Goal: Task Accomplishment & Management: Complete application form

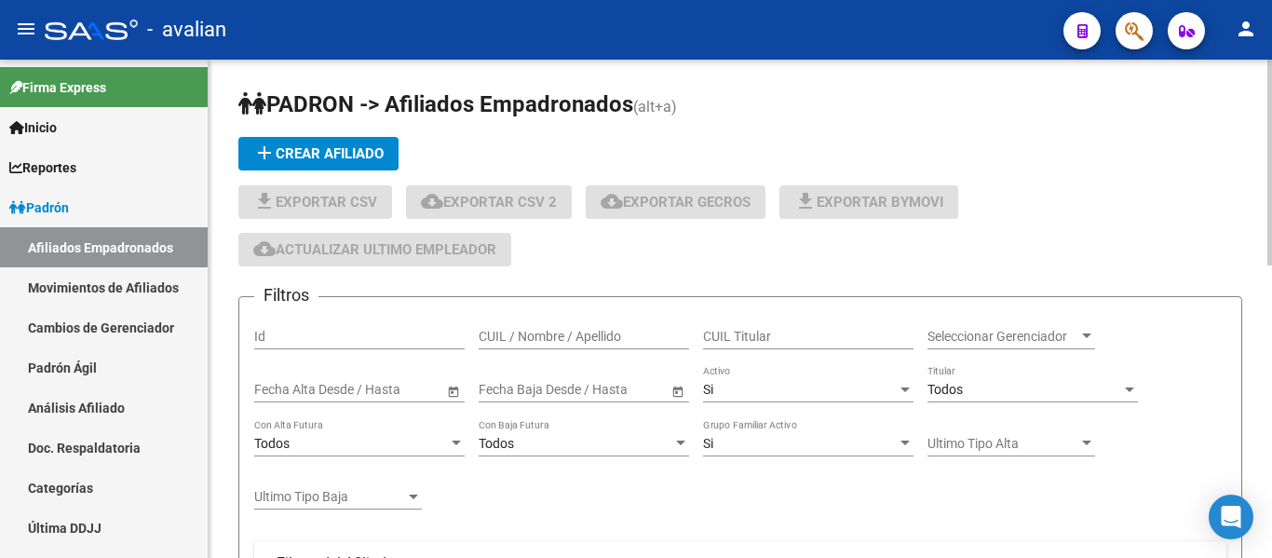
click at [516, 322] on div "CUIL / Nombre / Apellido" at bounding box center [584, 330] width 210 height 37
paste input "23381310124"
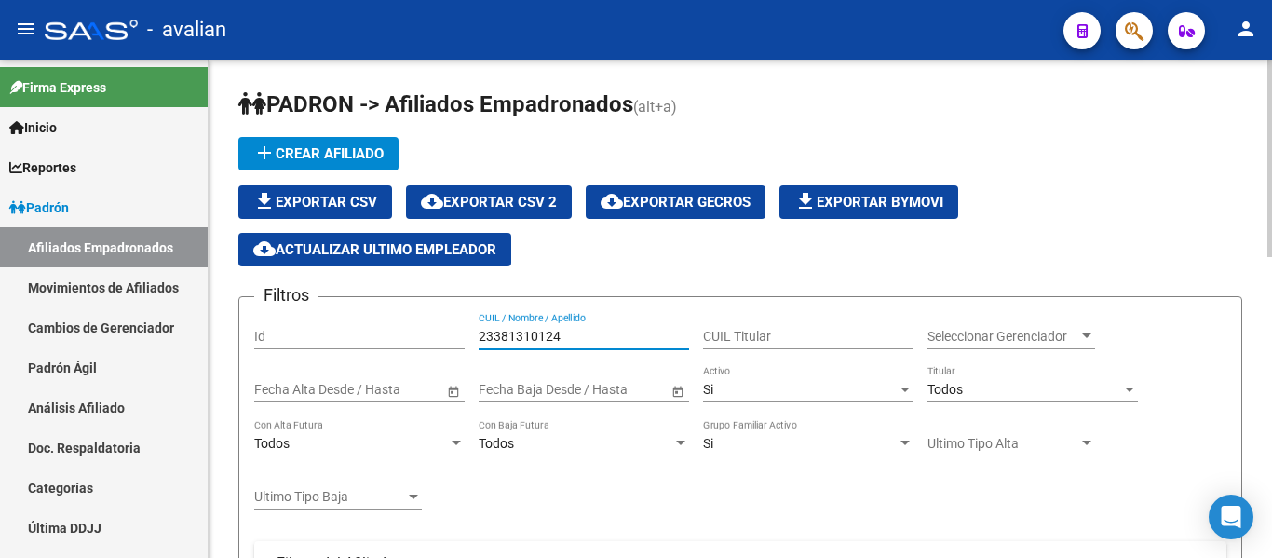
click at [779, 384] on div "Si" at bounding box center [800, 390] width 194 height 16
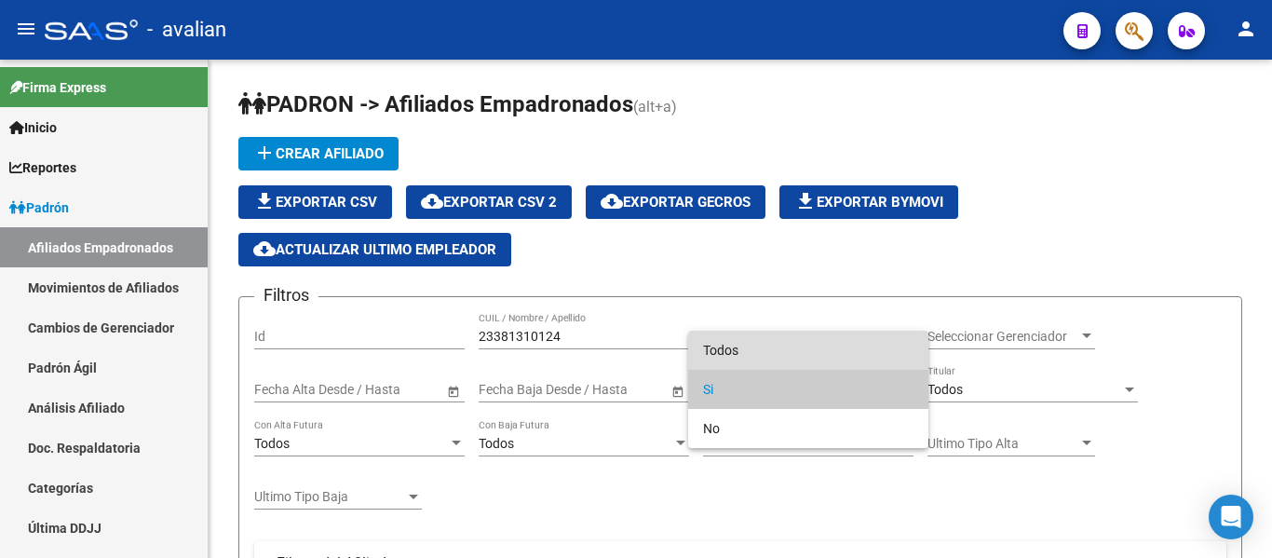
click at [777, 355] on span "Todos" at bounding box center [808, 350] width 210 height 39
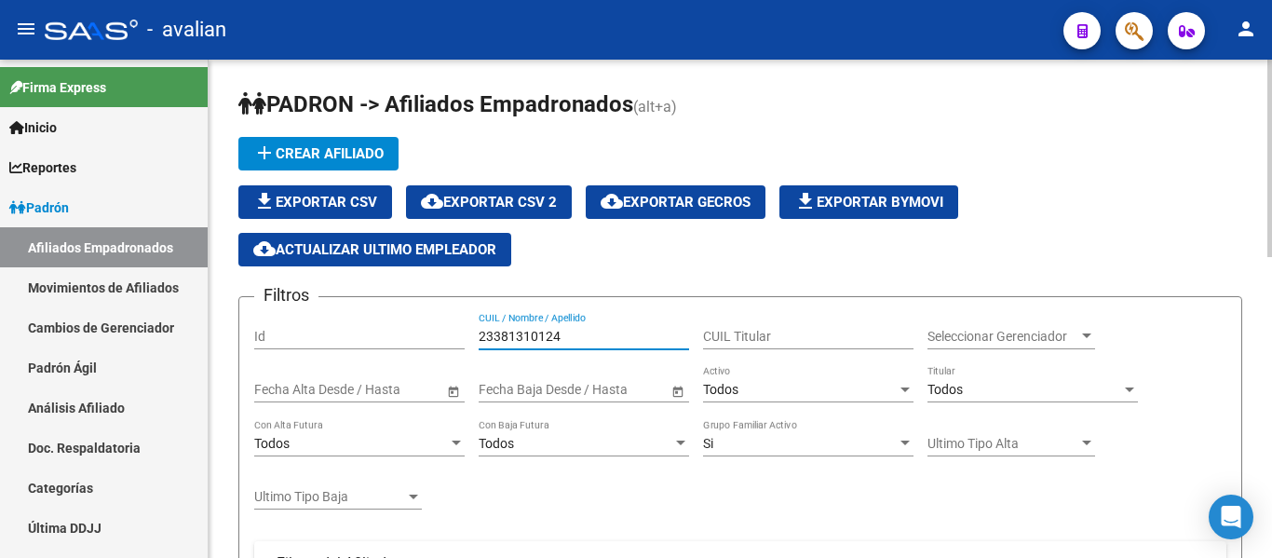
click at [603, 335] on input "23381310124" at bounding box center [584, 337] width 210 height 16
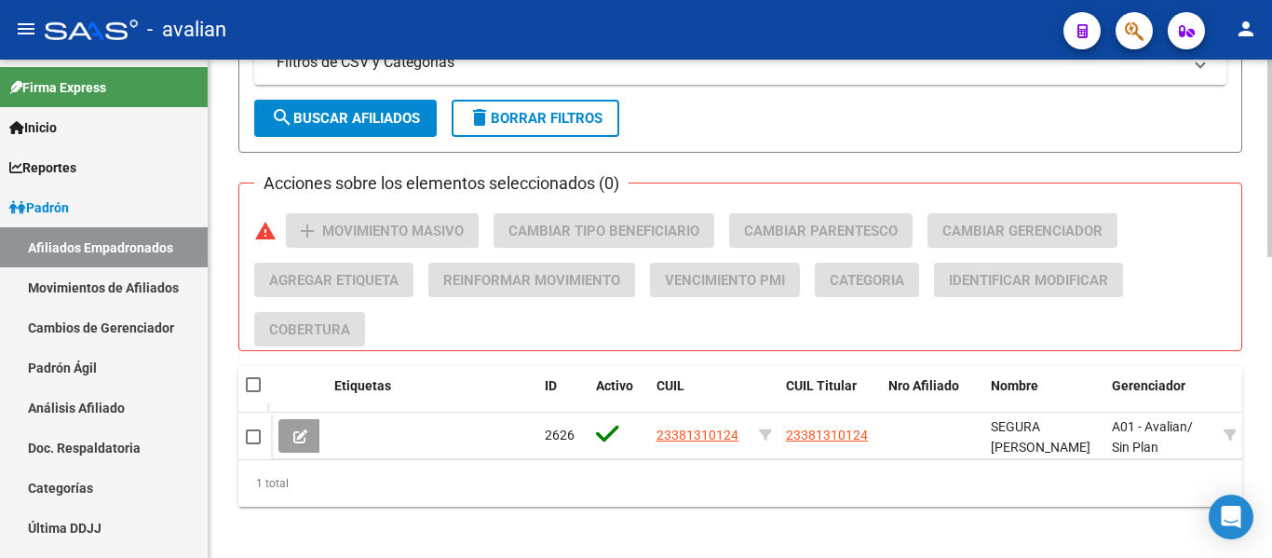
scroll to position [762, 0]
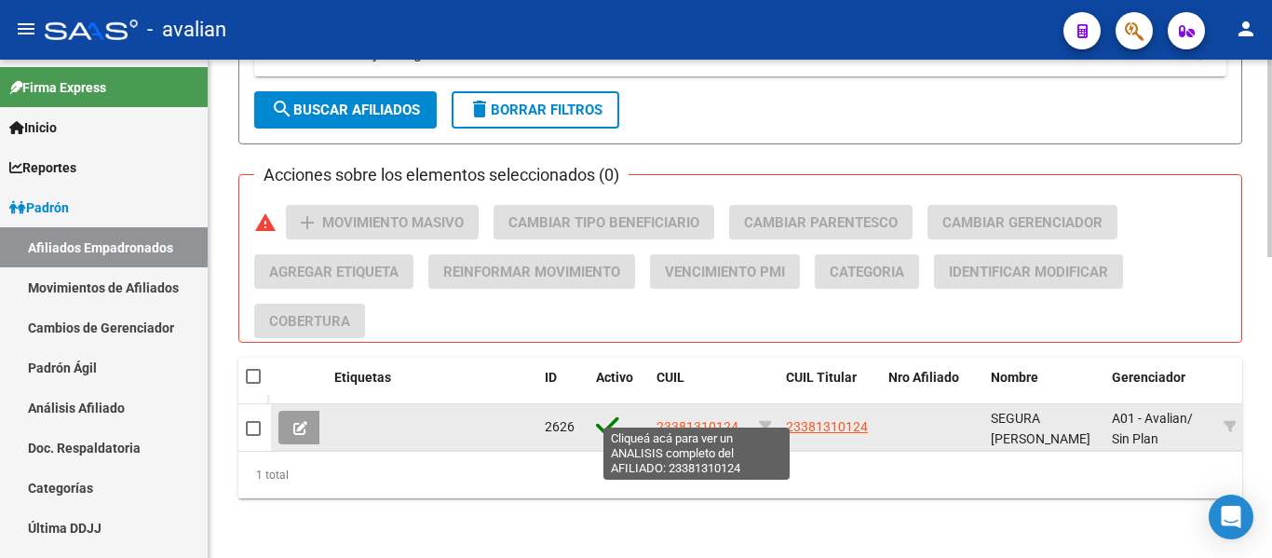
click at [713, 419] on span "23381310124" at bounding box center [698, 426] width 82 height 15
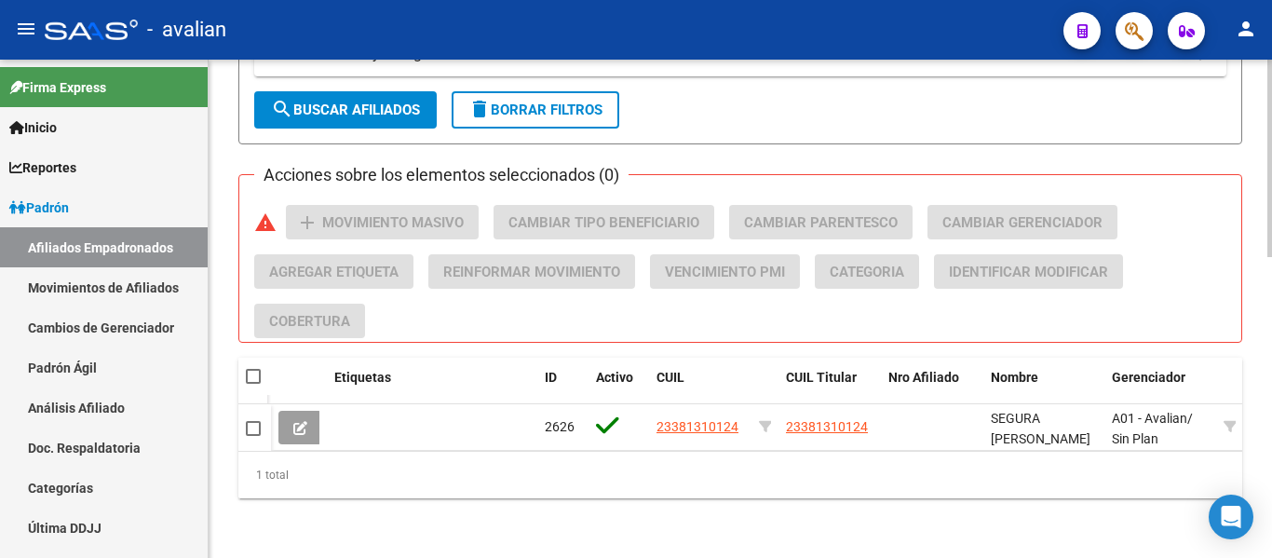
scroll to position [110, 0]
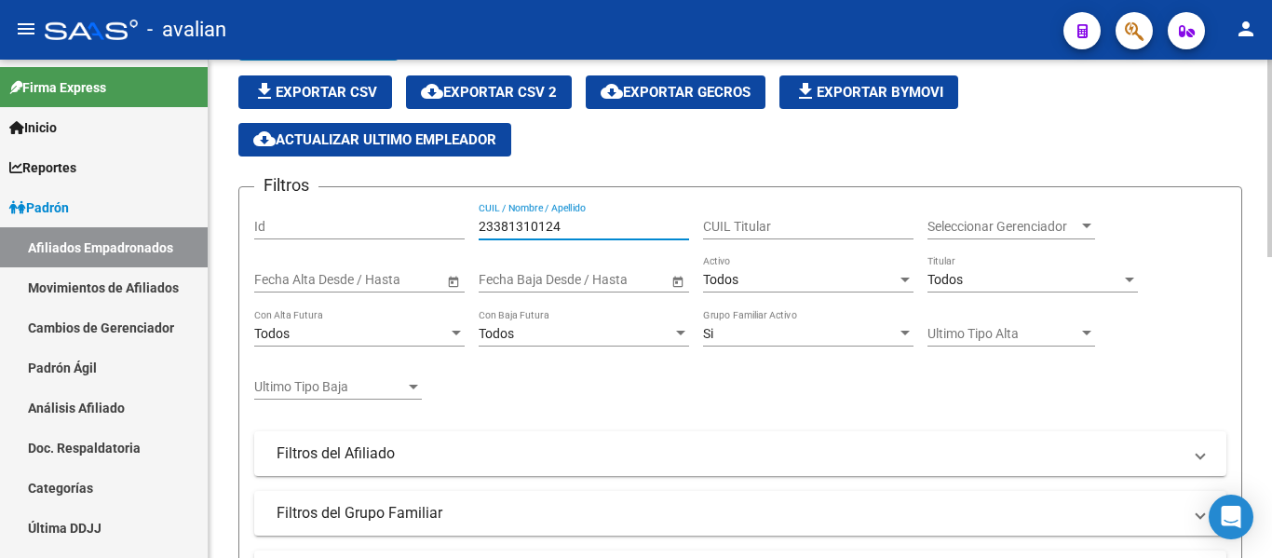
click at [607, 228] on input "23381310124" at bounding box center [584, 227] width 210 height 16
paste input "7515064309"
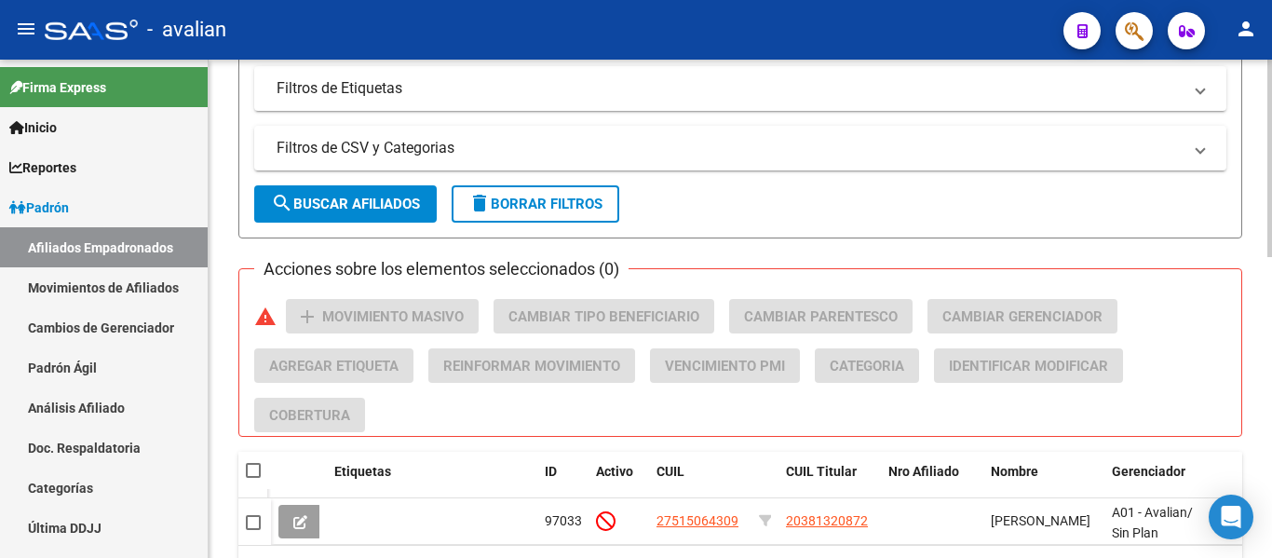
scroll to position [762, 0]
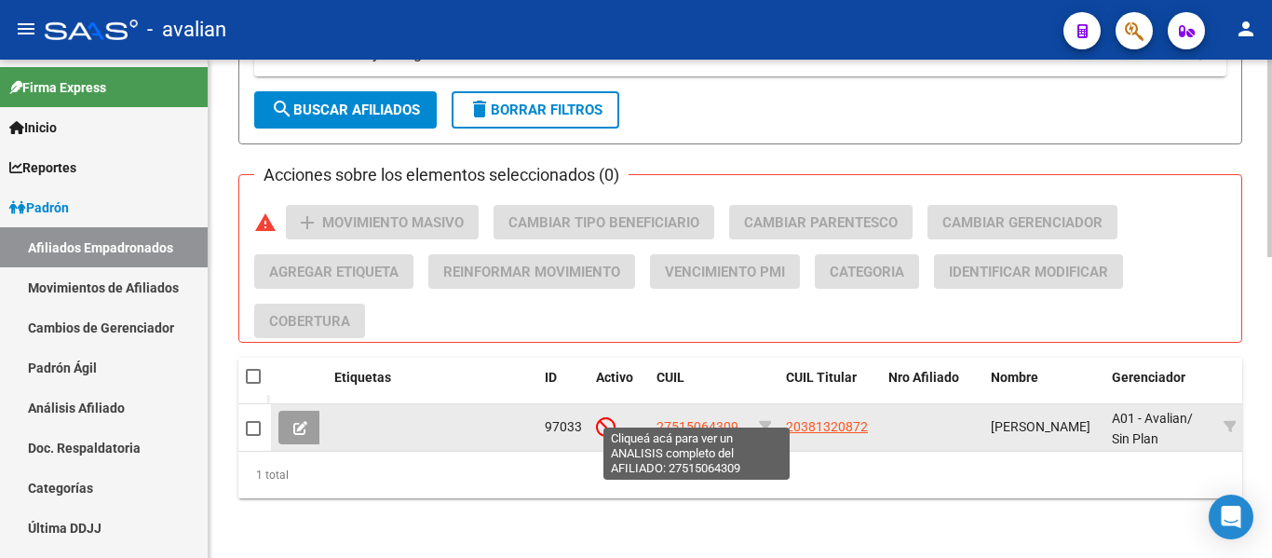
type input "27515064309"
click at [707, 419] on span "27515064309" at bounding box center [698, 426] width 82 height 15
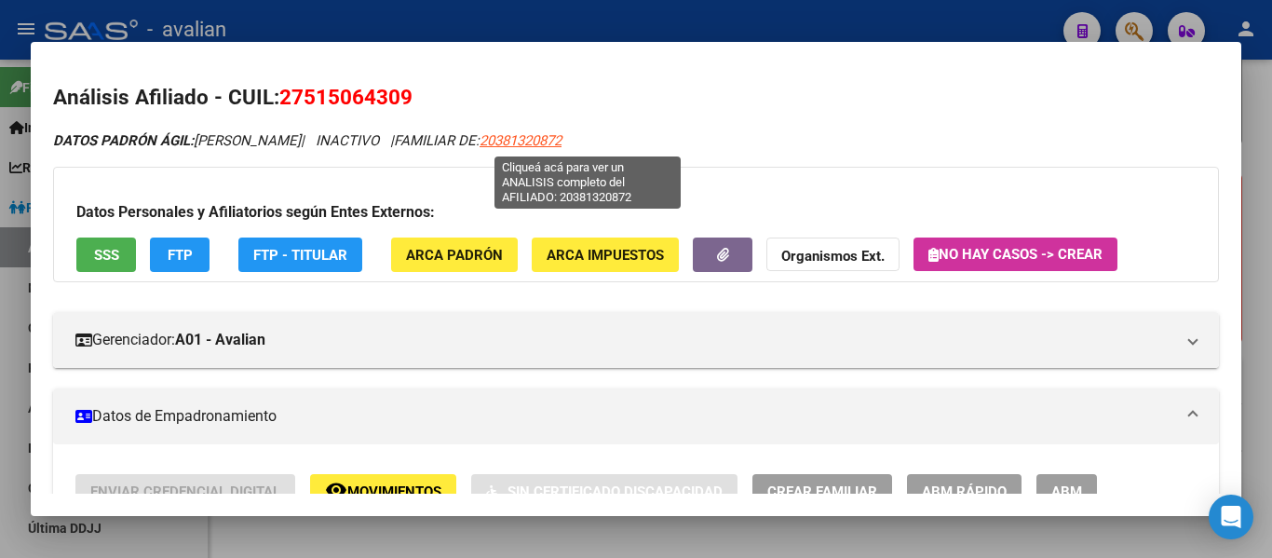
click at [562, 147] on span "20381320872" at bounding box center [521, 140] width 82 height 17
type textarea "20381320872"
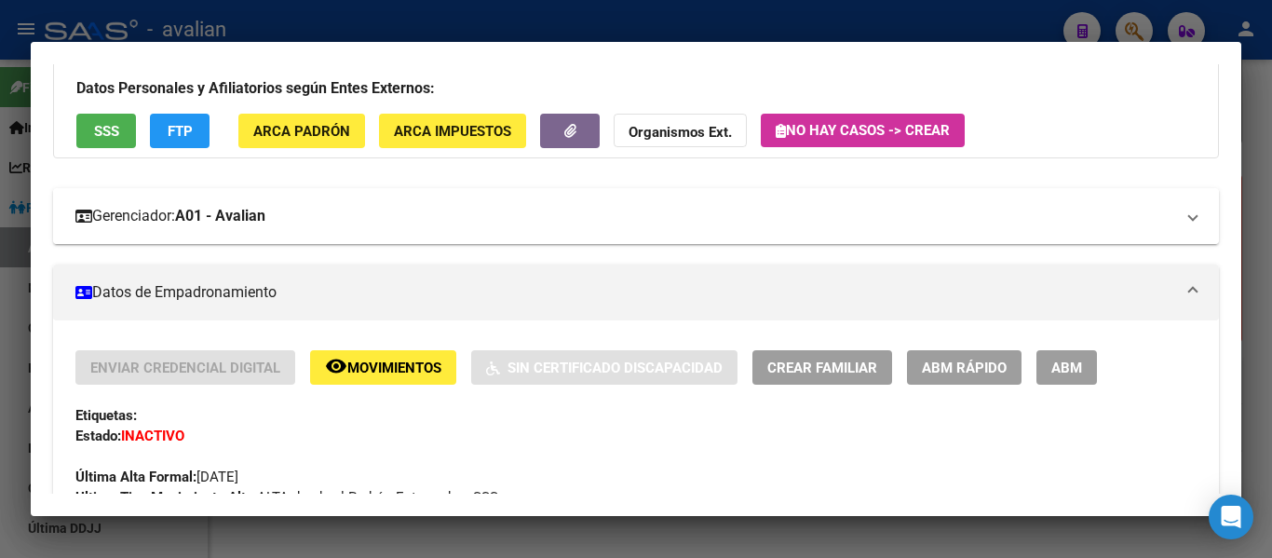
scroll to position [93, 0]
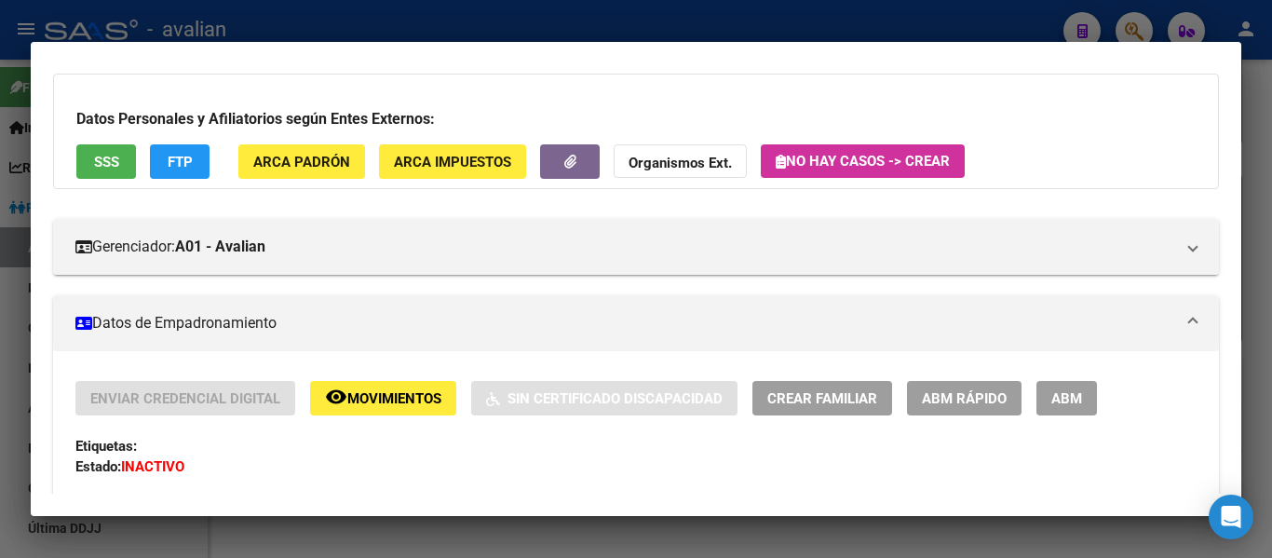
click at [298, 164] on span "ARCA Padrón" at bounding box center [301, 162] width 97 height 17
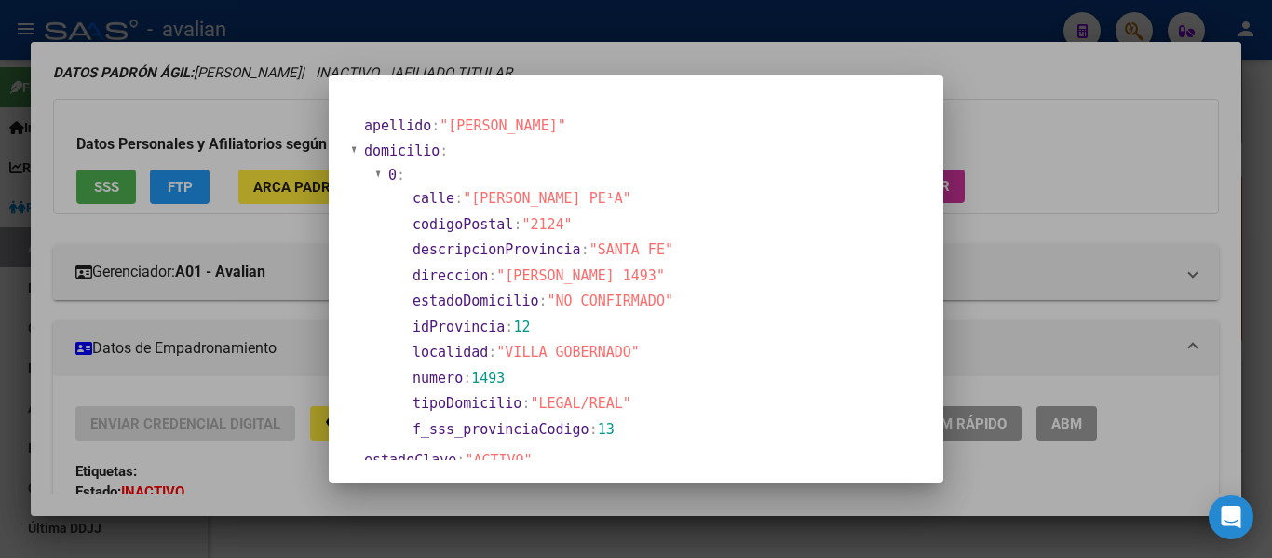
scroll to position [118, 0]
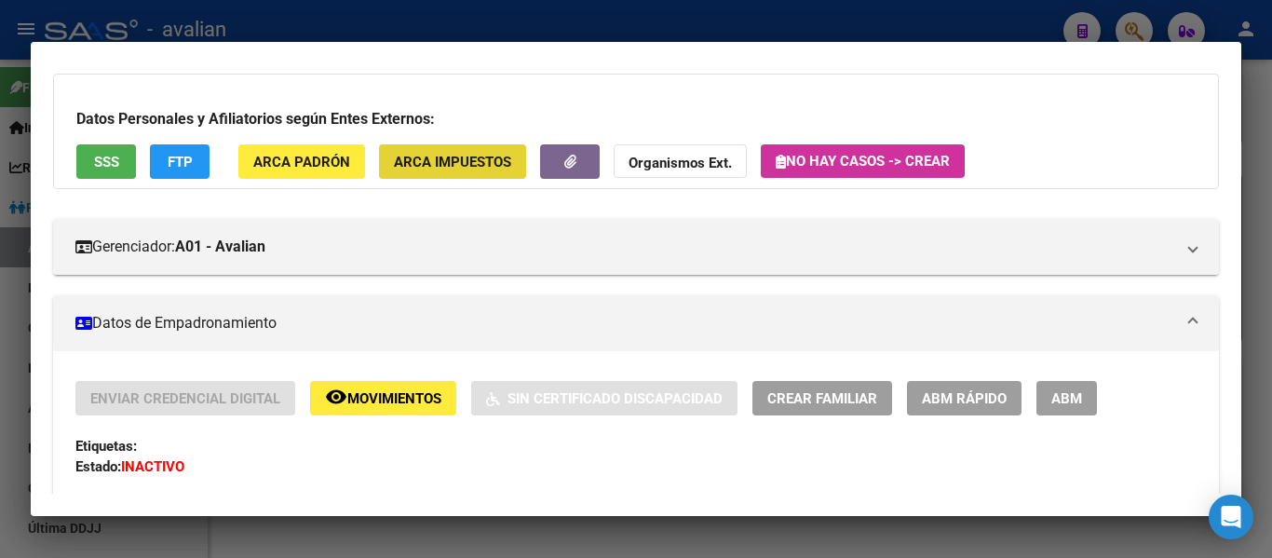
click at [439, 164] on span "ARCA Impuestos" at bounding box center [452, 162] width 117 height 17
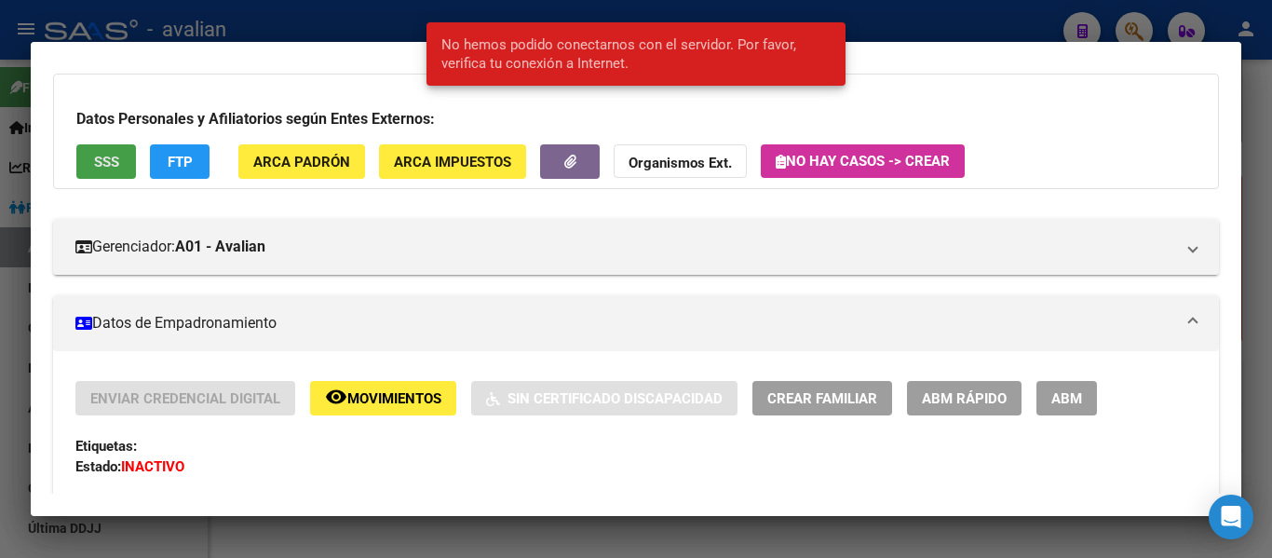
click at [117, 169] on span "SSS" at bounding box center [106, 162] width 25 height 17
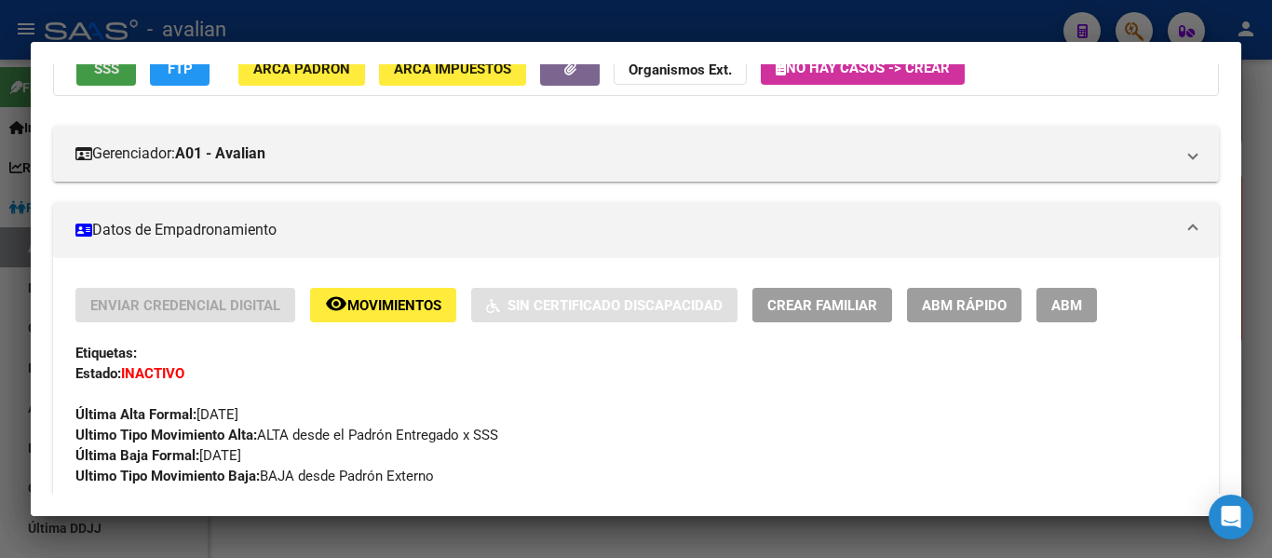
scroll to position [0, 0]
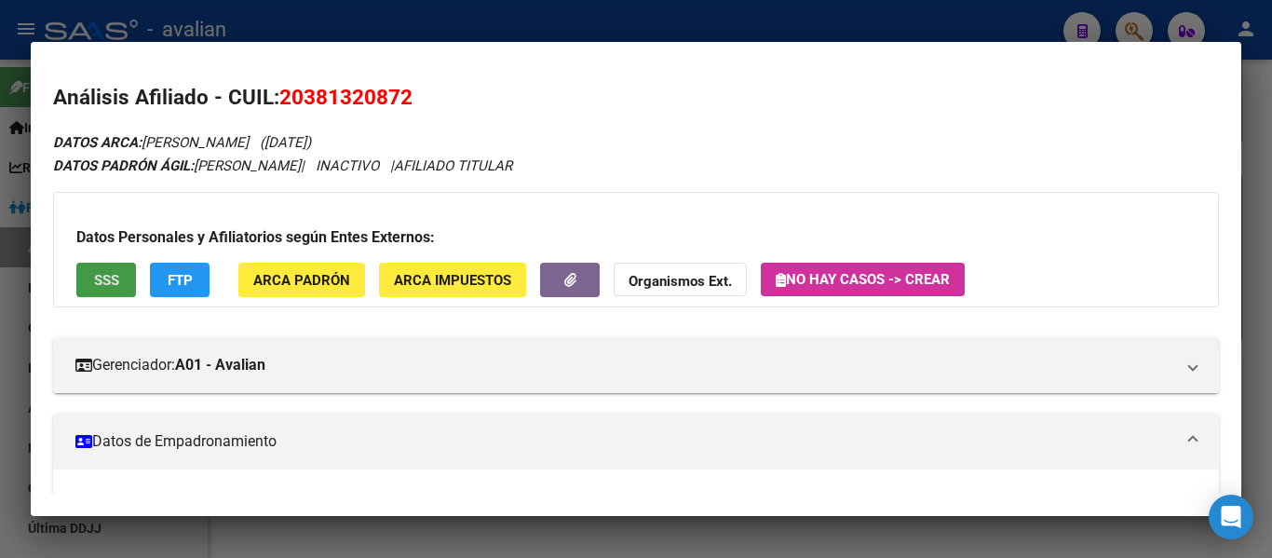
click at [323, 87] on span "20381320872" at bounding box center [345, 97] width 133 height 24
click at [324, 87] on span "20381320872" at bounding box center [345, 97] width 133 height 24
copy span "20381320872"
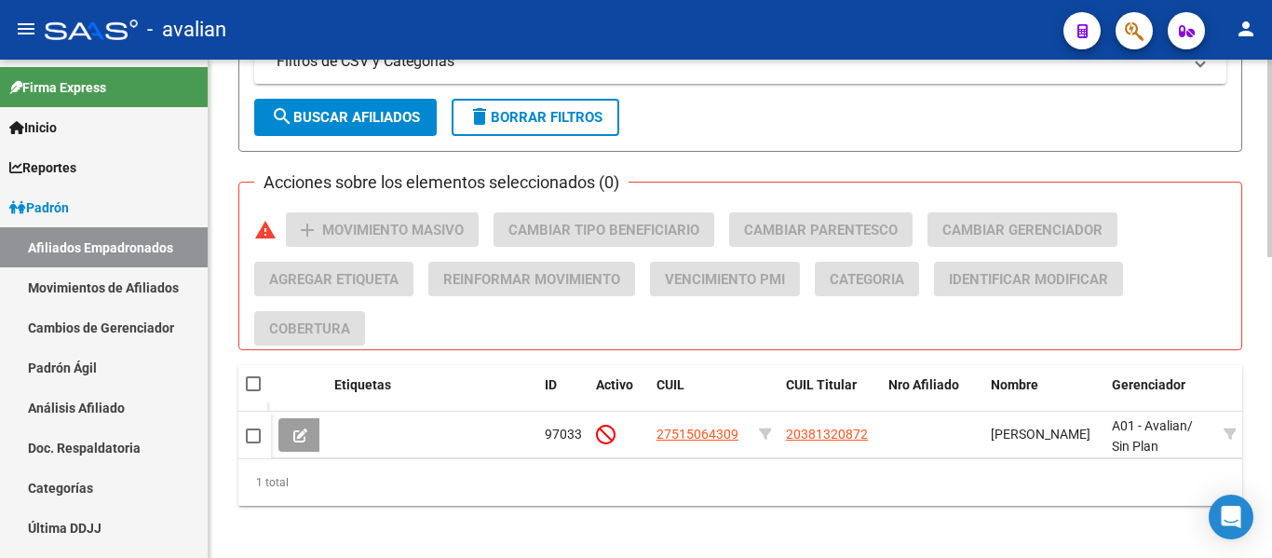
scroll to position [745, 0]
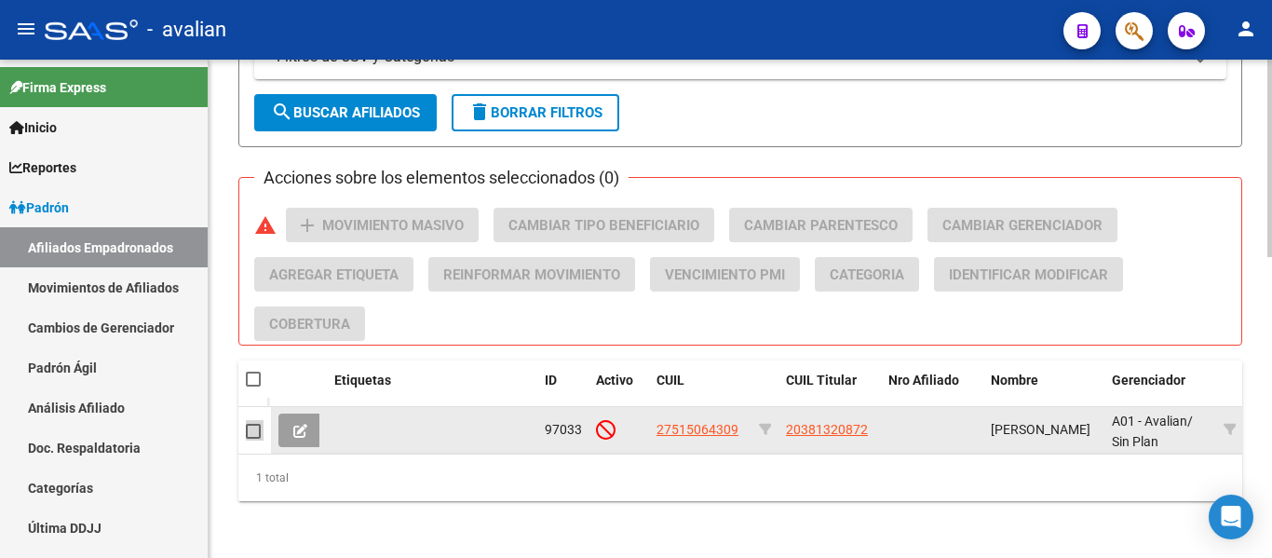
click at [252, 434] on span at bounding box center [253, 431] width 15 height 15
click at [252, 439] on input "checkbox" at bounding box center [252, 439] width 1 height 1
checkbox input "true"
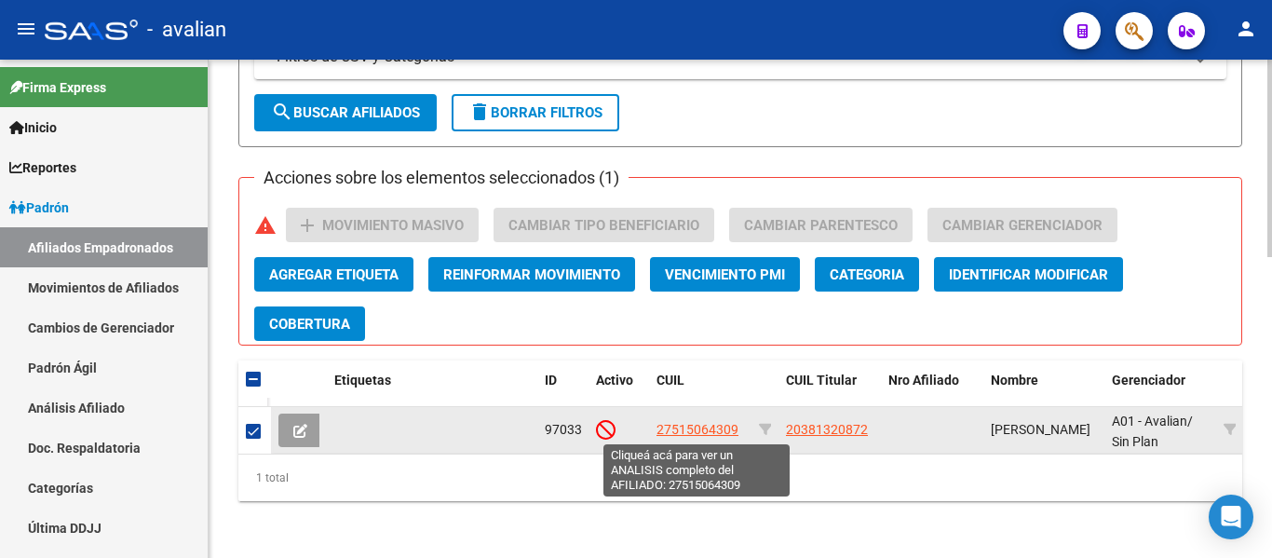
click at [725, 422] on span "27515064309" at bounding box center [698, 429] width 82 height 15
type textarea "27515064309"
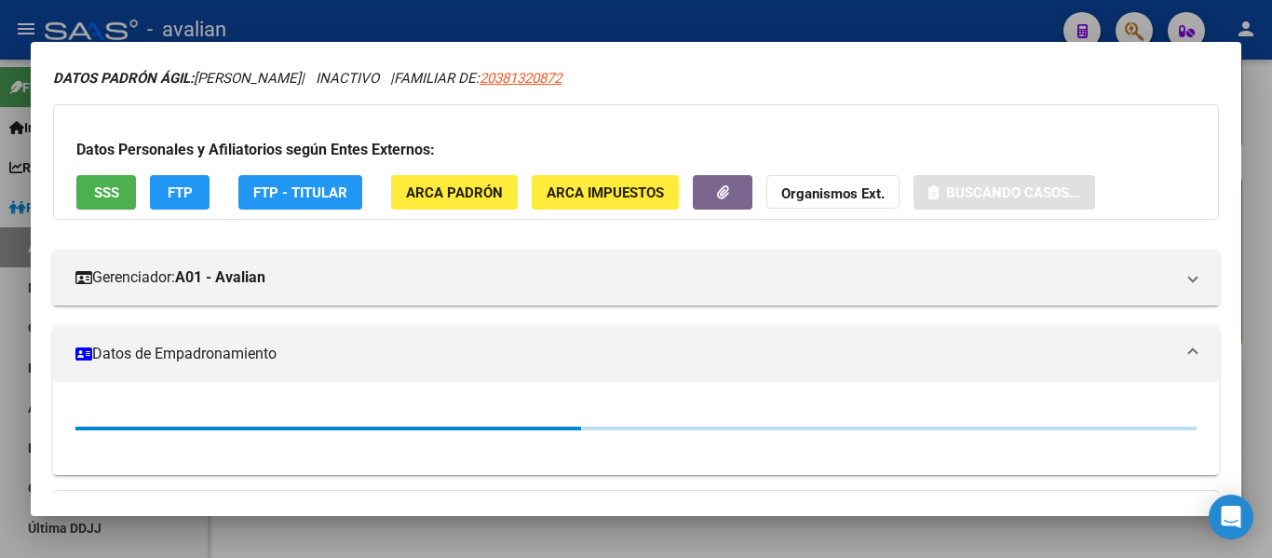
scroll to position [93, 0]
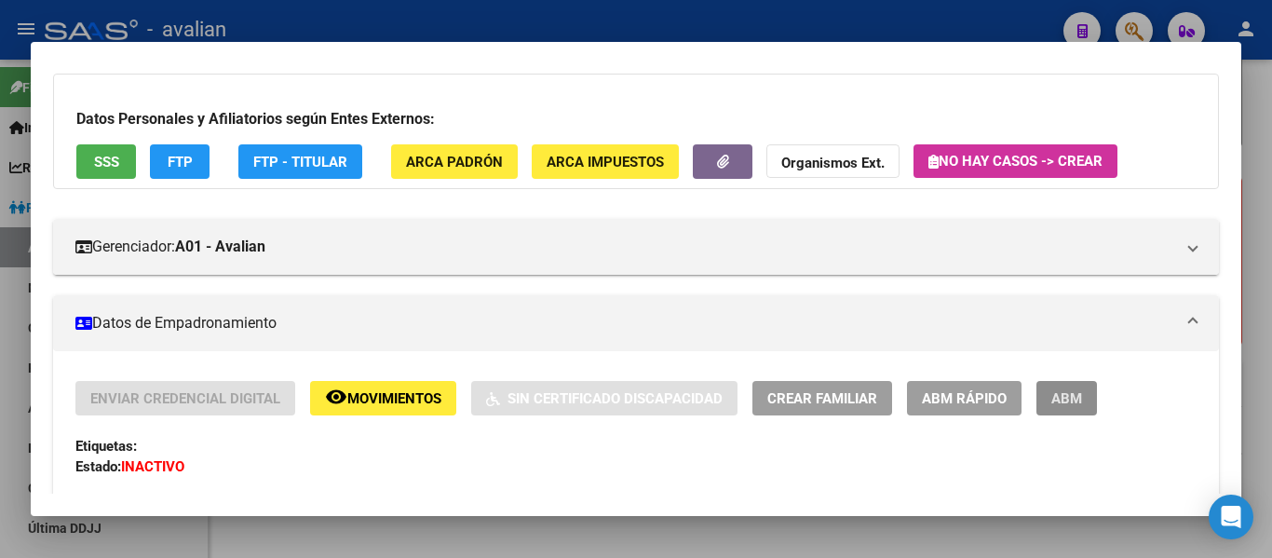
click at [1072, 400] on span "ABM" at bounding box center [1066, 398] width 31 height 17
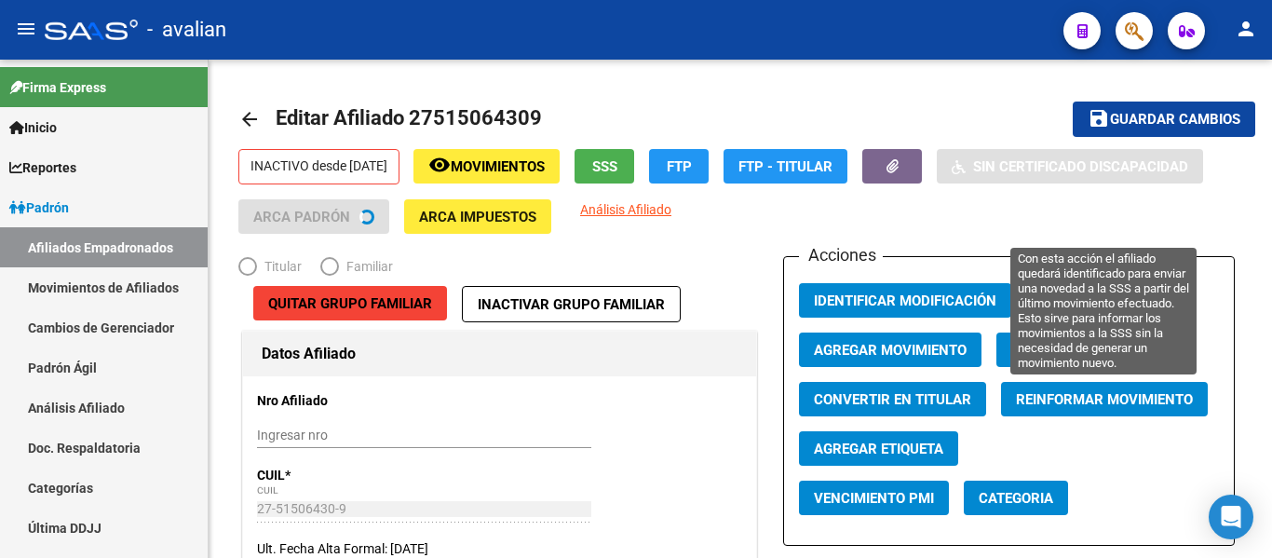
radio input "true"
type input "33-54625963-9"
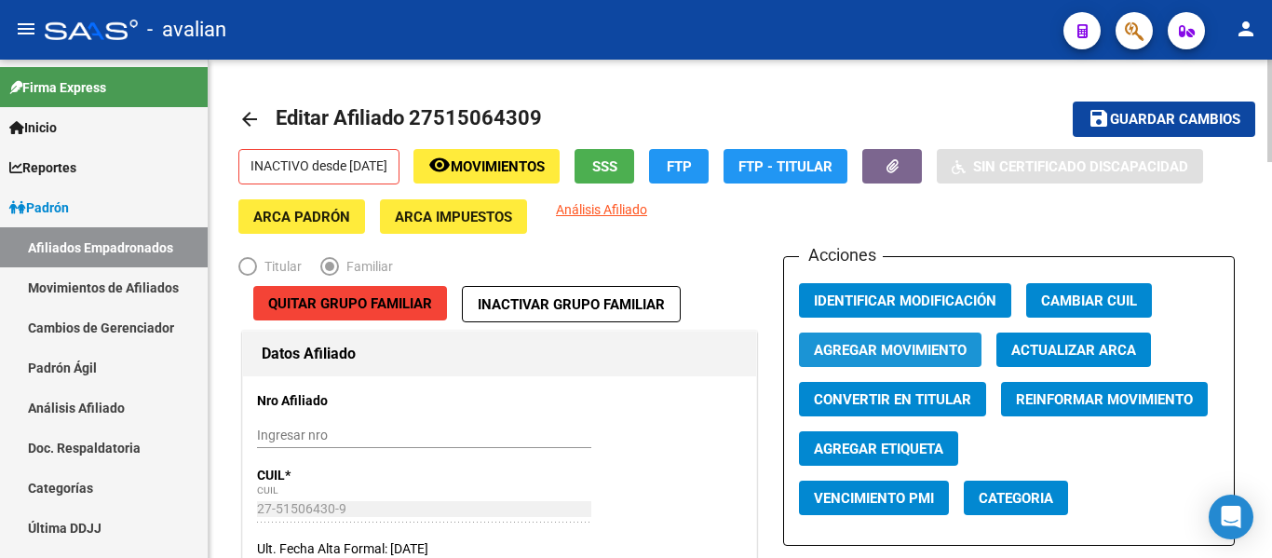
click at [922, 351] on span "Agregar Movimiento" at bounding box center [890, 350] width 153 height 17
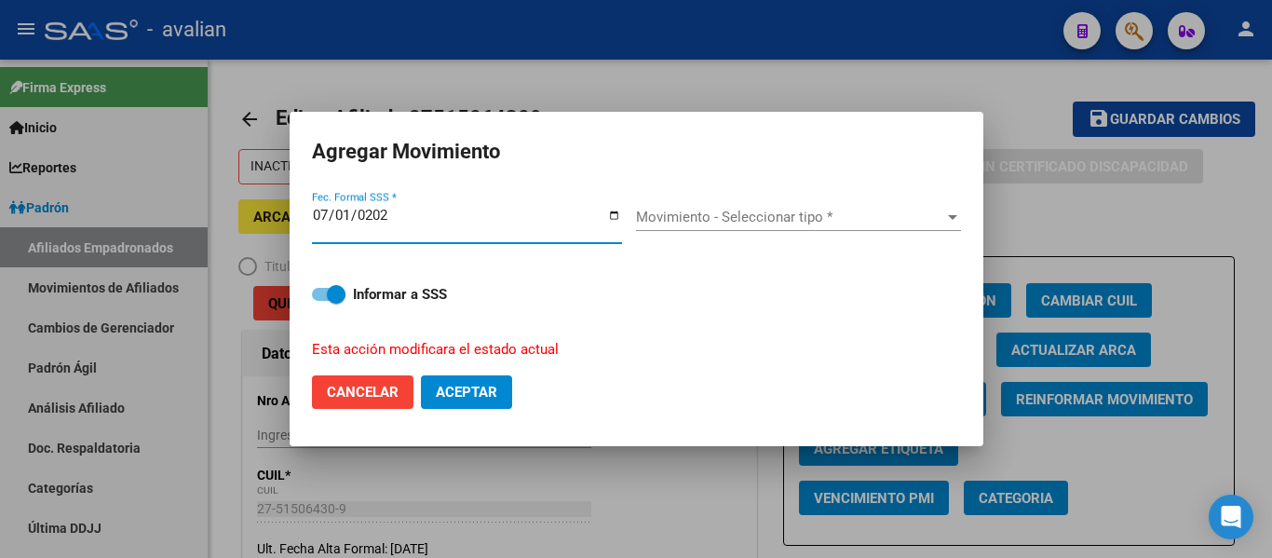
type input "[DATE]"
click at [743, 201] on div "Movimiento - Seleccionar tipo * Movimiento - Seleccionar tipo *" at bounding box center [798, 224] width 325 height 72
click at [750, 220] on span "Movimiento - Seleccionar tipo *" at bounding box center [790, 217] width 308 height 17
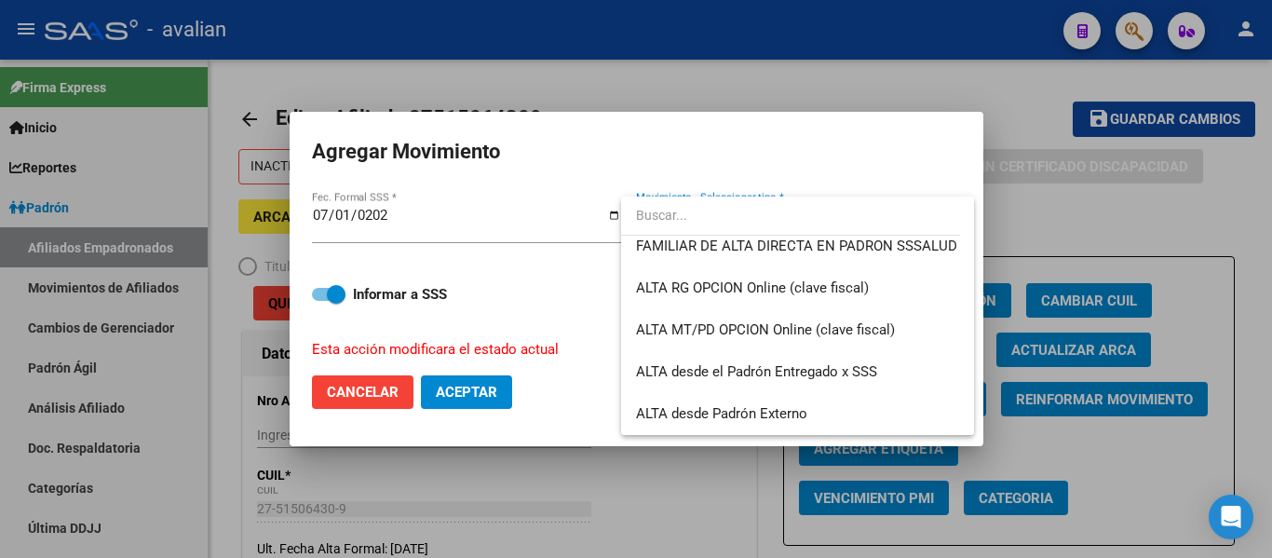
scroll to position [641, 0]
click at [740, 199] on input "dropdown search" at bounding box center [790, 215] width 339 height 39
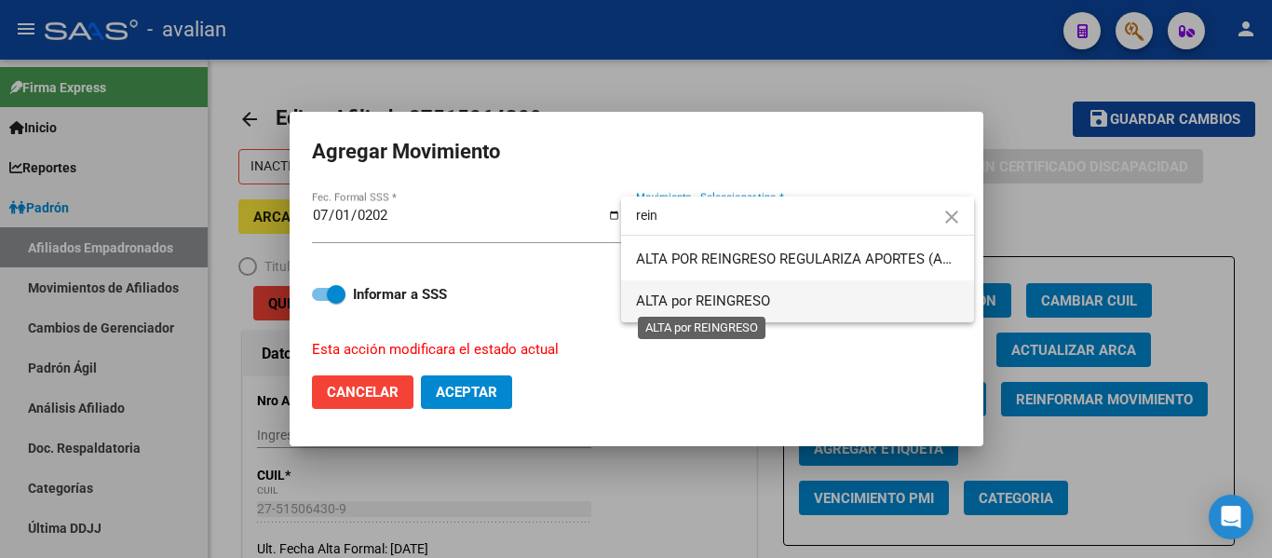
type input "rein"
click at [686, 304] on span "ALTA por REINGRESO" at bounding box center [703, 300] width 134 height 17
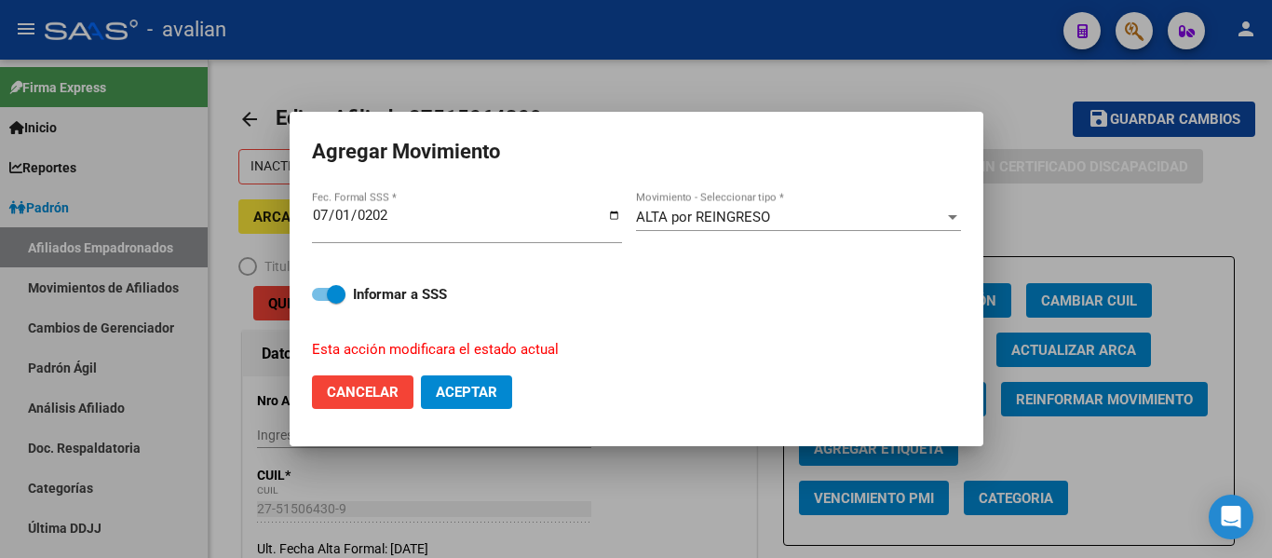
click at [467, 369] on mat-dialog-actions "Cancelar Aceptar" at bounding box center [636, 391] width 649 height 63
click at [471, 386] on span "Aceptar" at bounding box center [466, 392] width 61 height 17
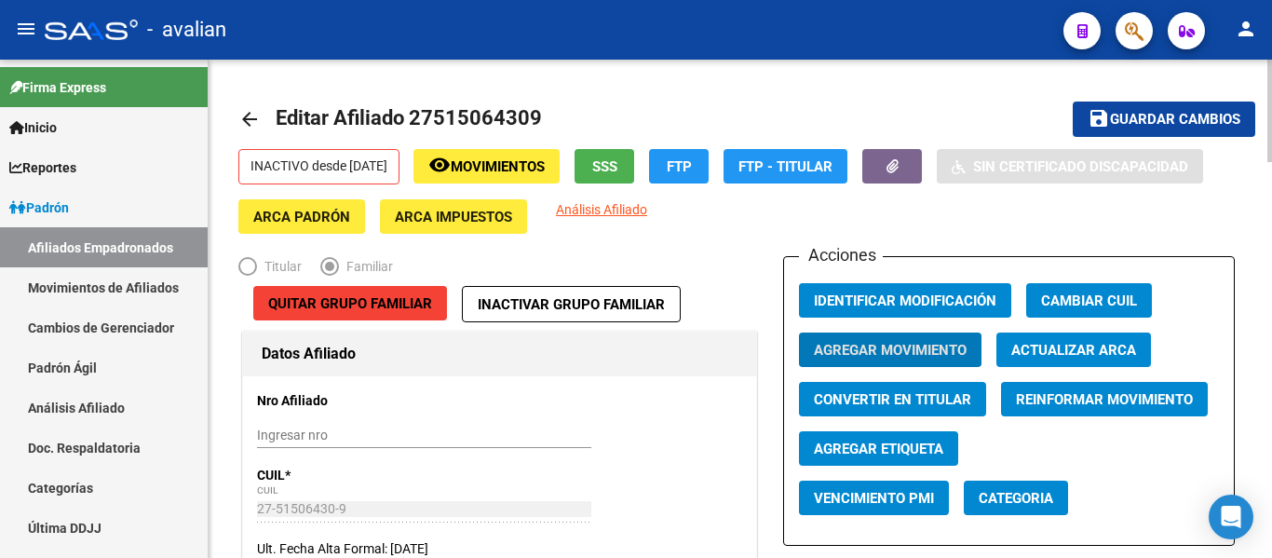
click at [1107, 286] on button "Cambiar CUIL" at bounding box center [1089, 300] width 126 height 34
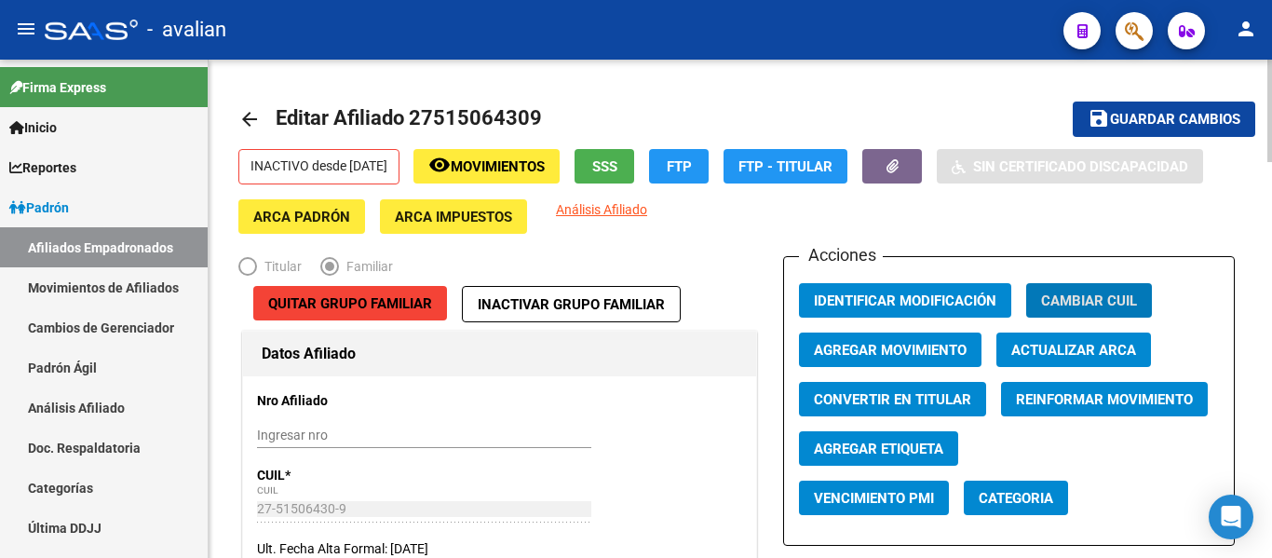
click at [888, 345] on span "Agregar Movimiento" at bounding box center [890, 350] width 153 height 17
click at [1009, 508] on button "Categoria" at bounding box center [1016, 498] width 104 height 34
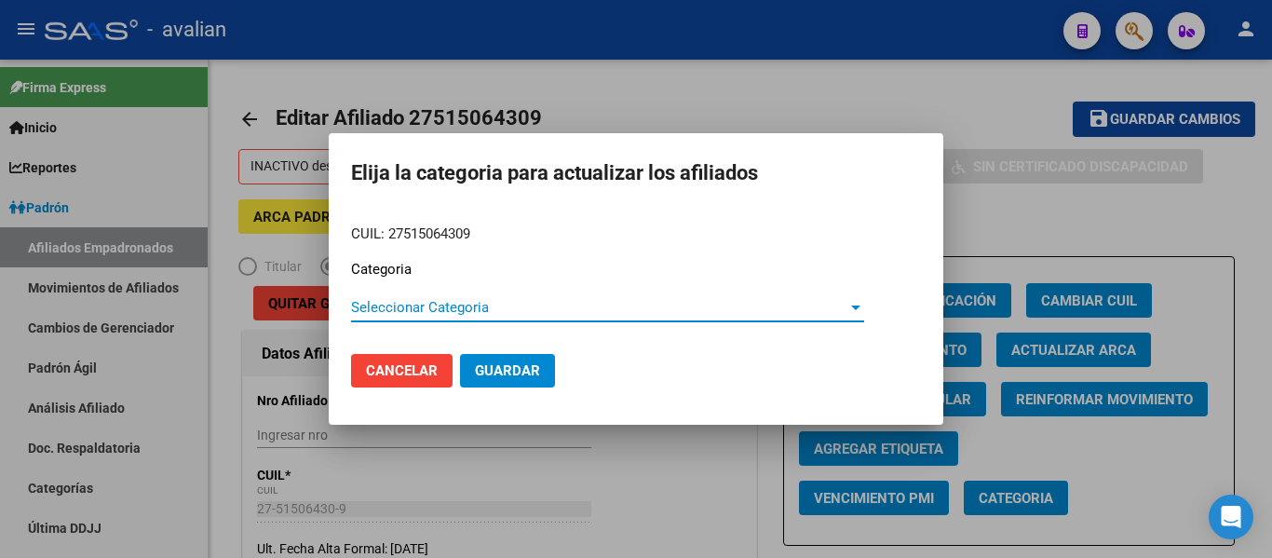
click at [476, 303] on span "Seleccionar Categoria" at bounding box center [599, 307] width 496 height 17
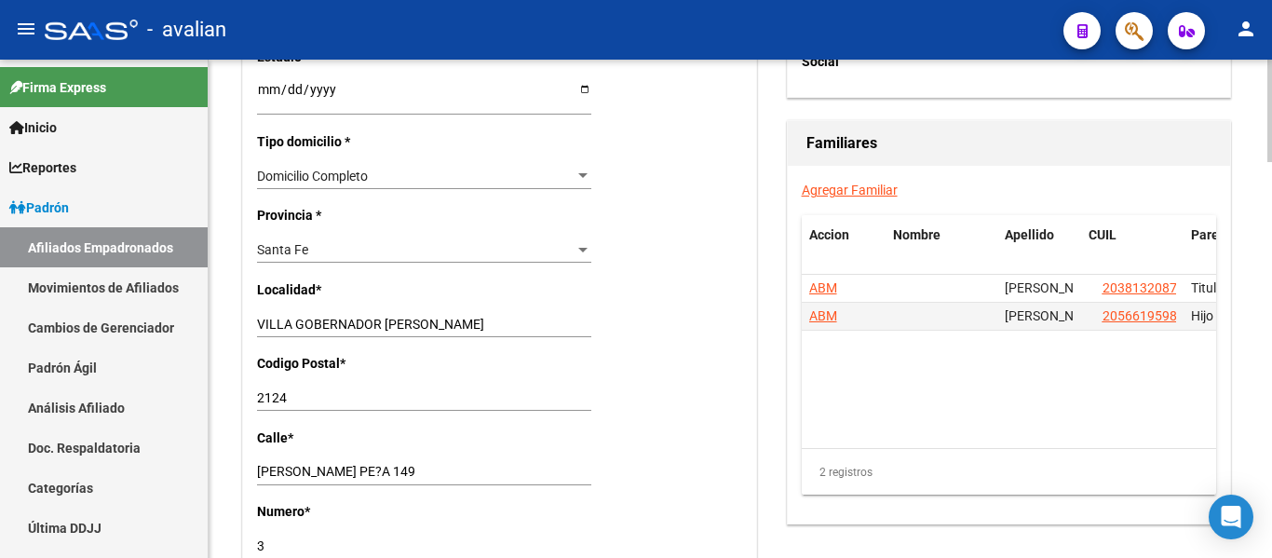
scroll to position [1304, 0]
click at [841, 196] on link "Agregar Familiar" at bounding box center [850, 190] width 96 height 15
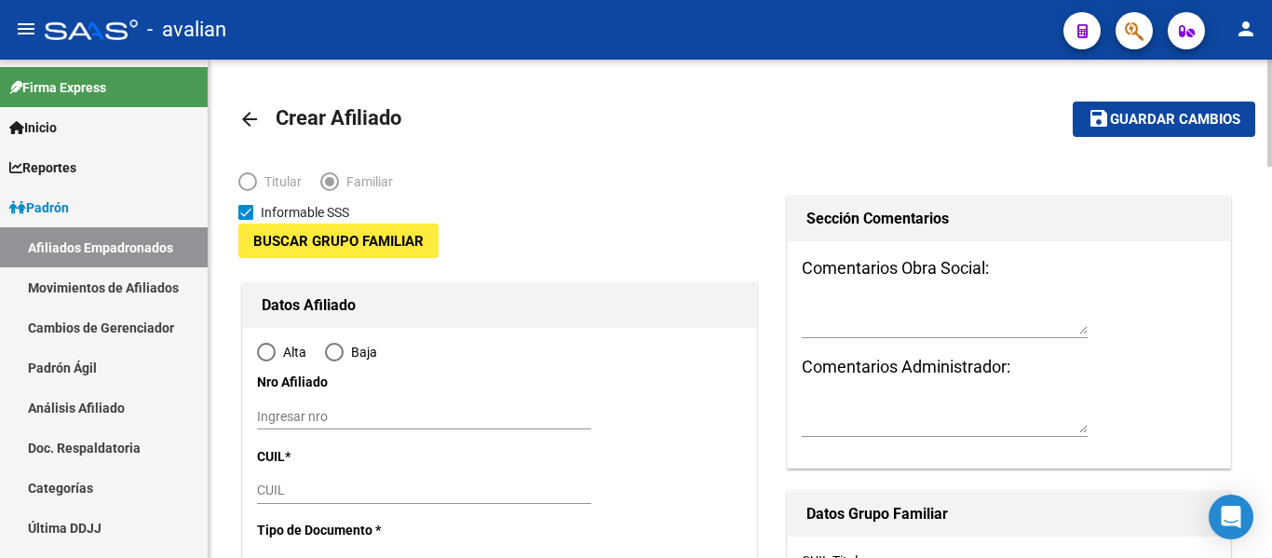
type input "33-54625963-9"
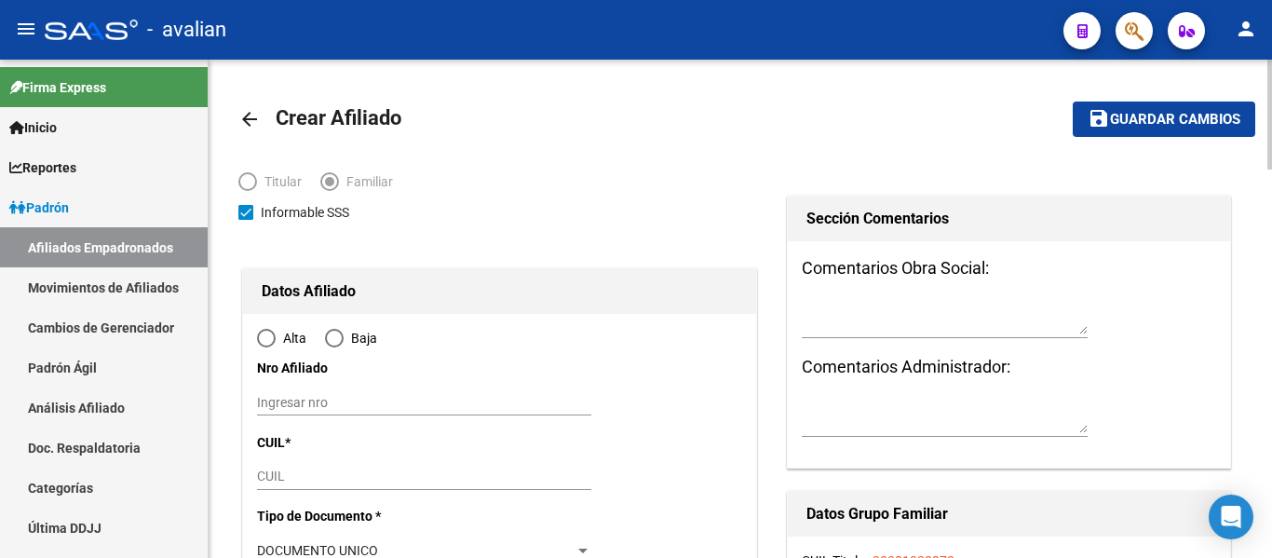
type input "VILLA GOBERNADOR [PERSON_NAME]"
type input "2124"
type input "[PERSON_NAME] PE?A 149"
type input "3"
radio input "true"
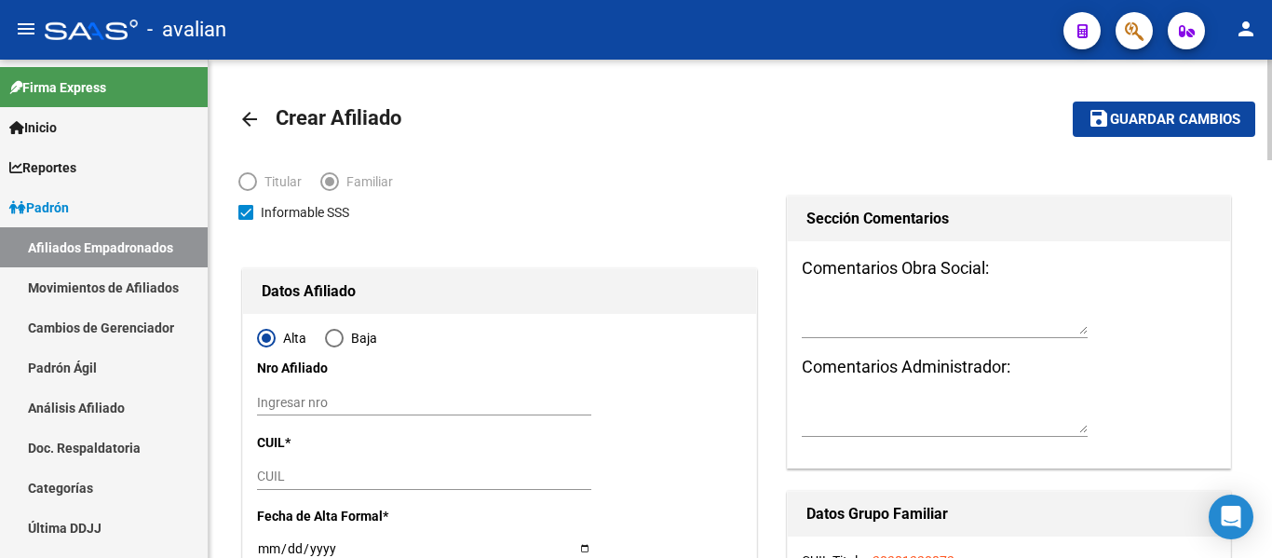
type input "33-54625963-9"
click at [253, 114] on mat-icon "arrow_back" at bounding box center [249, 119] width 22 height 22
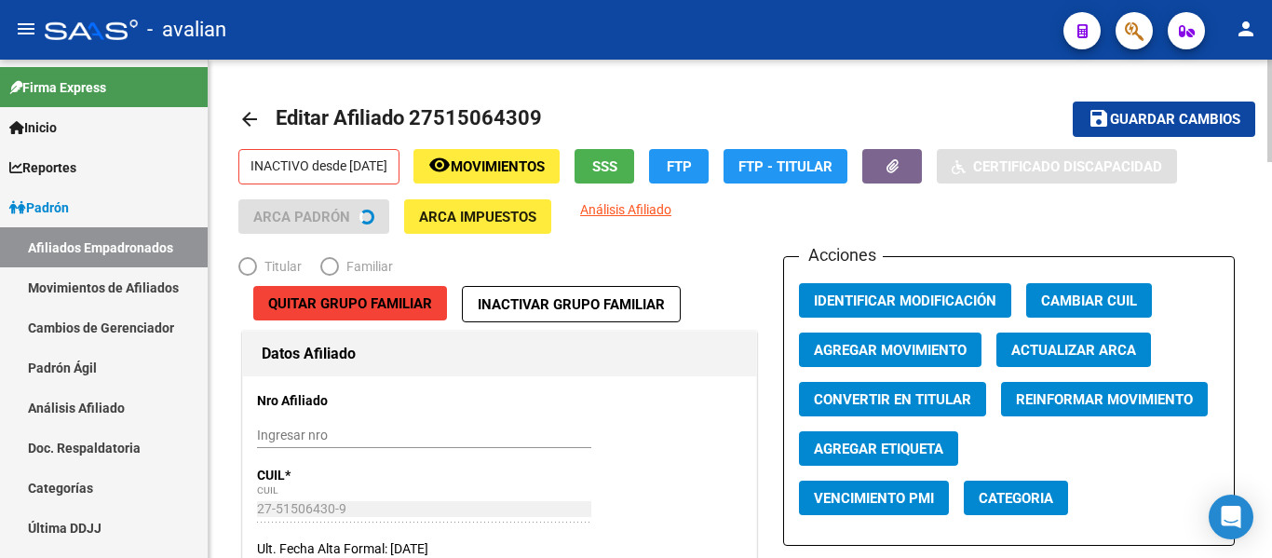
radio input "true"
type input "33-54625963-9"
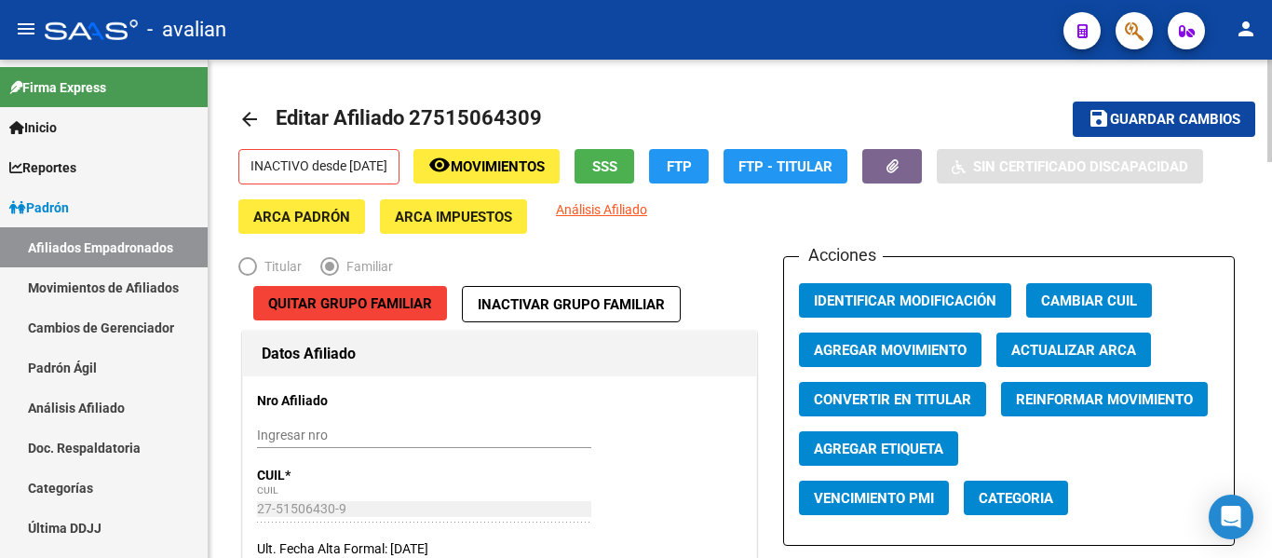
click at [248, 124] on mat-icon "arrow_back" at bounding box center [249, 119] width 22 height 22
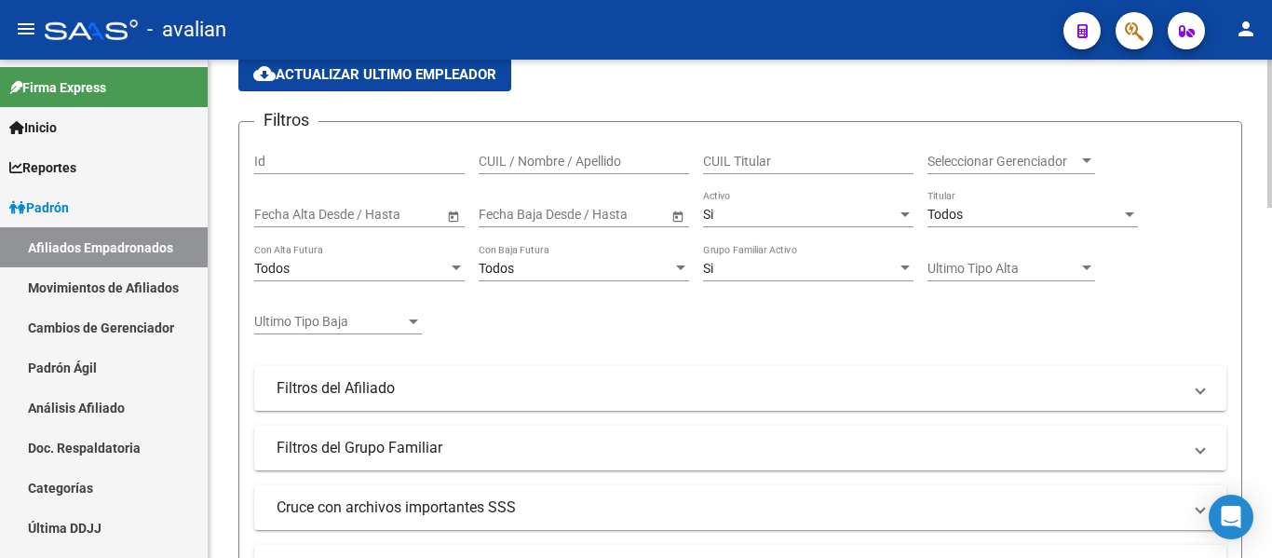
scroll to position [147, 0]
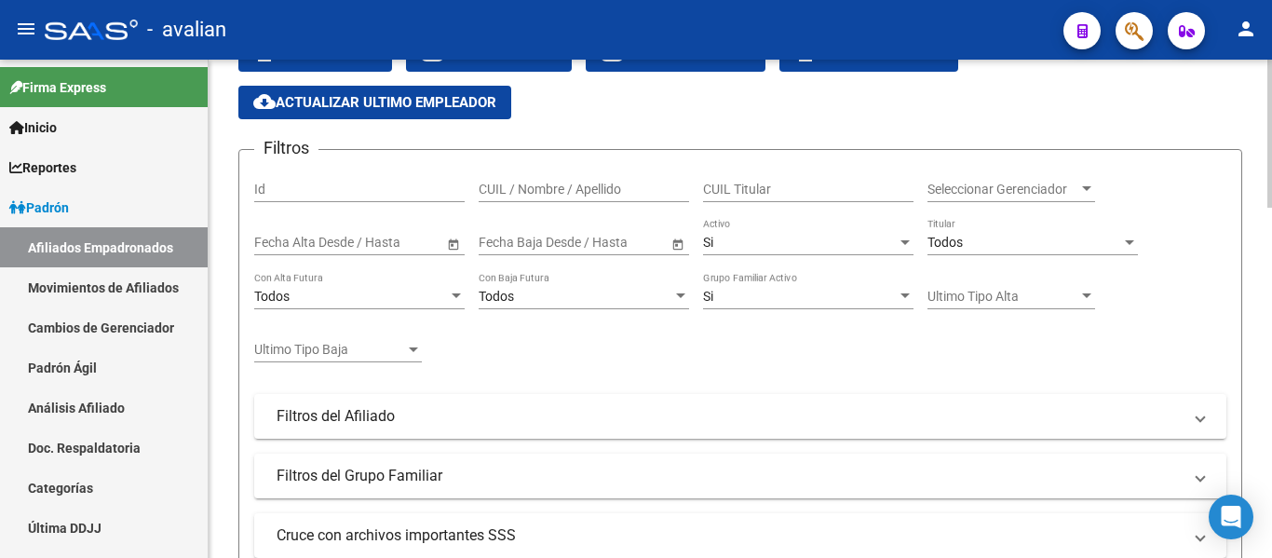
click at [544, 192] on input "CUIL / Nombre / Apellido" at bounding box center [584, 190] width 210 height 16
paste input "27515064309"
type input "27515064309"
click at [784, 247] on div "Si" at bounding box center [800, 243] width 194 height 16
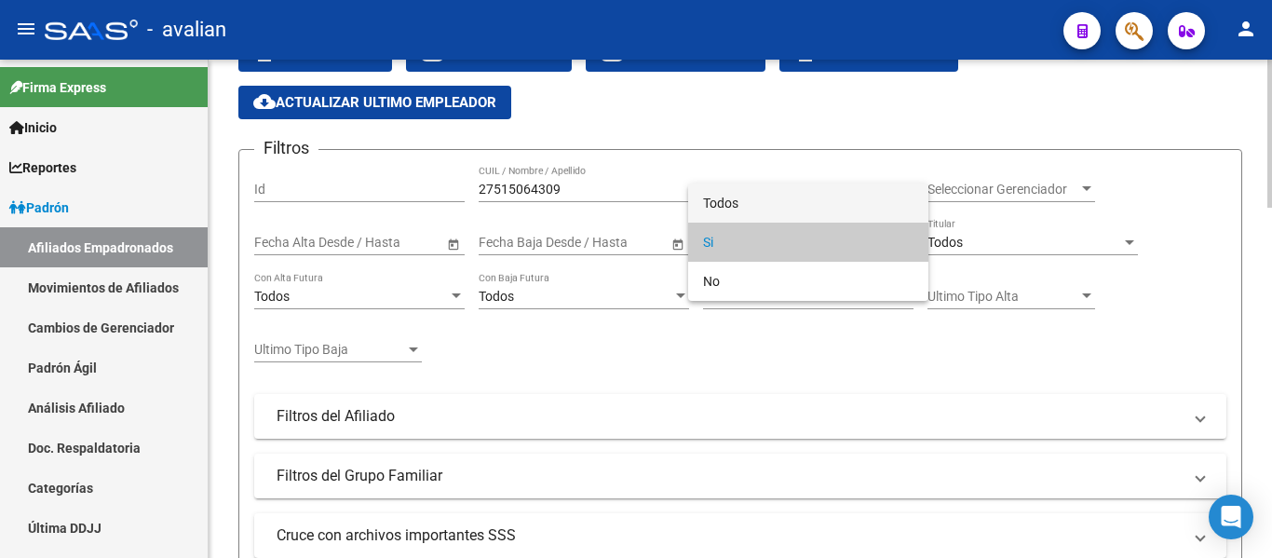
click at [744, 211] on span "Todos" at bounding box center [808, 202] width 210 height 39
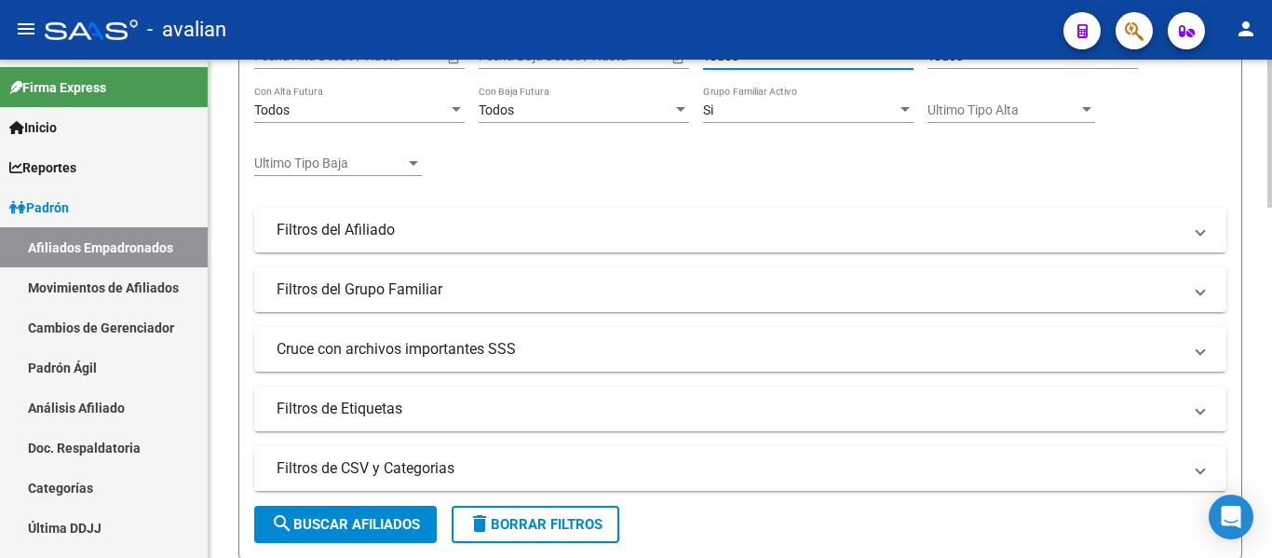
scroll to position [520, 0]
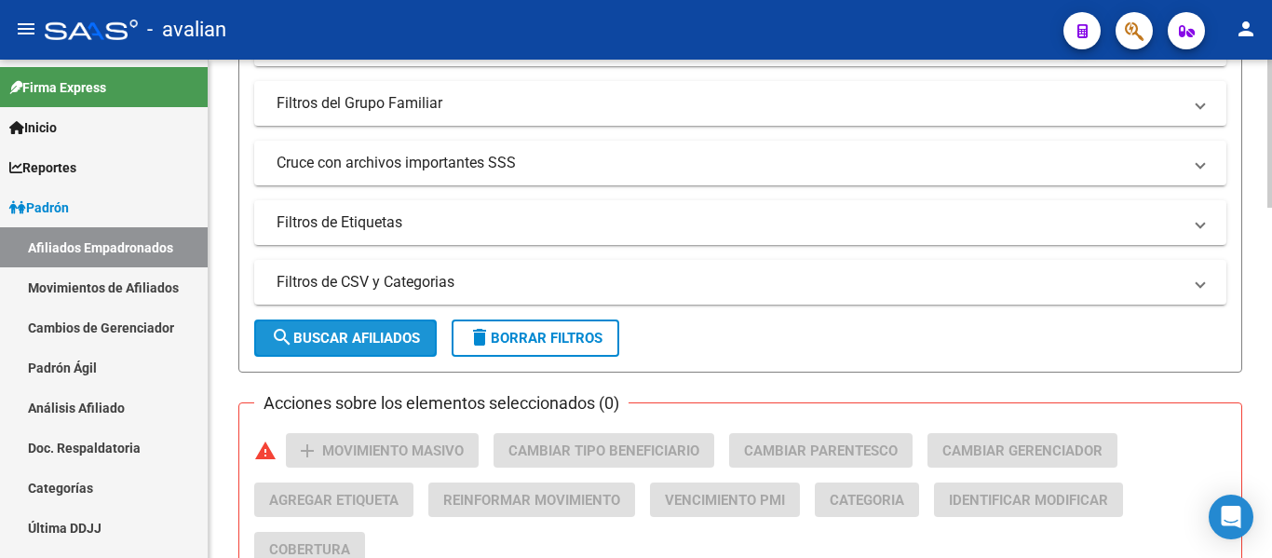
click at [358, 323] on button "search Buscar Afiliados" at bounding box center [345, 337] width 183 height 37
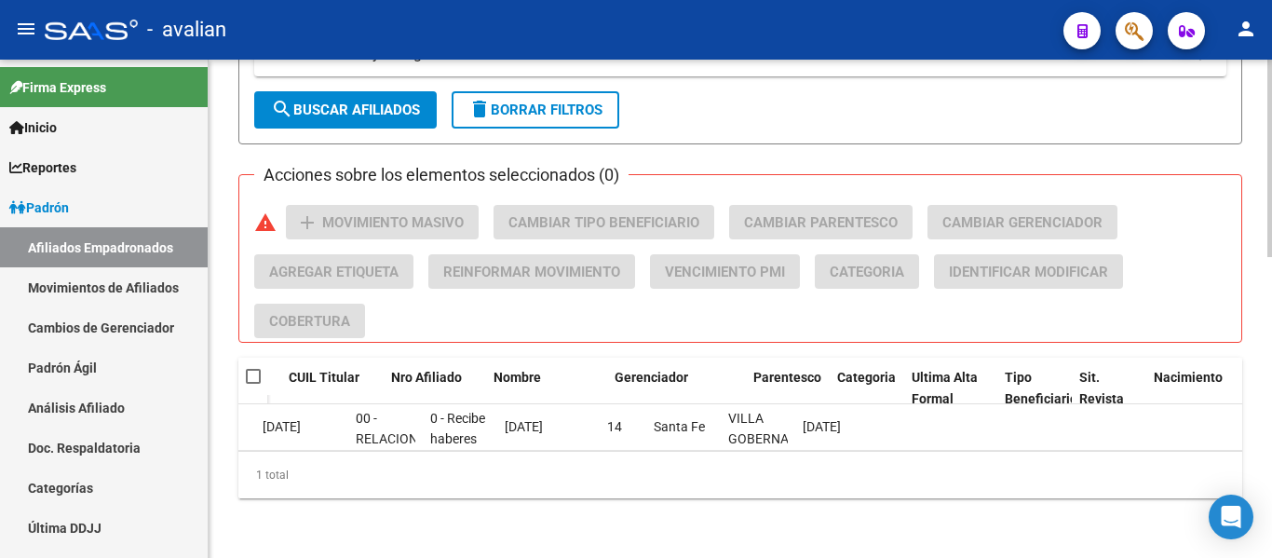
scroll to position [0, 0]
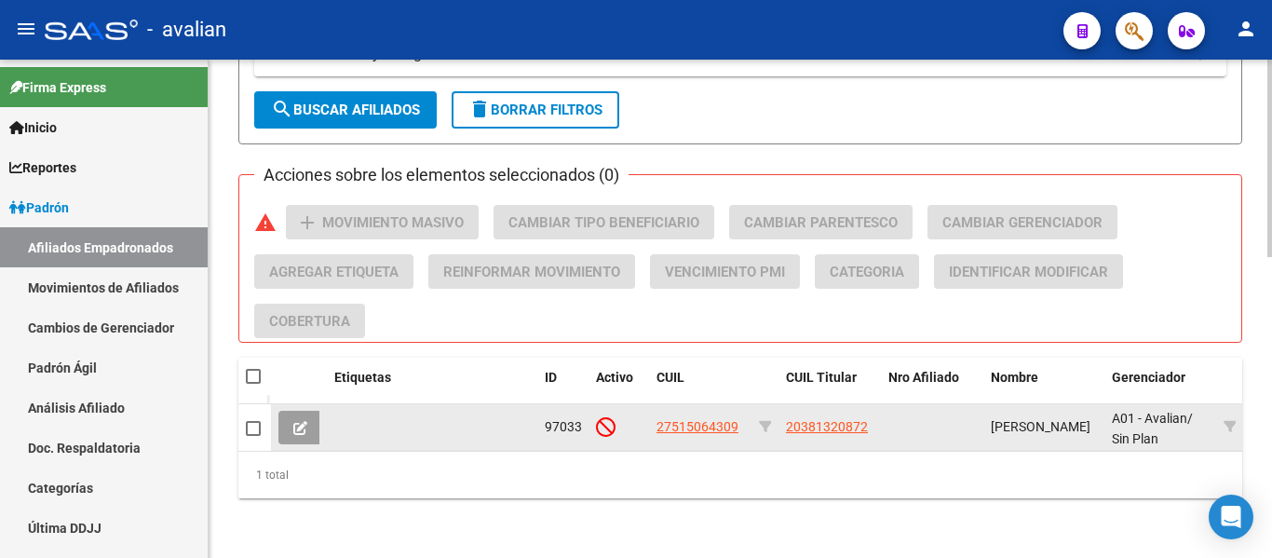
click at [301, 421] on icon at bounding box center [300, 428] width 14 height 14
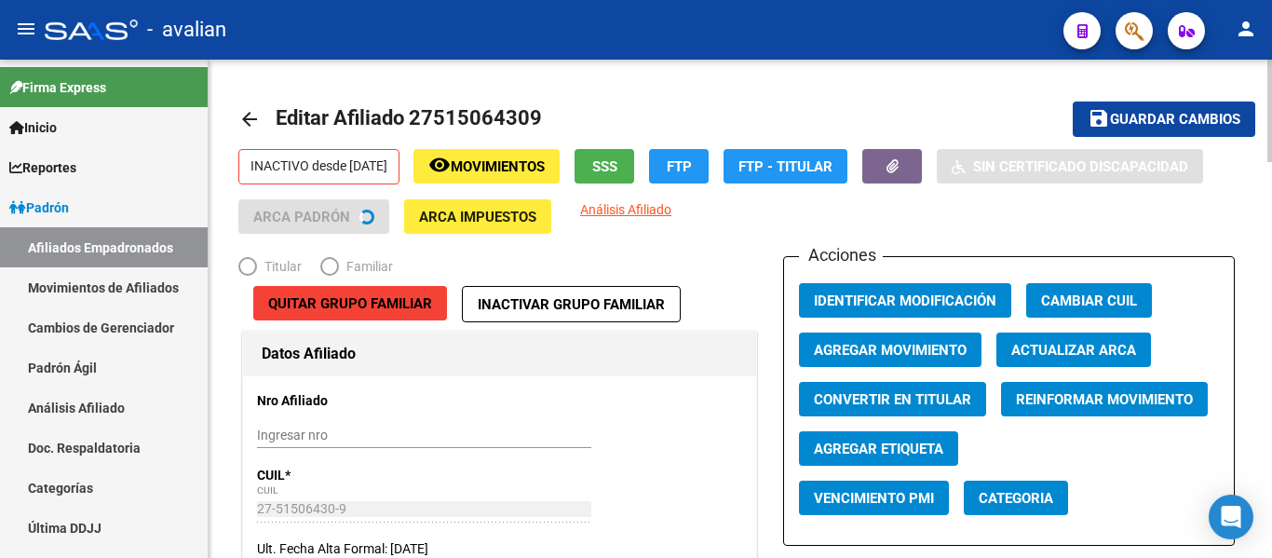
radio input "true"
type input "33-54625963-9"
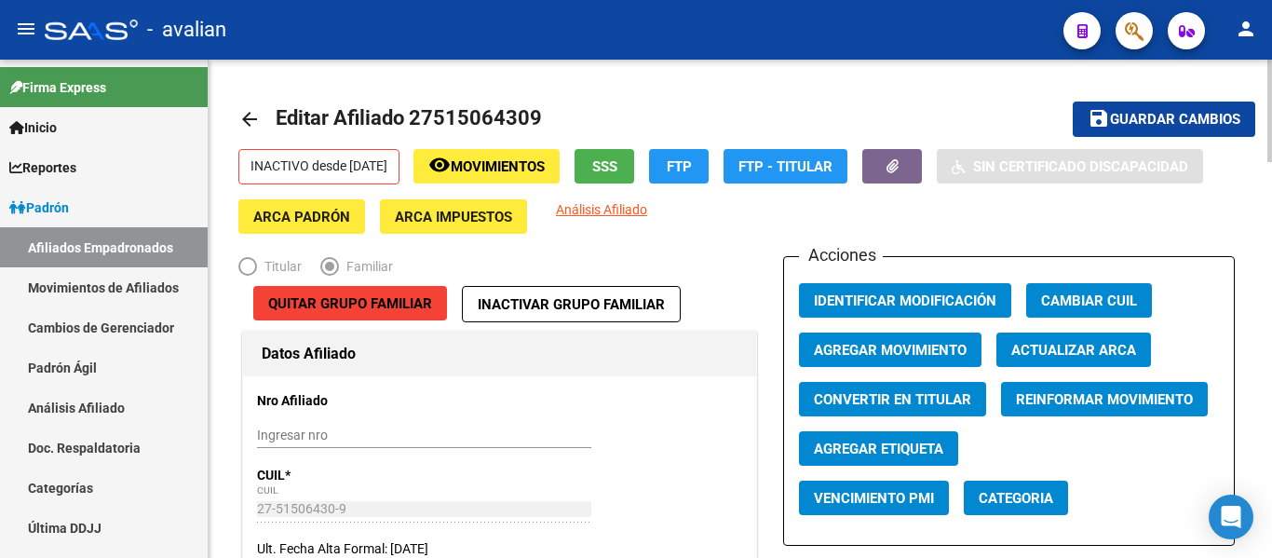
click at [243, 123] on mat-icon "arrow_back" at bounding box center [249, 119] width 22 height 22
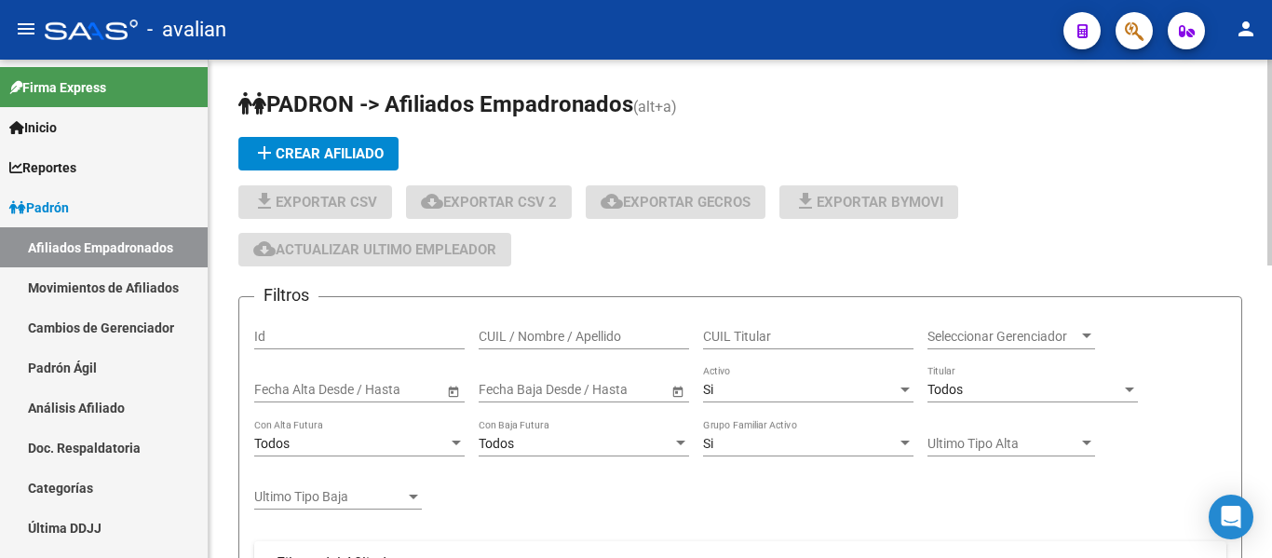
click at [614, 327] on div "CUIL / Nombre / Apellido" at bounding box center [584, 330] width 210 height 37
paste input "27515064309"
type input "27515064309"
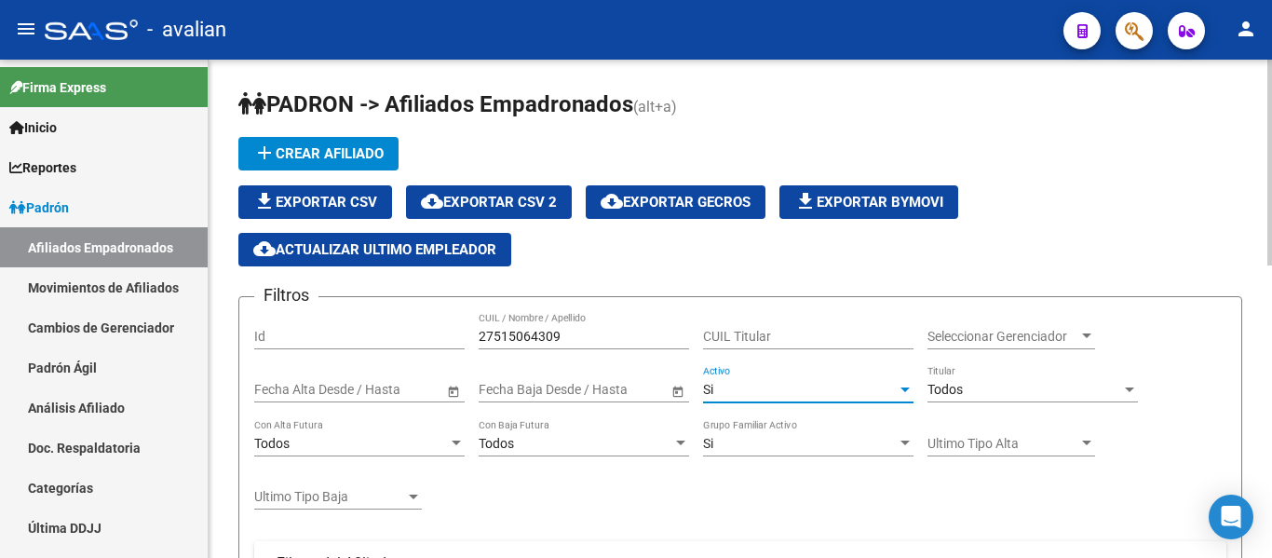
click at [743, 385] on div "Si" at bounding box center [800, 390] width 194 height 16
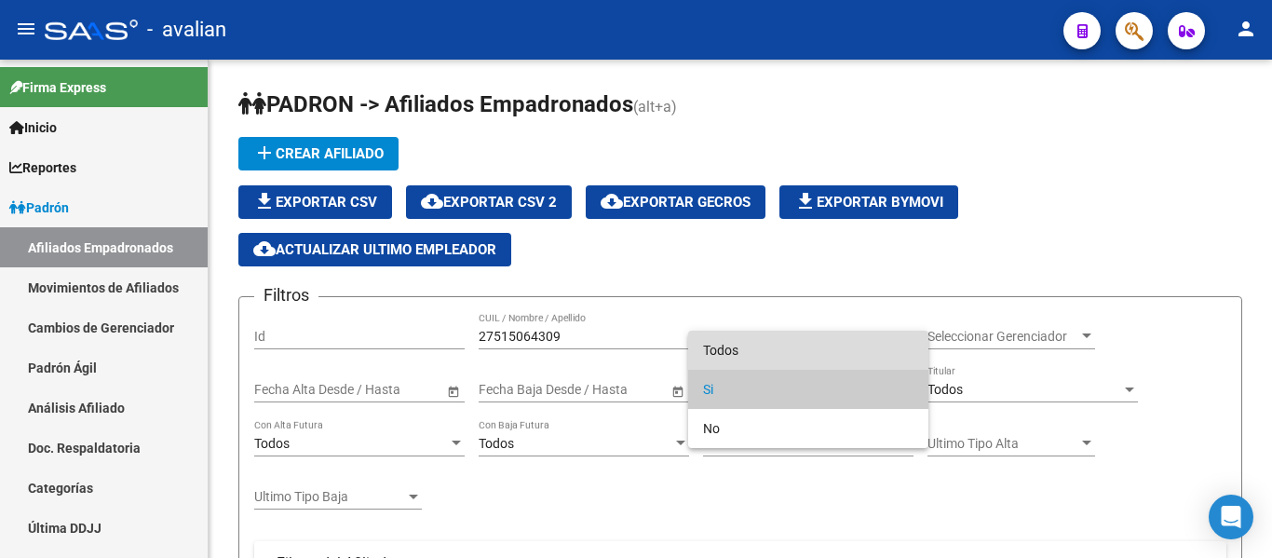
click at [723, 338] on span "Todos" at bounding box center [808, 350] width 210 height 39
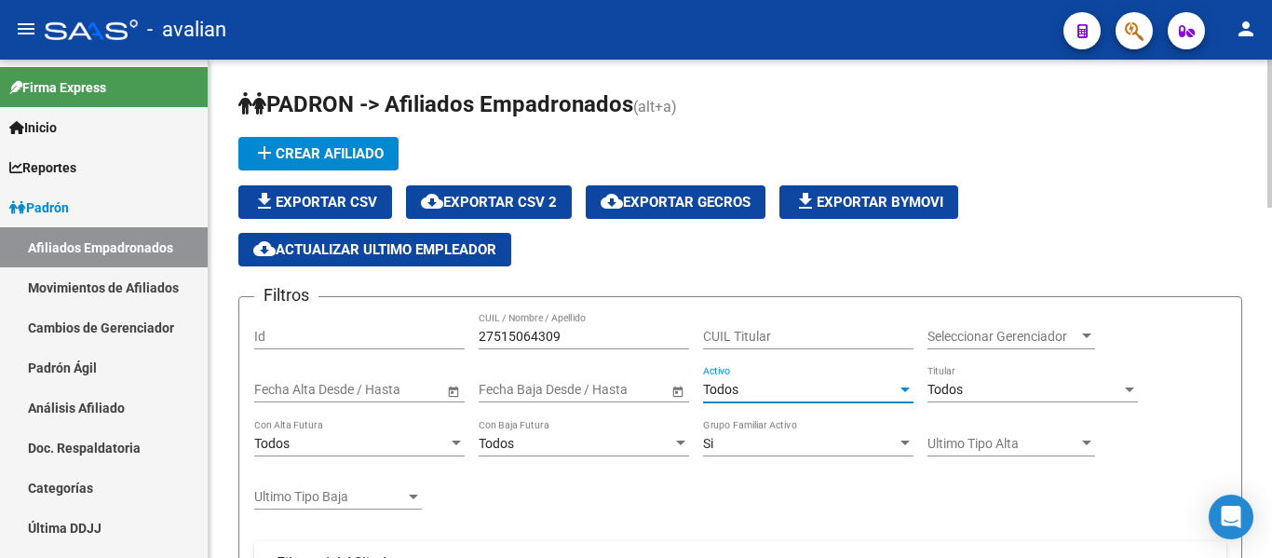
scroll to position [466, 0]
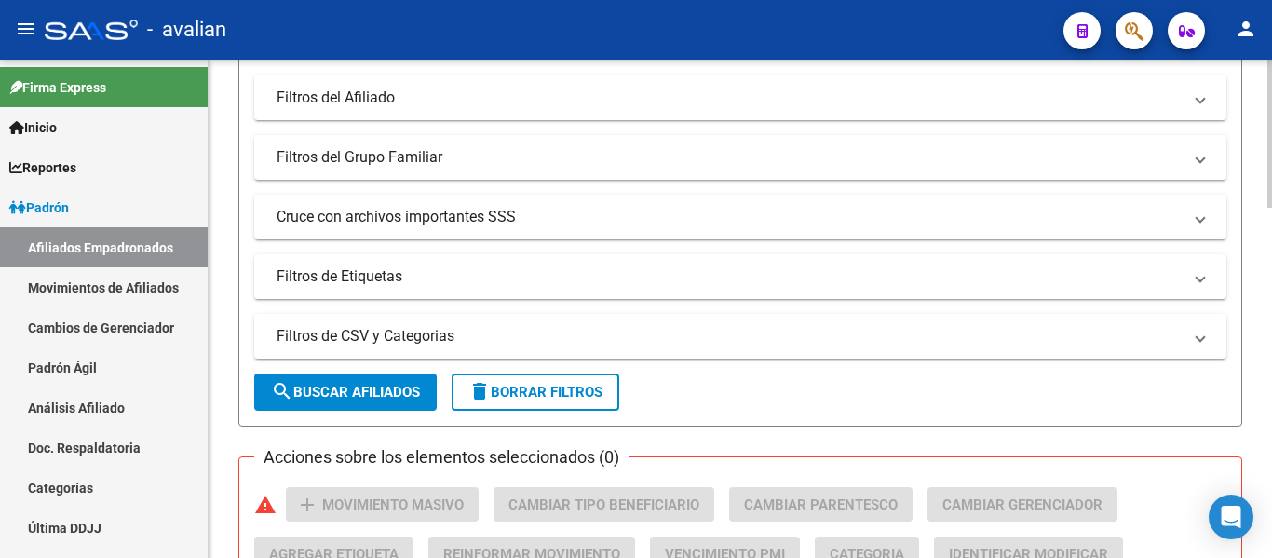
click at [365, 388] on span "search Buscar Afiliados" at bounding box center [345, 392] width 149 height 17
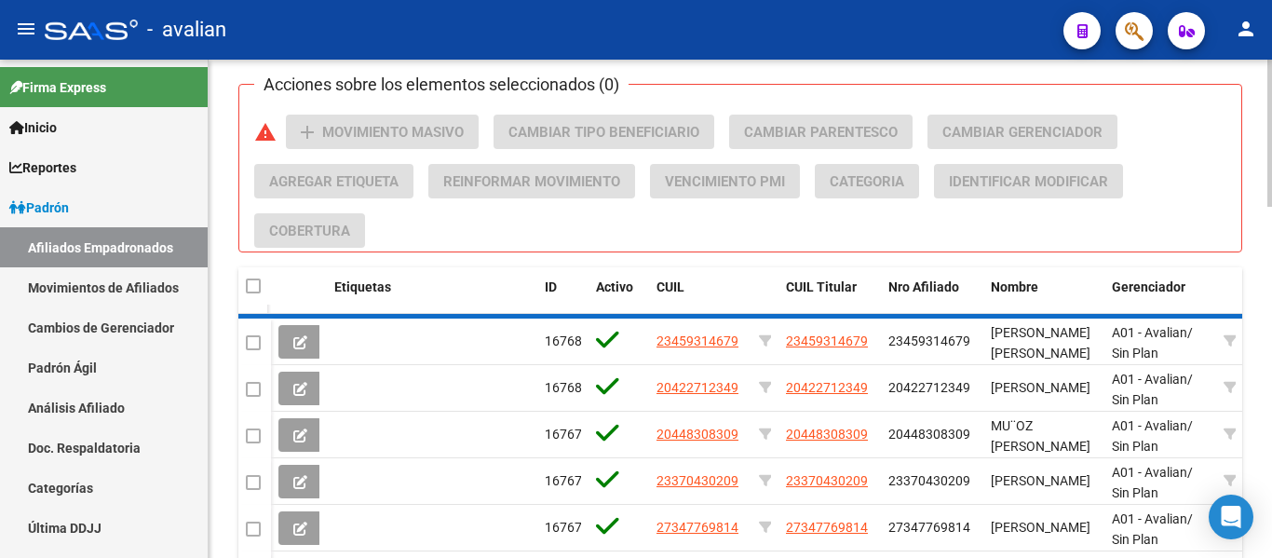
scroll to position [762, 0]
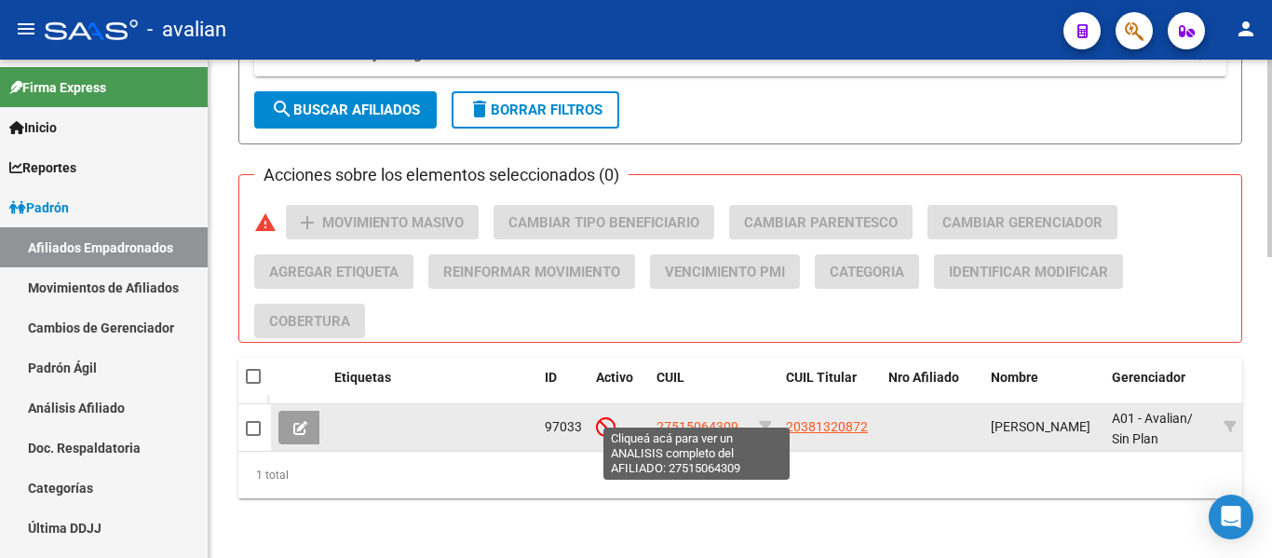
click at [705, 419] on span "27515064309" at bounding box center [698, 426] width 82 height 15
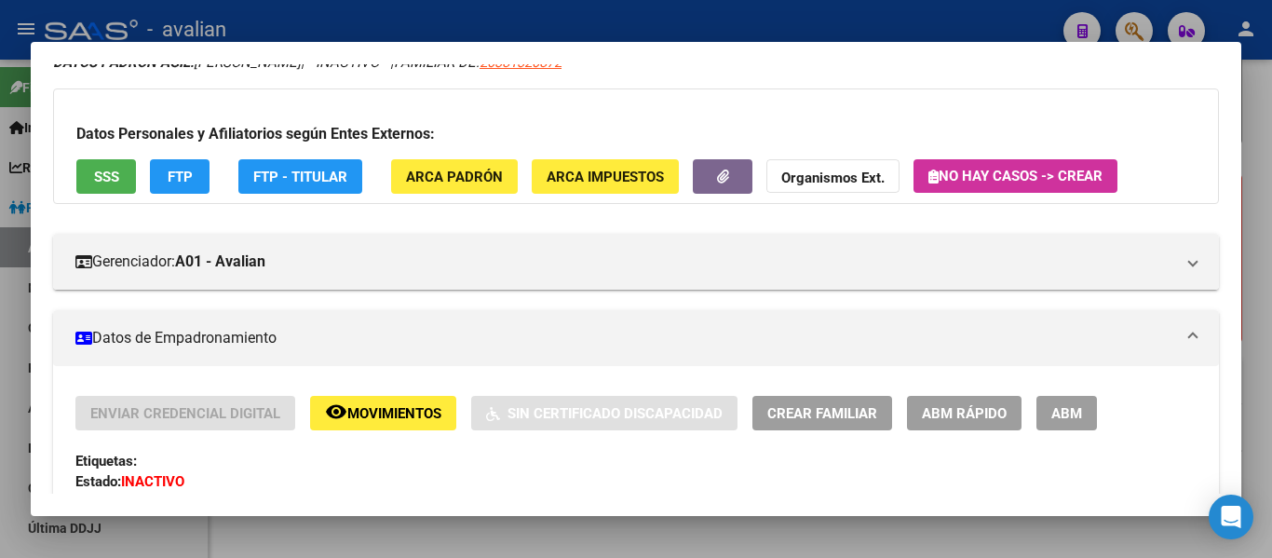
scroll to position [279, 0]
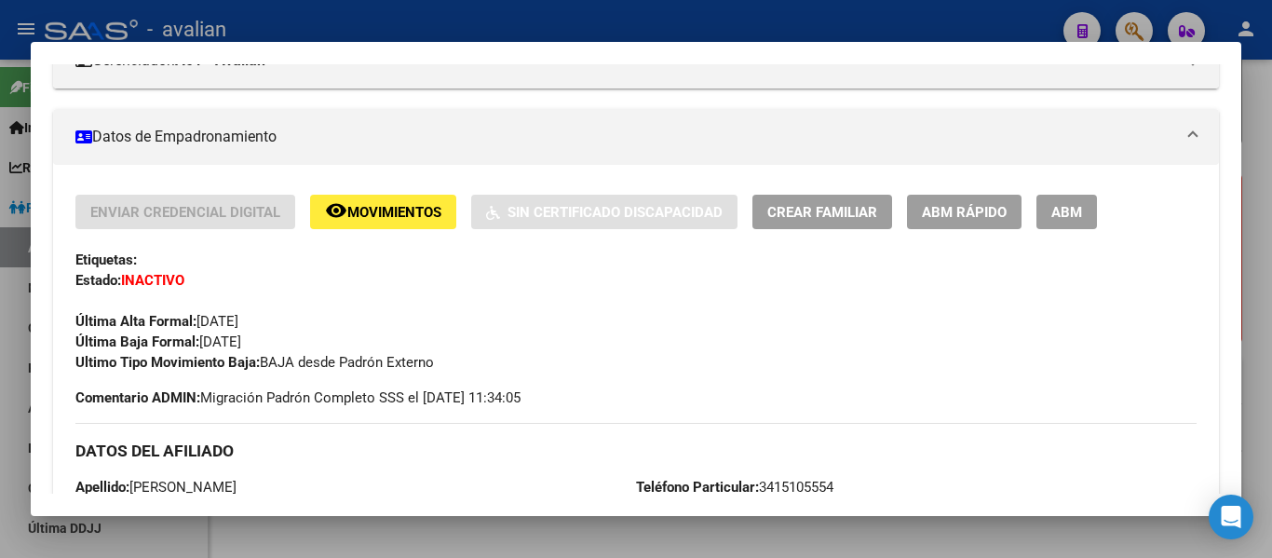
click at [351, 209] on span "Movimientos" at bounding box center [394, 212] width 94 height 17
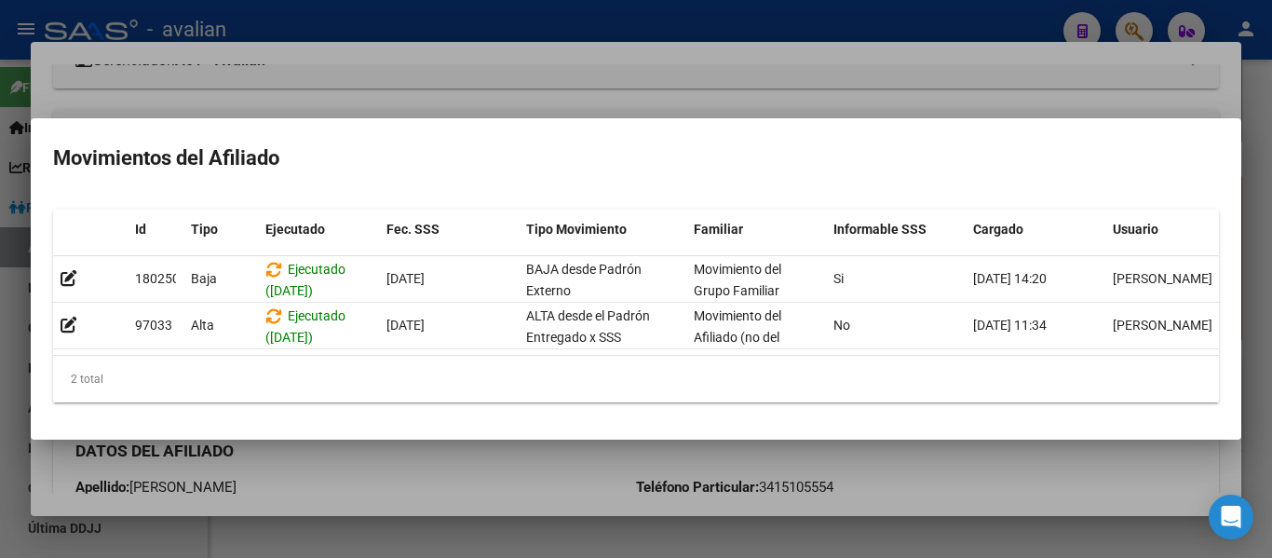
click at [333, 470] on div at bounding box center [636, 279] width 1272 height 558
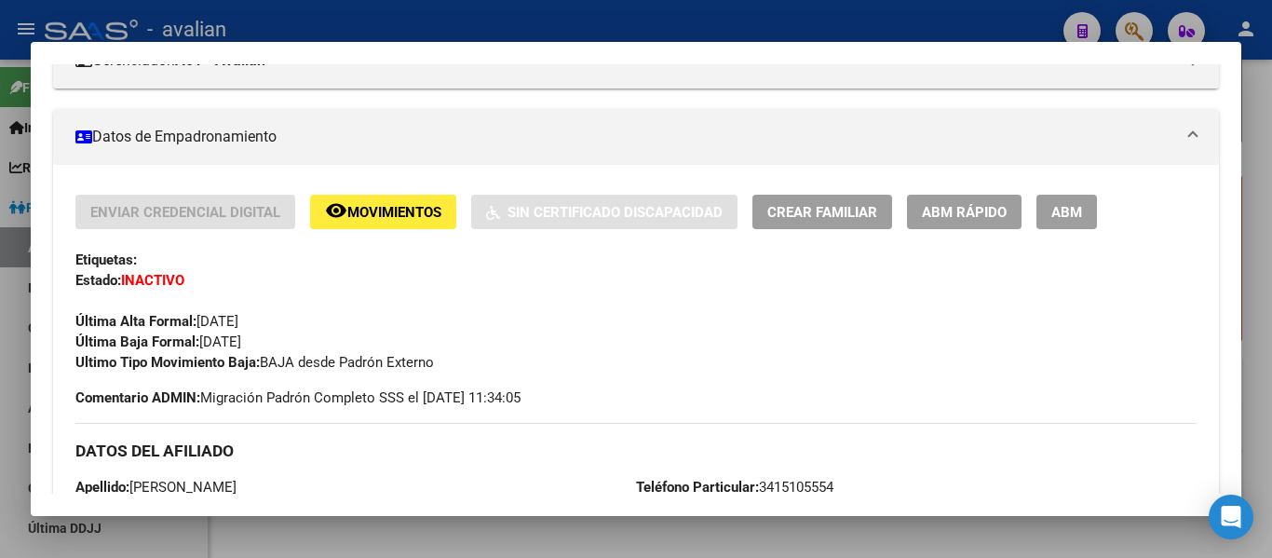
click at [1080, 208] on span "ABM" at bounding box center [1066, 212] width 31 height 17
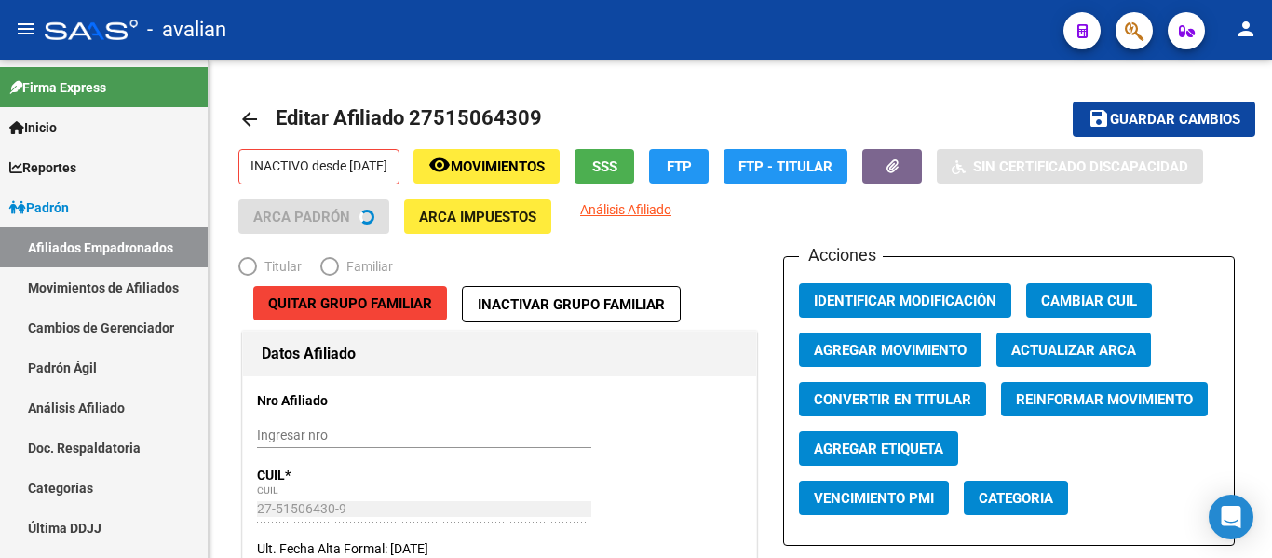
radio input "true"
type input "33-54625963-9"
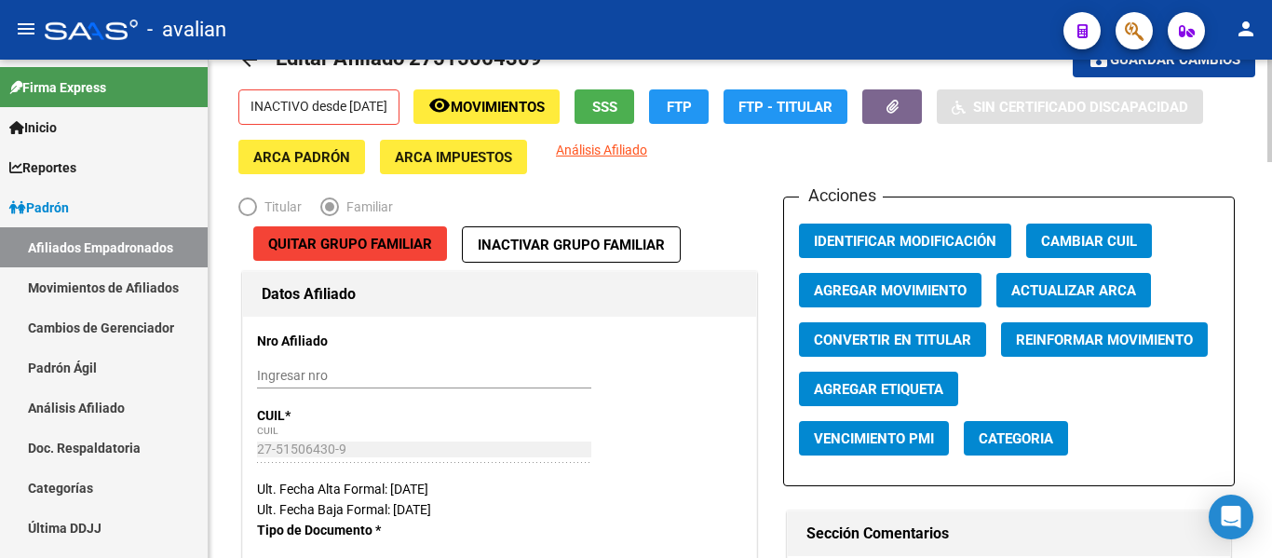
scroll to position [93, 0]
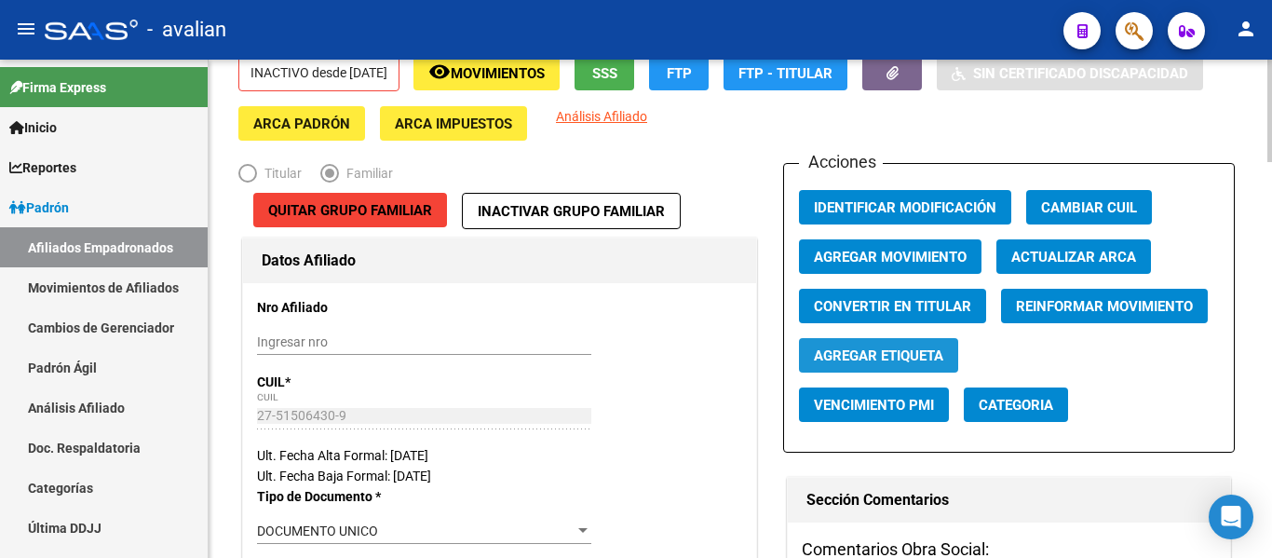
click at [913, 349] on span "Agregar Etiqueta" at bounding box center [878, 355] width 129 height 17
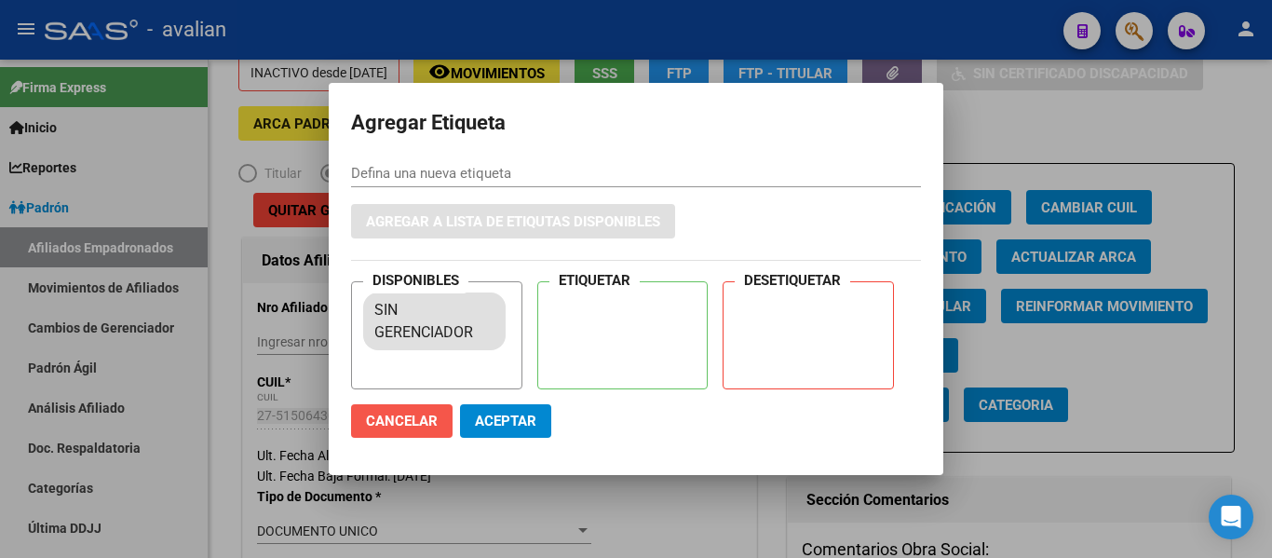
click at [415, 424] on span "Cancelar" at bounding box center [402, 421] width 72 height 17
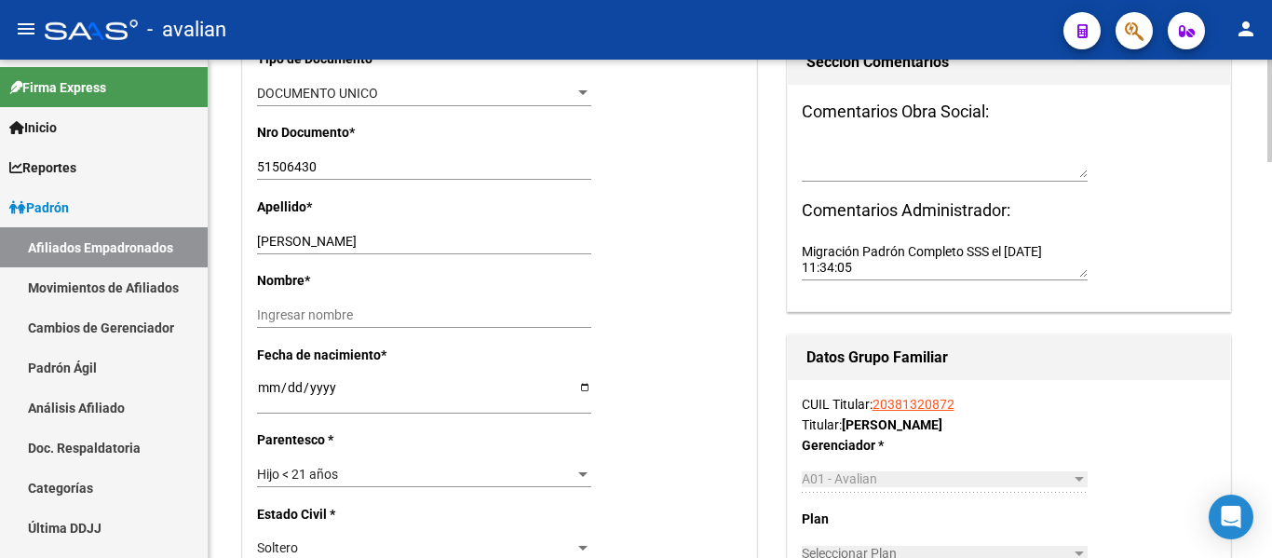
scroll to position [559, 0]
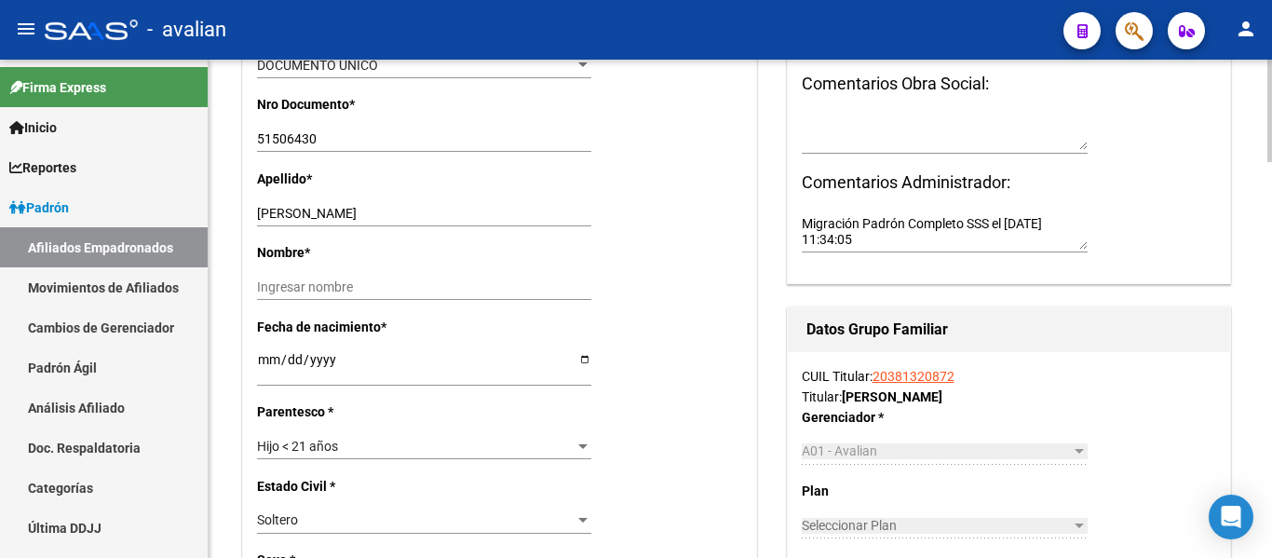
click at [898, 376] on link "20381320872" at bounding box center [914, 376] width 82 height 15
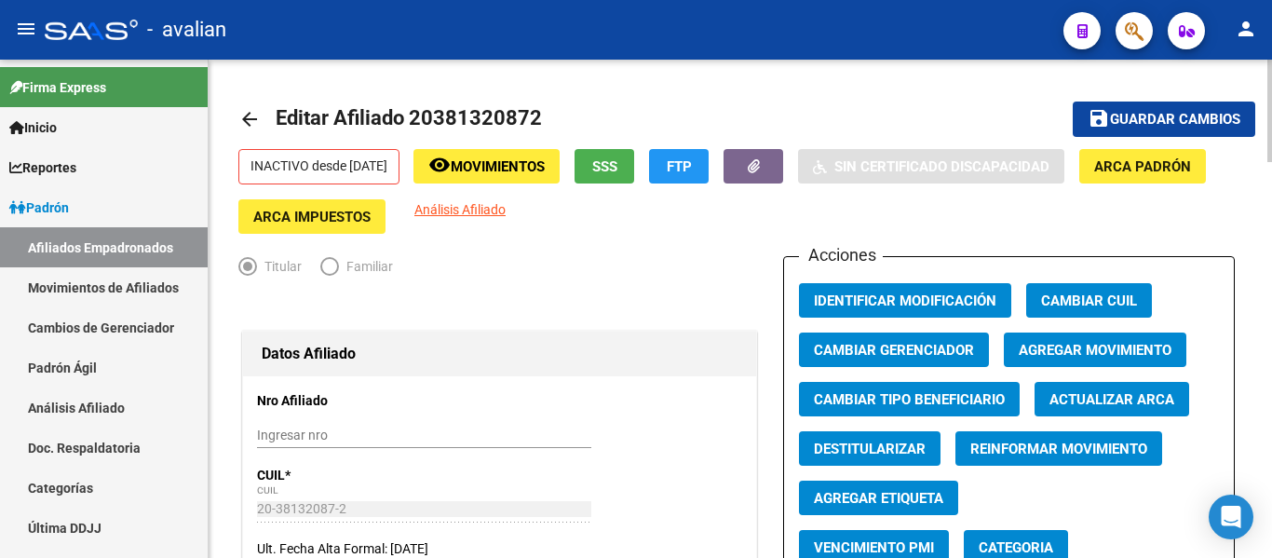
click at [251, 128] on mat-icon "arrow_back" at bounding box center [249, 119] width 22 height 22
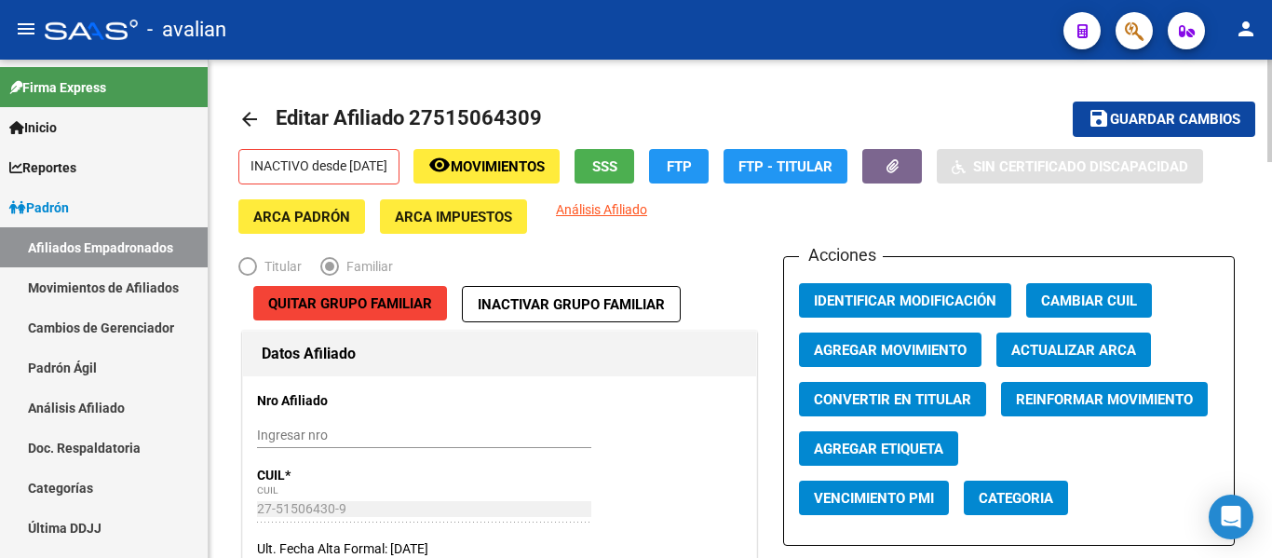
click at [916, 356] on span "Agregar Movimiento" at bounding box center [890, 350] width 153 height 17
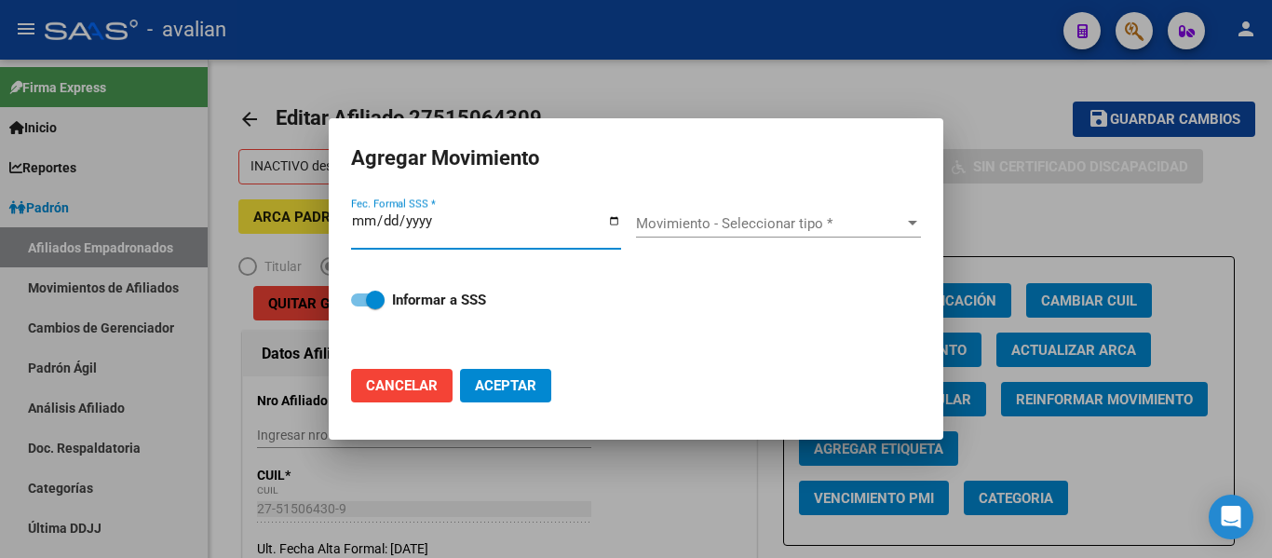
click at [414, 388] on span "Cancelar" at bounding box center [402, 385] width 72 height 17
checkbox input "false"
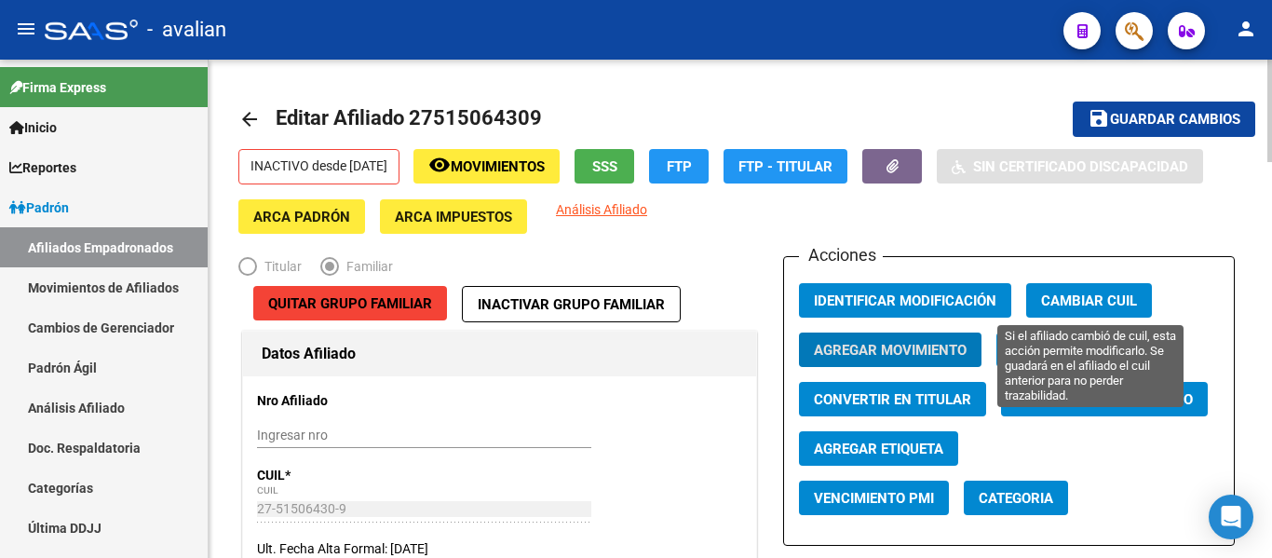
click at [1070, 291] on span "Cambiar CUIL" at bounding box center [1089, 299] width 96 height 17
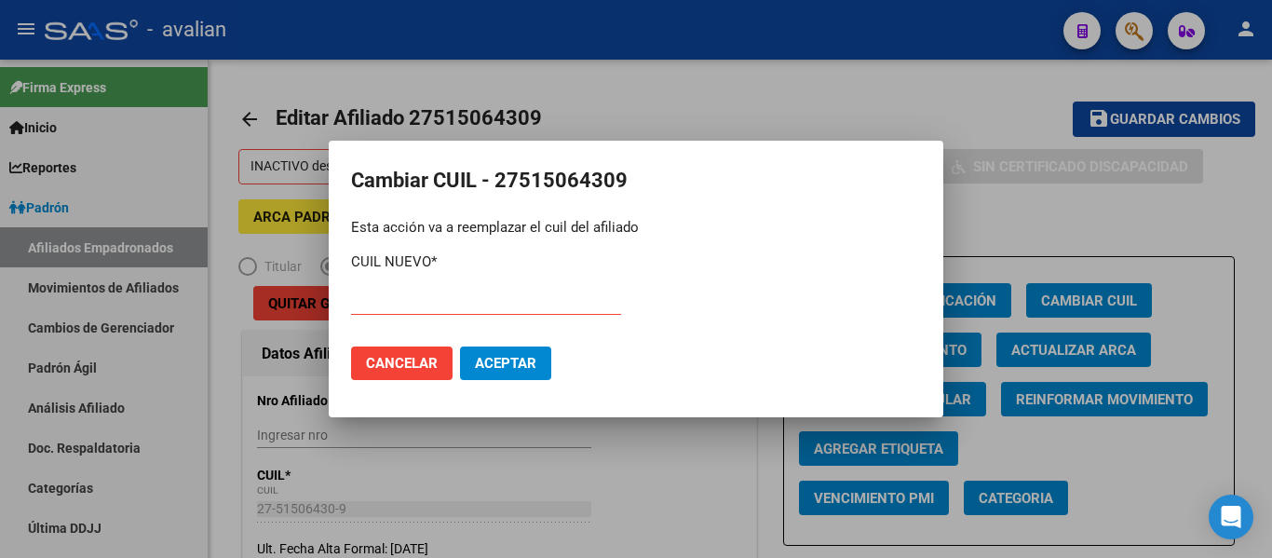
drag, startPoint x: 540, startPoint y: 229, endPoint x: 638, endPoint y: 223, distance: 98.0
click at [636, 224] on div "Esta acción va a reemplazar el cuil del afiliado" at bounding box center [636, 227] width 570 height 21
click at [401, 374] on button "Cancelar" at bounding box center [402, 363] width 102 height 34
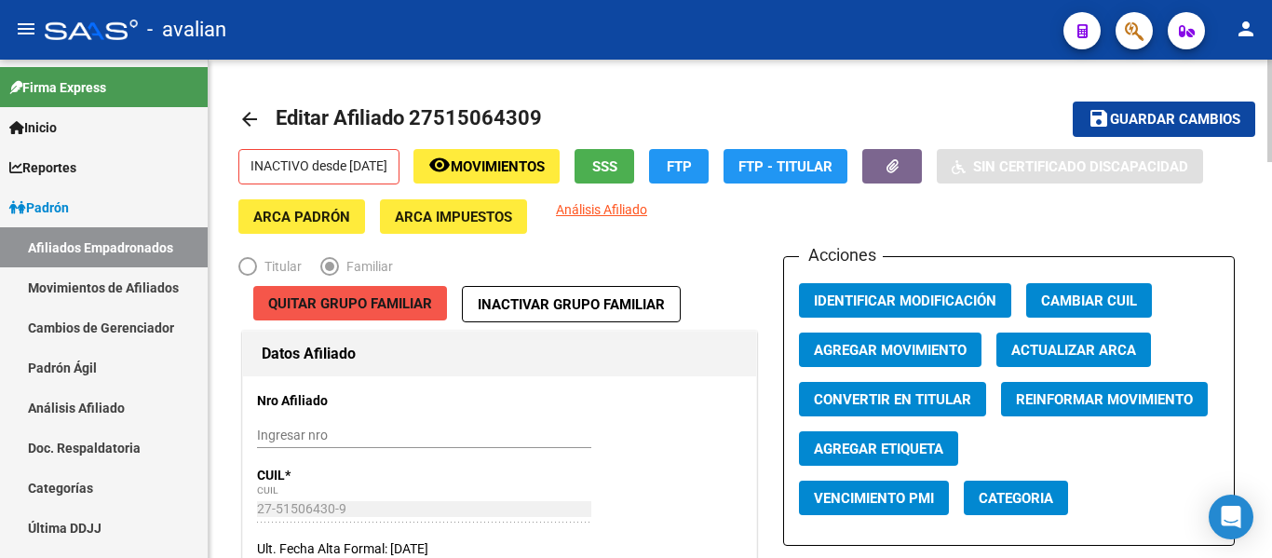
click at [384, 308] on span "Quitar Grupo Familiar" at bounding box center [350, 303] width 164 height 17
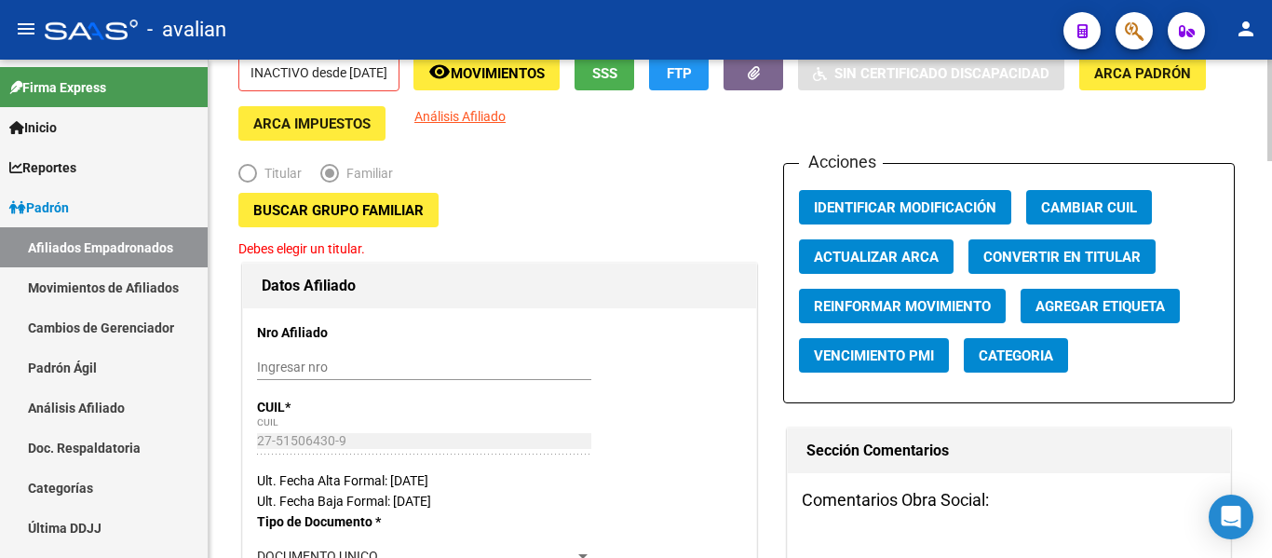
scroll to position [186, 0]
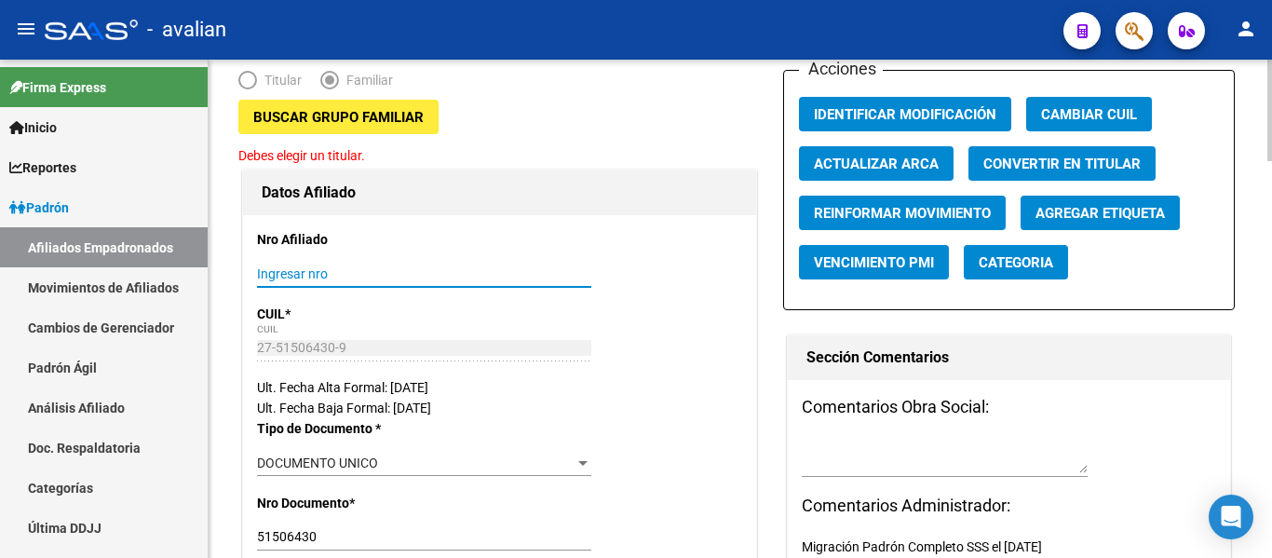
click at [317, 278] on input "Ingresar nro" at bounding box center [424, 274] width 334 height 16
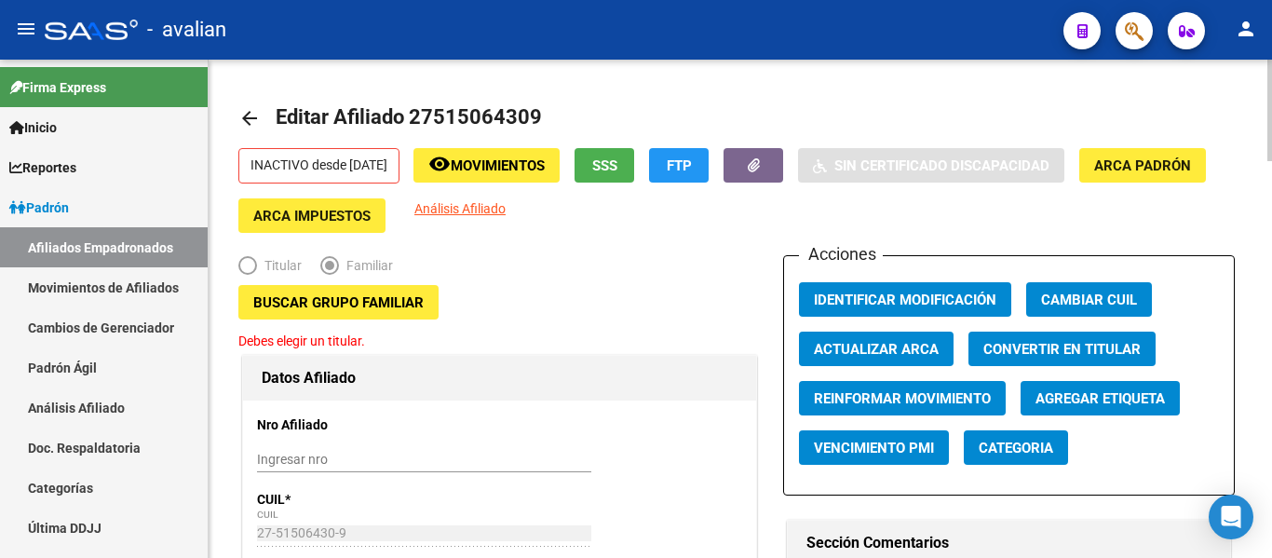
scroll to position [0, 0]
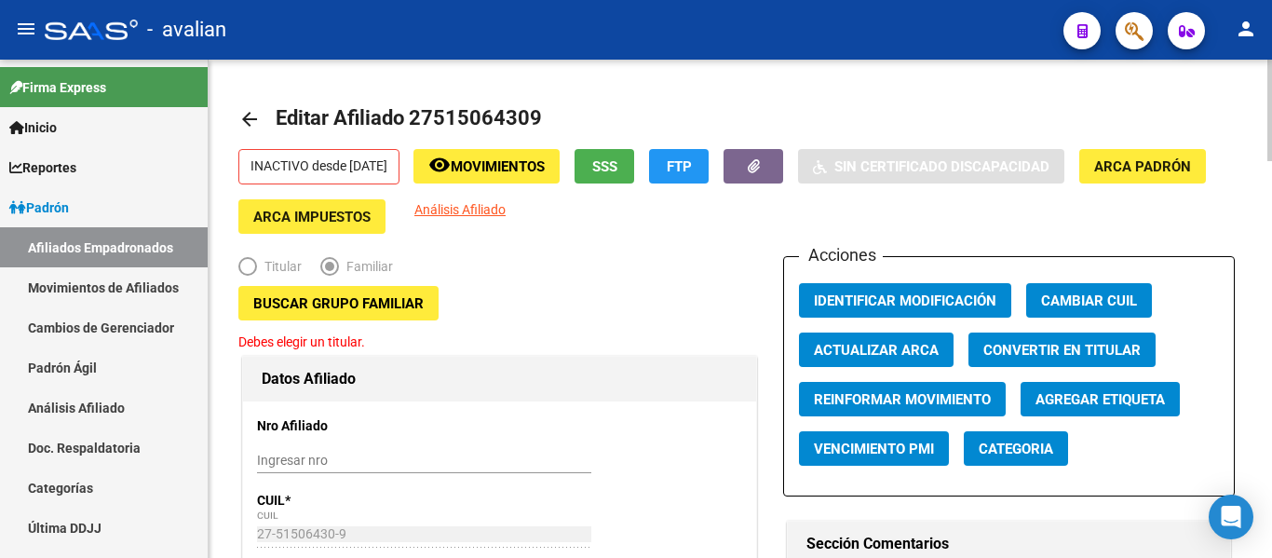
click at [346, 313] on button "Buscar Grupo Familiar" at bounding box center [338, 303] width 200 height 34
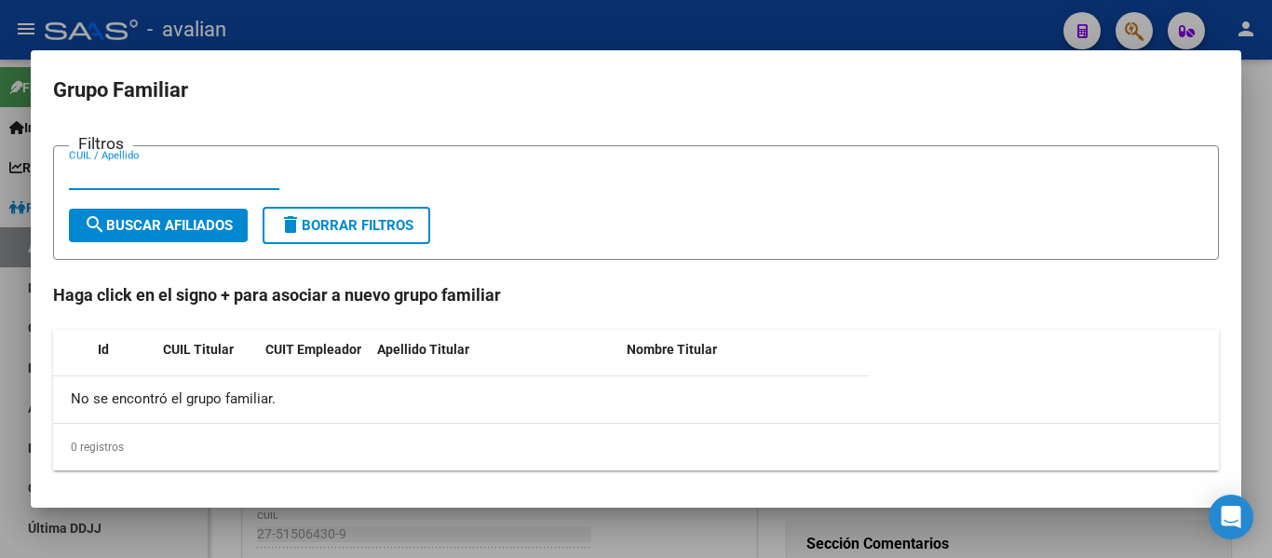
paste input "23381310124"
type input "23381310124"
click at [181, 231] on span "search Buscar Afiliados" at bounding box center [158, 225] width 149 height 17
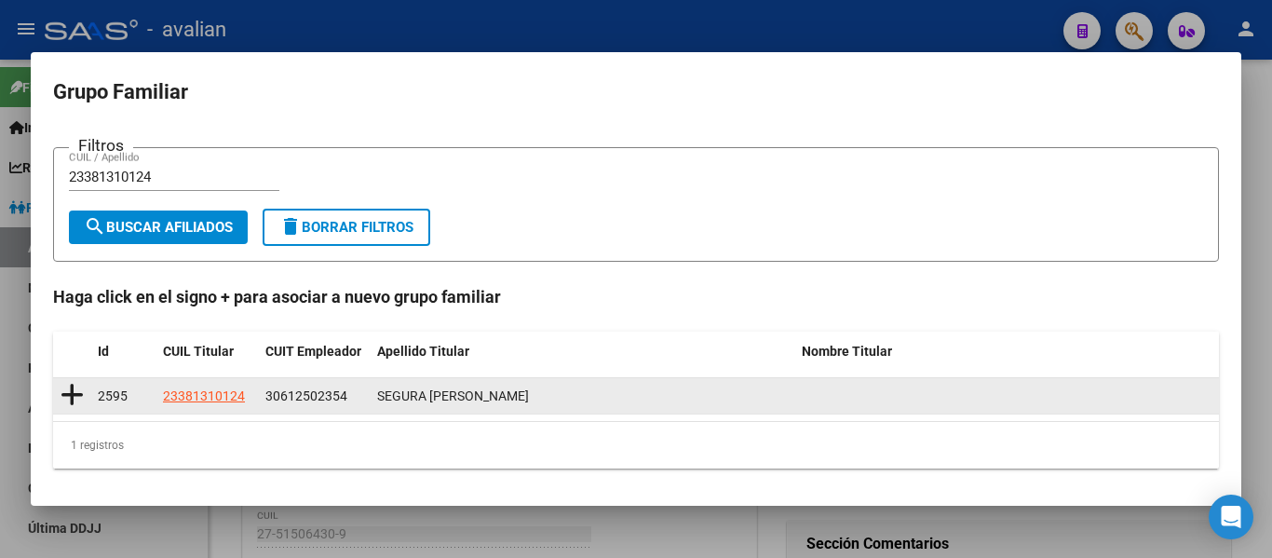
click at [68, 386] on icon at bounding box center [72, 395] width 23 height 26
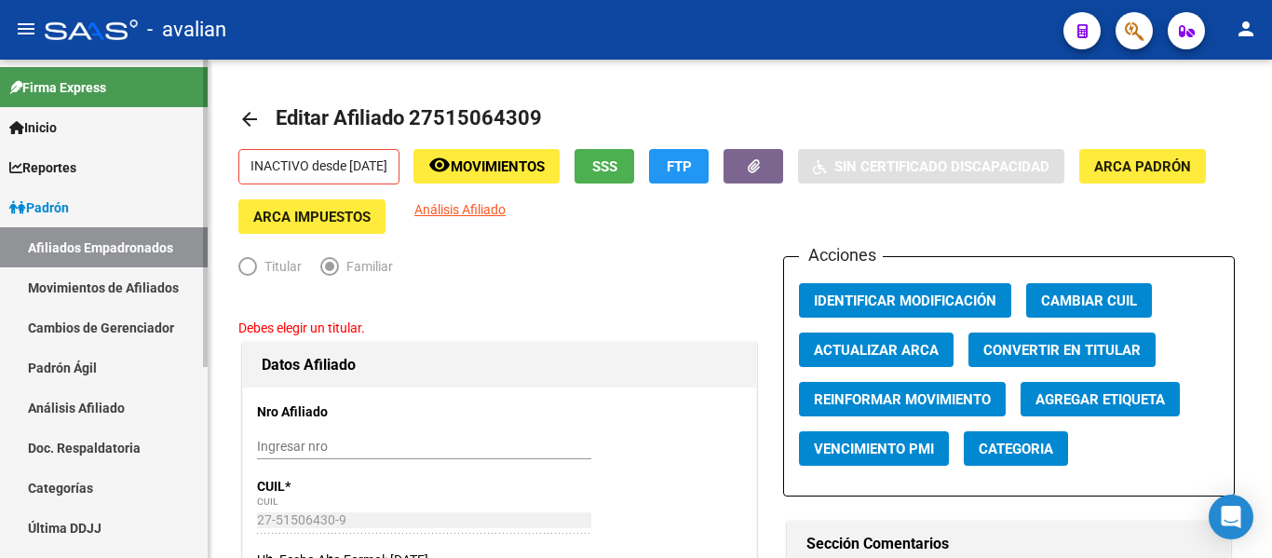
type input "30-61250235-4"
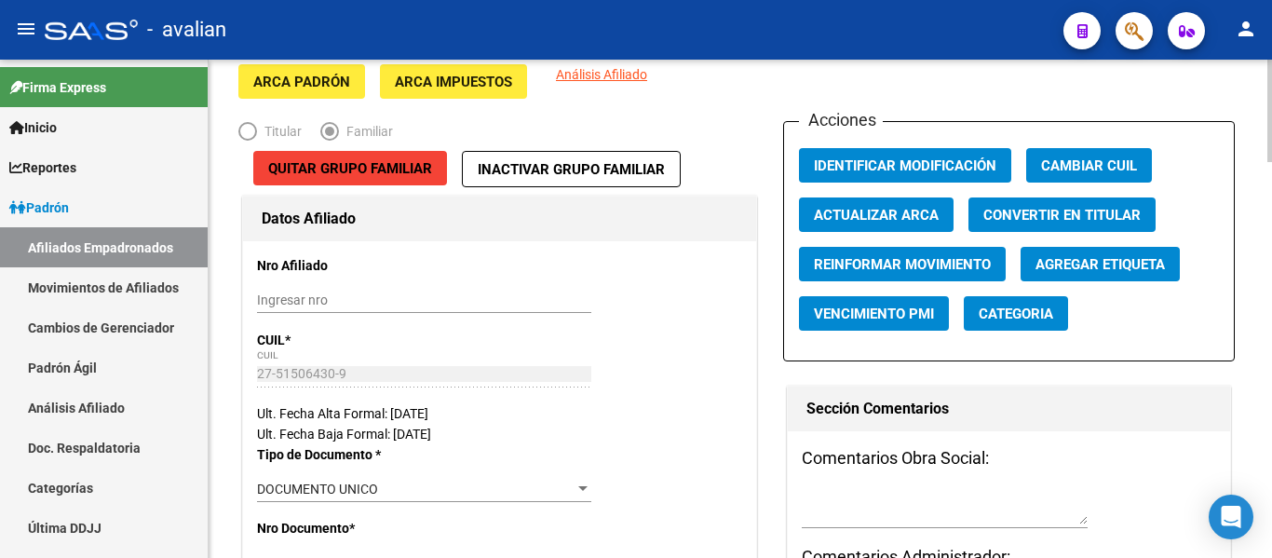
scroll to position [373, 0]
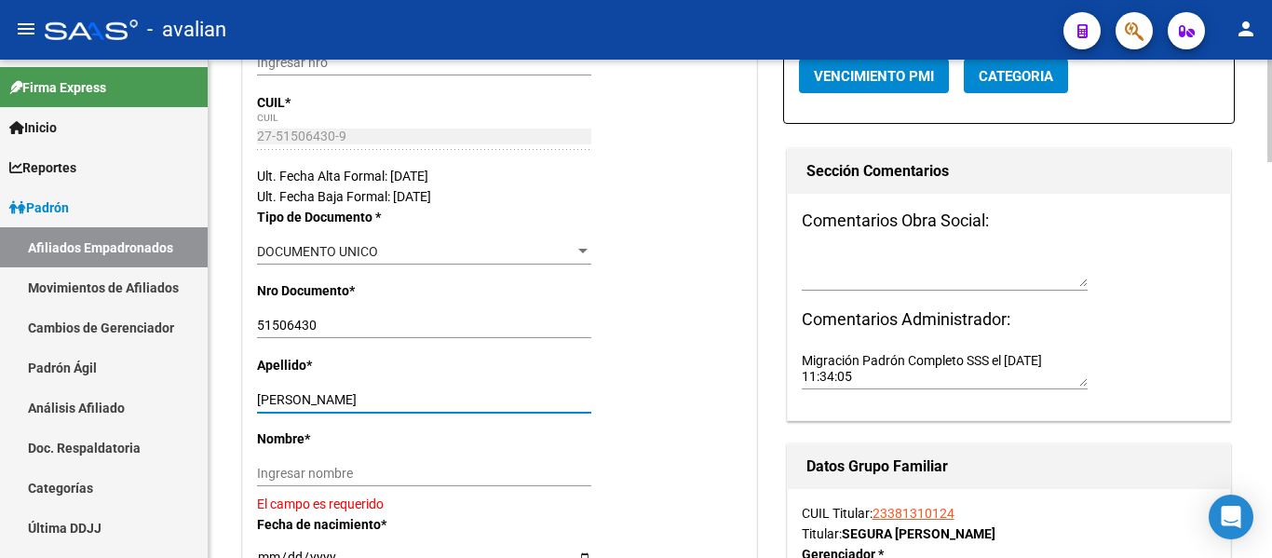
drag, startPoint x: 304, startPoint y: 400, endPoint x: 436, endPoint y: 379, distance: 133.8
click at [436, 379] on div "Apellido * [PERSON_NAME] apellido" at bounding box center [499, 392] width 485 height 74
click at [390, 464] on div "Ingresar nombre" at bounding box center [424, 473] width 334 height 26
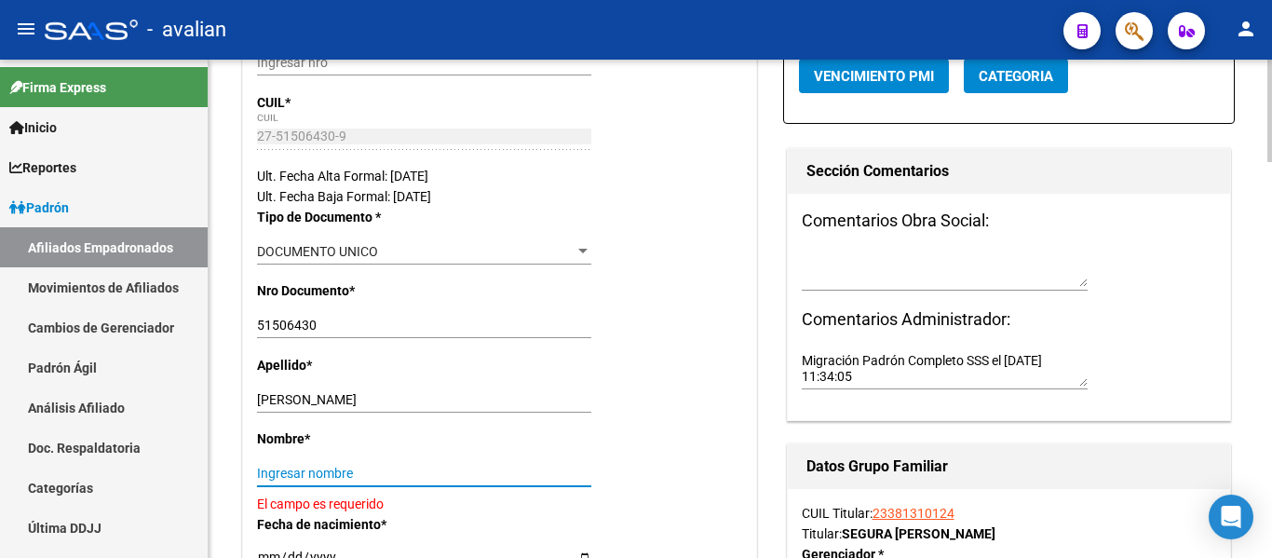
paste input "[PERSON_NAME]"
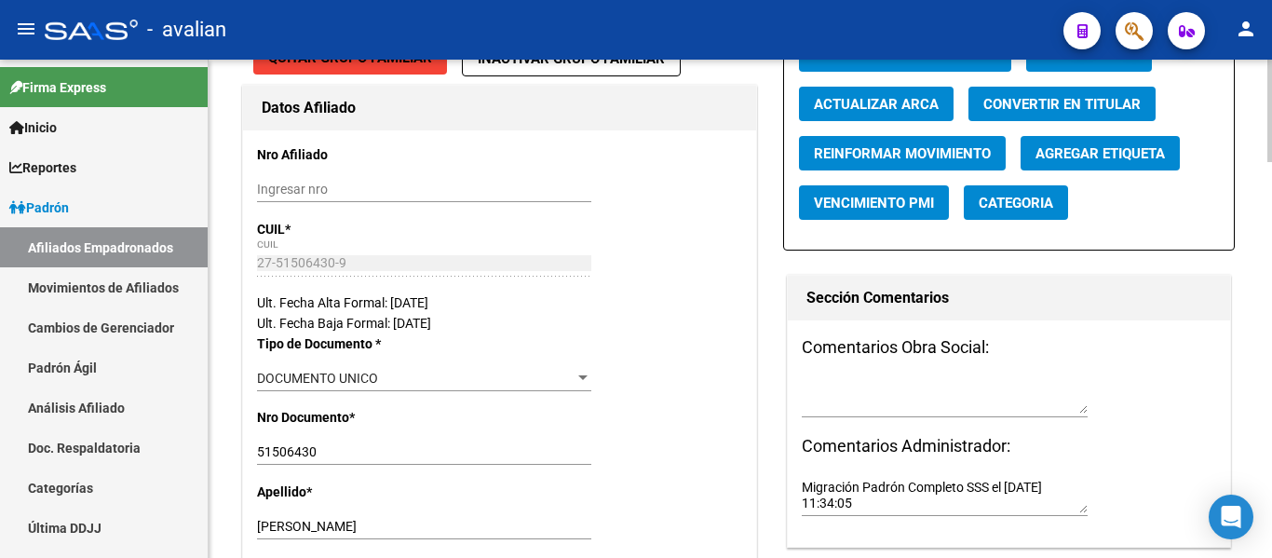
scroll to position [0, 0]
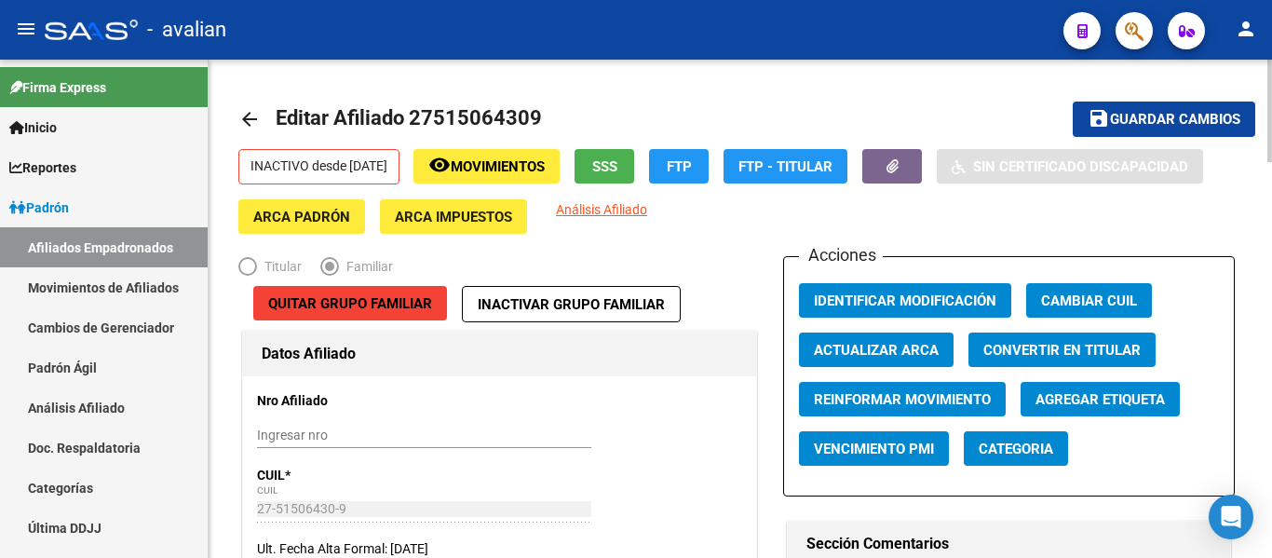
type input "[PERSON_NAME]"
click at [1129, 115] on span "Guardar cambios" at bounding box center [1175, 120] width 130 height 17
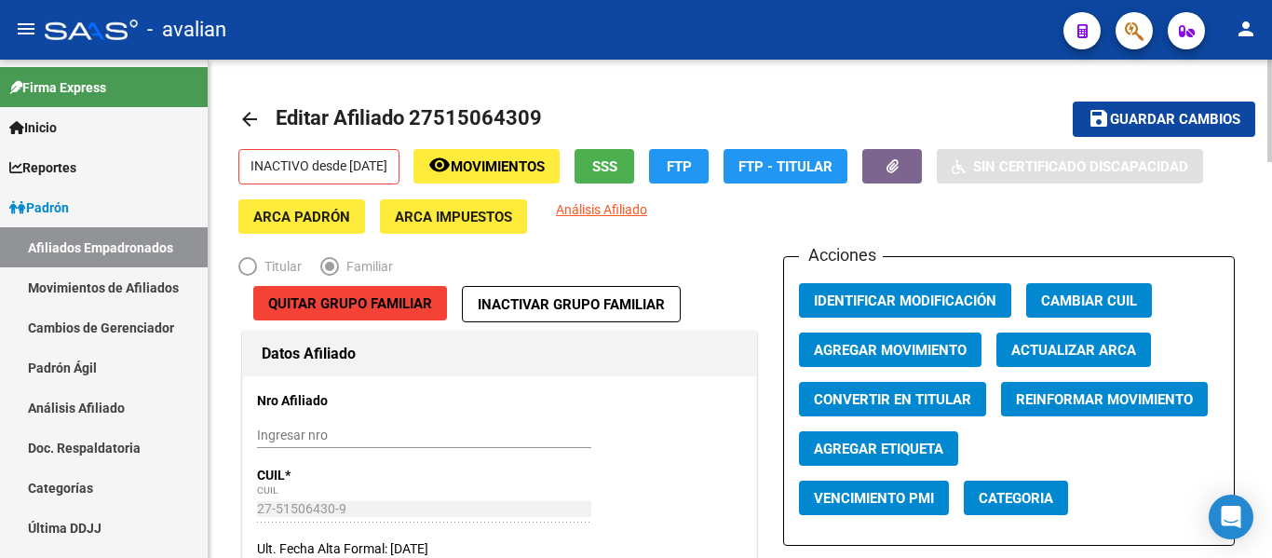
click at [885, 336] on button "Agregar Movimiento" at bounding box center [890, 349] width 183 height 34
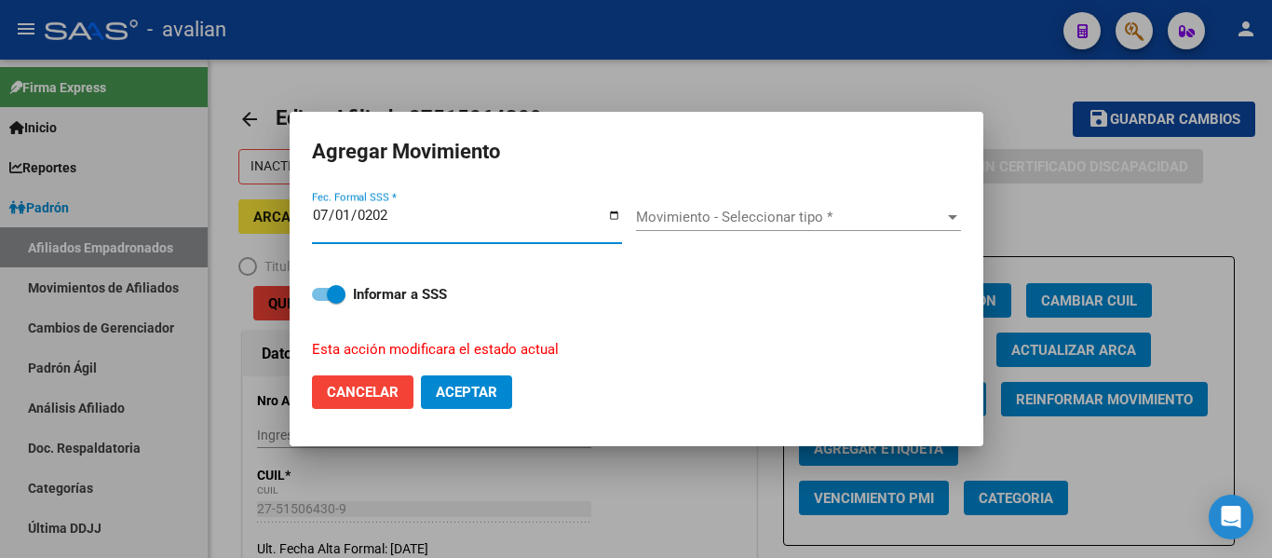
type input "[DATE]"
click at [691, 221] on span "Movimiento - Seleccionar tipo *" at bounding box center [790, 217] width 308 height 17
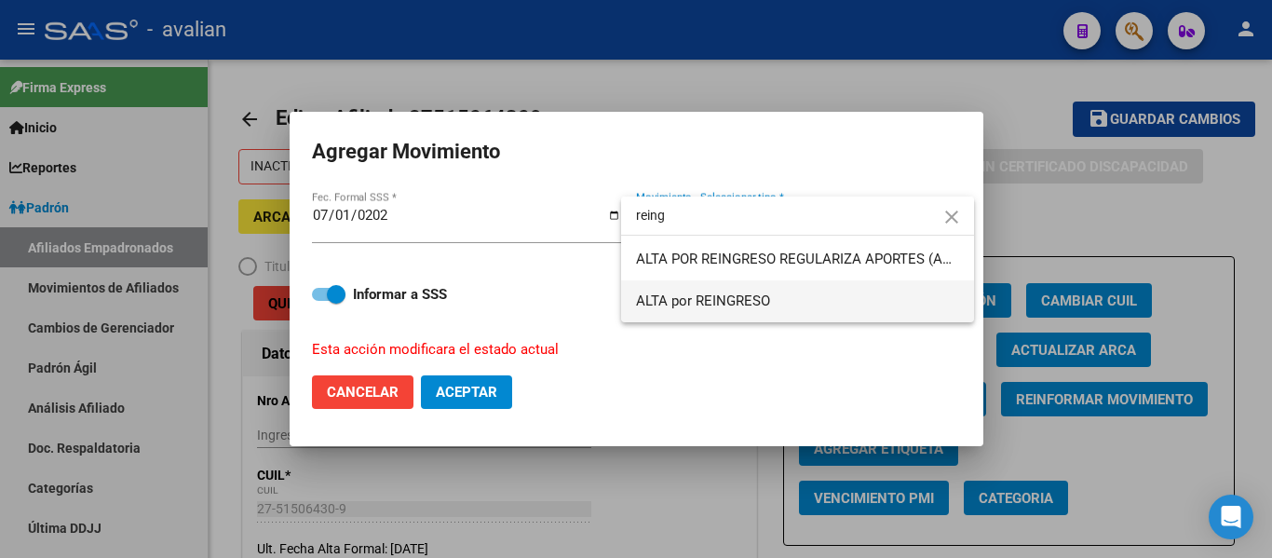
type input "reing"
click at [756, 291] on span "ALTA por REINGRESO" at bounding box center [797, 301] width 323 height 42
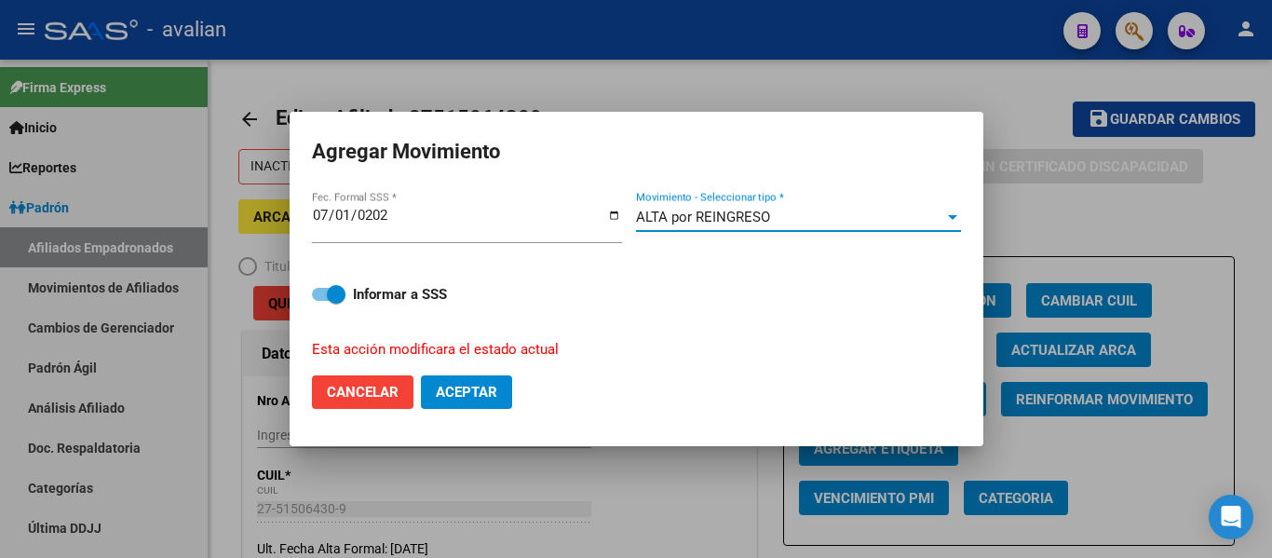
click at [477, 393] on span "Aceptar" at bounding box center [466, 392] width 61 height 17
checkbox input "false"
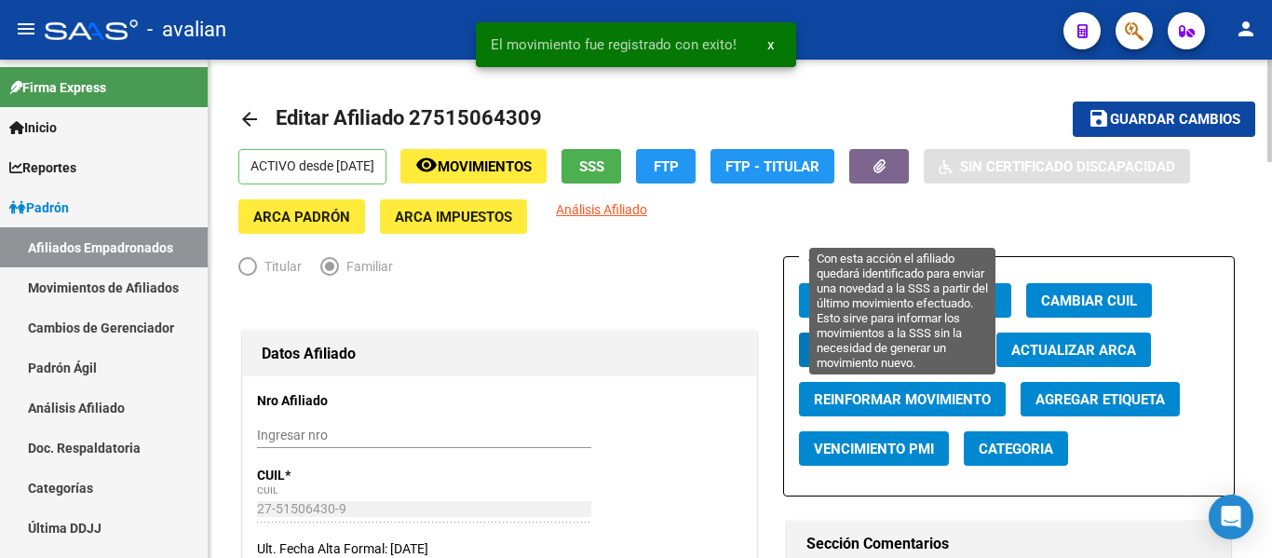
click at [906, 405] on span "Reinformar Movimiento" at bounding box center [902, 399] width 177 height 17
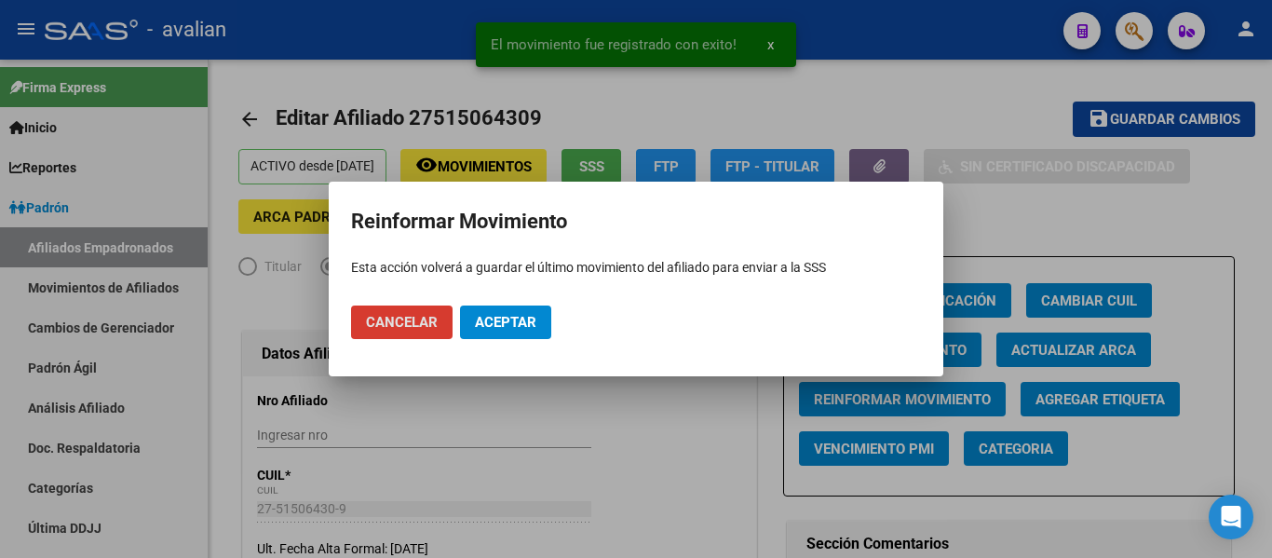
click at [513, 326] on span "Aceptar" at bounding box center [505, 322] width 61 height 17
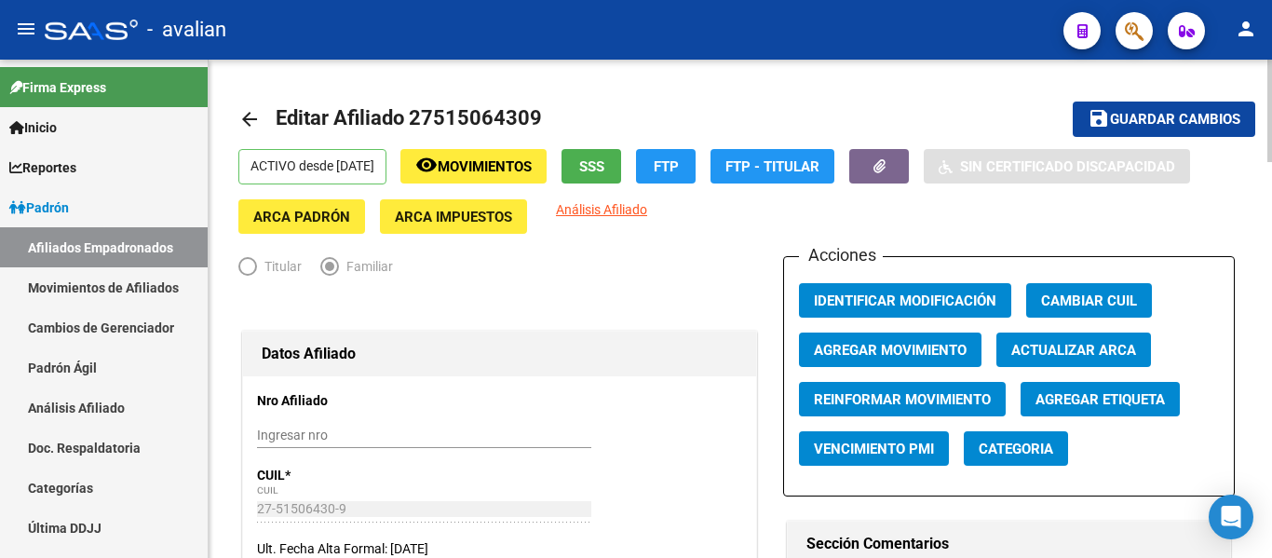
click at [254, 116] on mat-icon "arrow_back" at bounding box center [249, 119] width 22 height 22
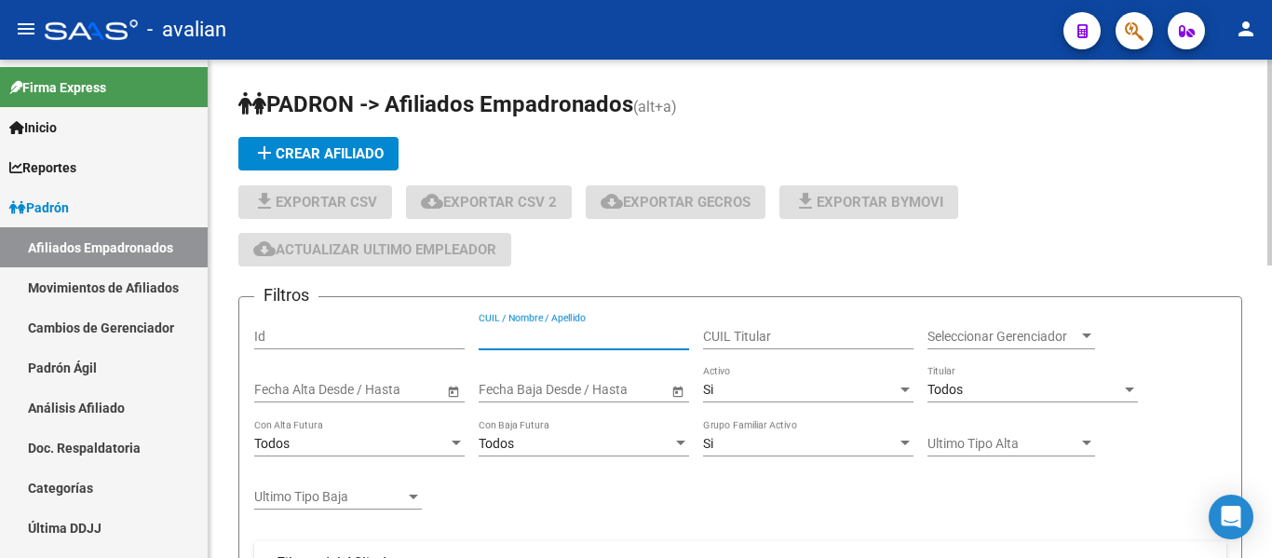
drag, startPoint x: 546, startPoint y: 336, endPoint x: 691, endPoint y: 340, distance: 145.3
click at [552, 337] on input "CUIL / Nombre / Apellido" at bounding box center [584, 337] width 210 height 16
paste input "20566195985"
type input "20566195985"
click at [756, 399] on div "Si Activo" at bounding box center [808, 383] width 210 height 37
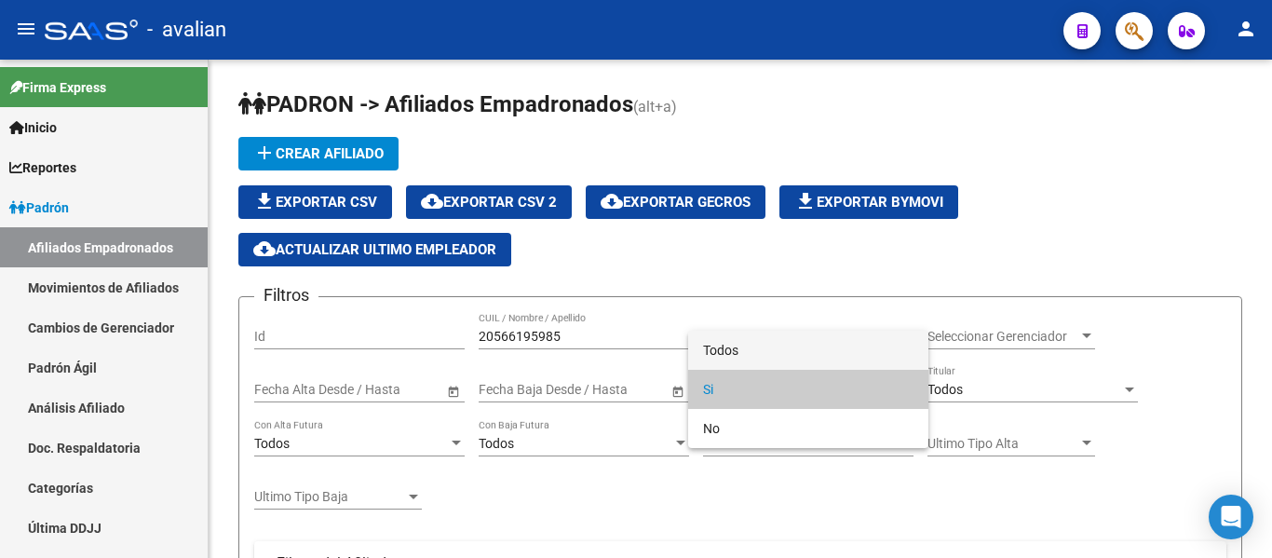
click at [734, 336] on span "Todos" at bounding box center [808, 350] width 210 height 39
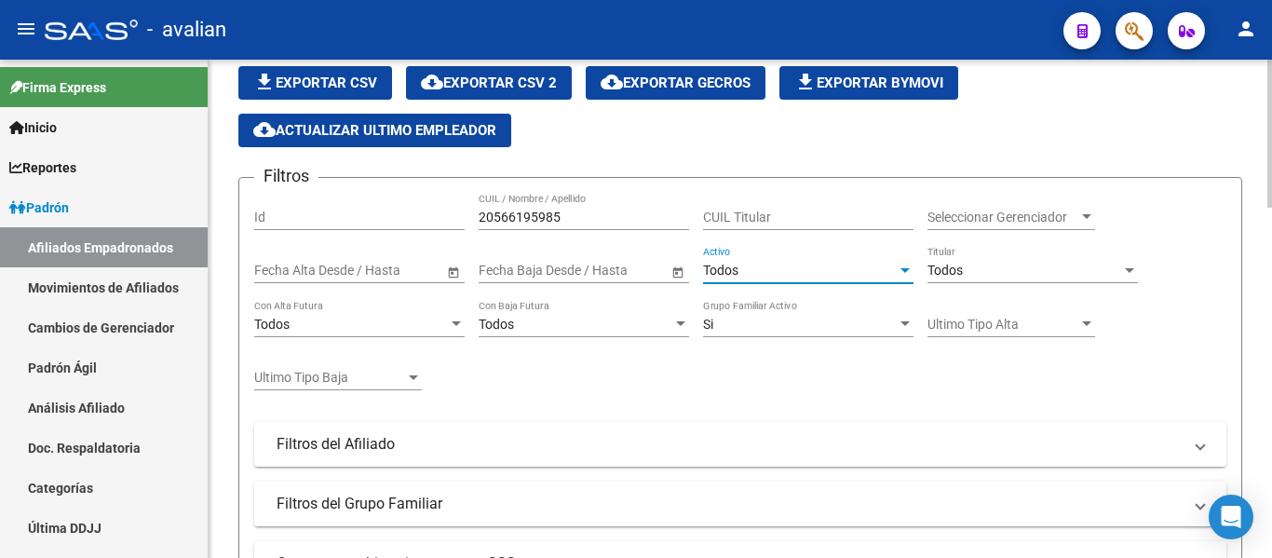
scroll to position [559, 0]
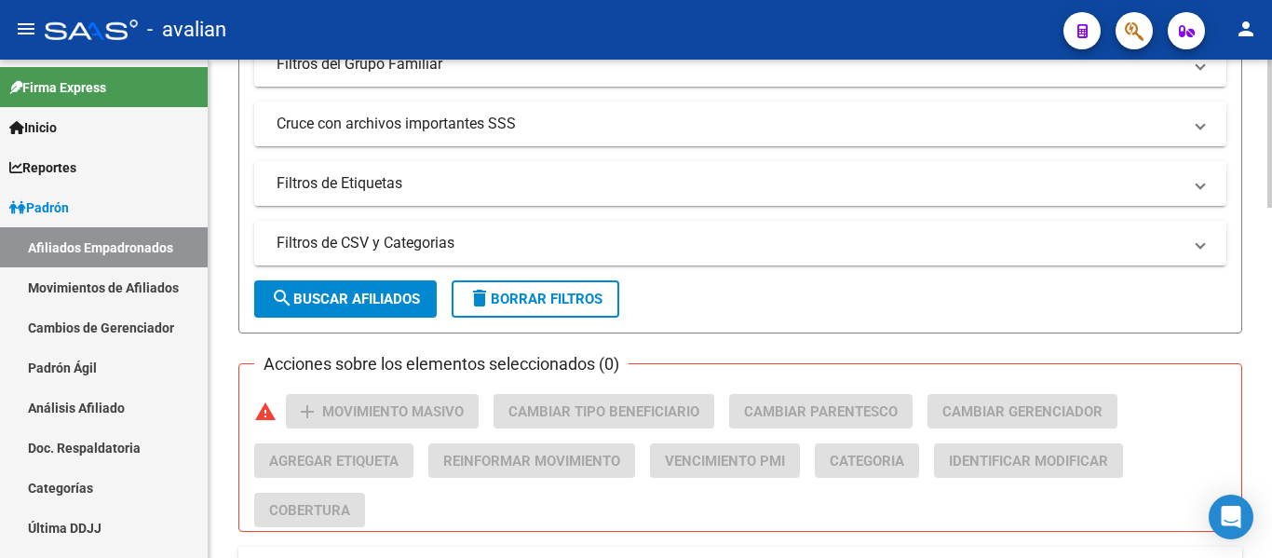
click at [385, 310] on button "search Buscar Afiliados" at bounding box center [345, 298] width 183 height 37
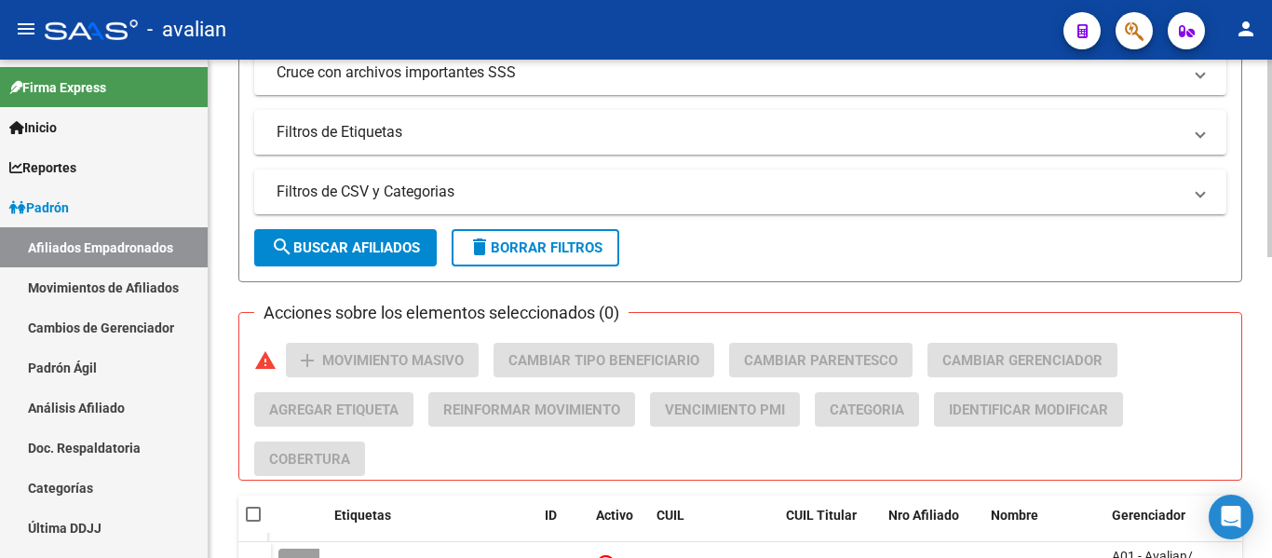
scroll to position [652, 0]
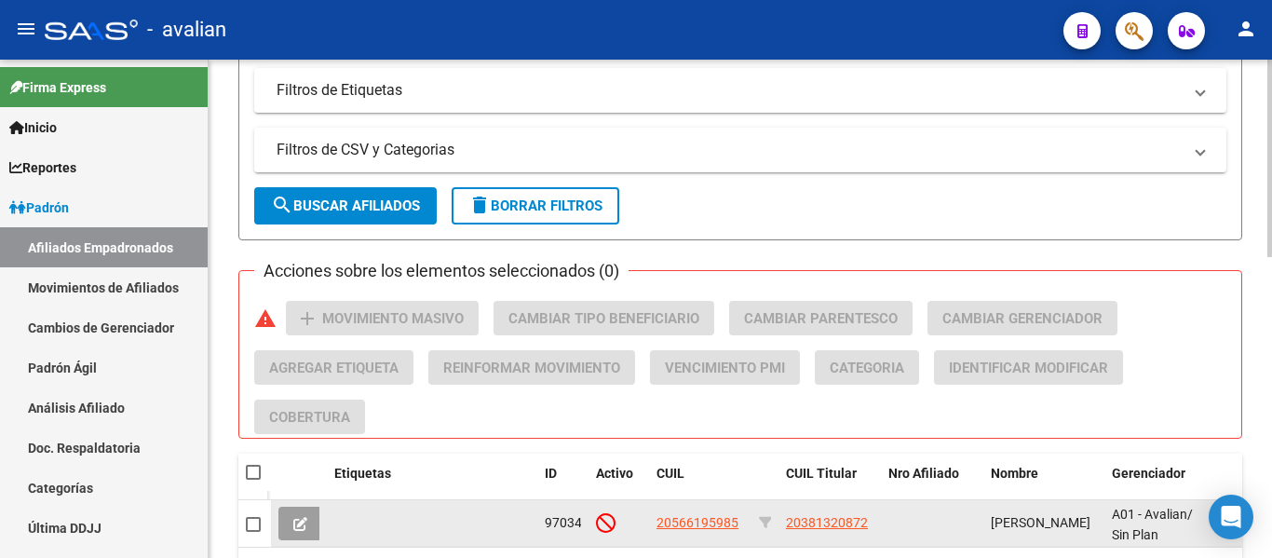
click at [693, 512] on app-link-go-to "20566195985" at bounding box center [698, 522] width 82 height 21
drag, startPoint x: 694, startPoint y: 512, endPoint x: 696, endPoint y: 524, distance: 12.2
click at [694, 513] on app-link-go-to "20566195985" at bounding box center [698, 522] width 82 height 21
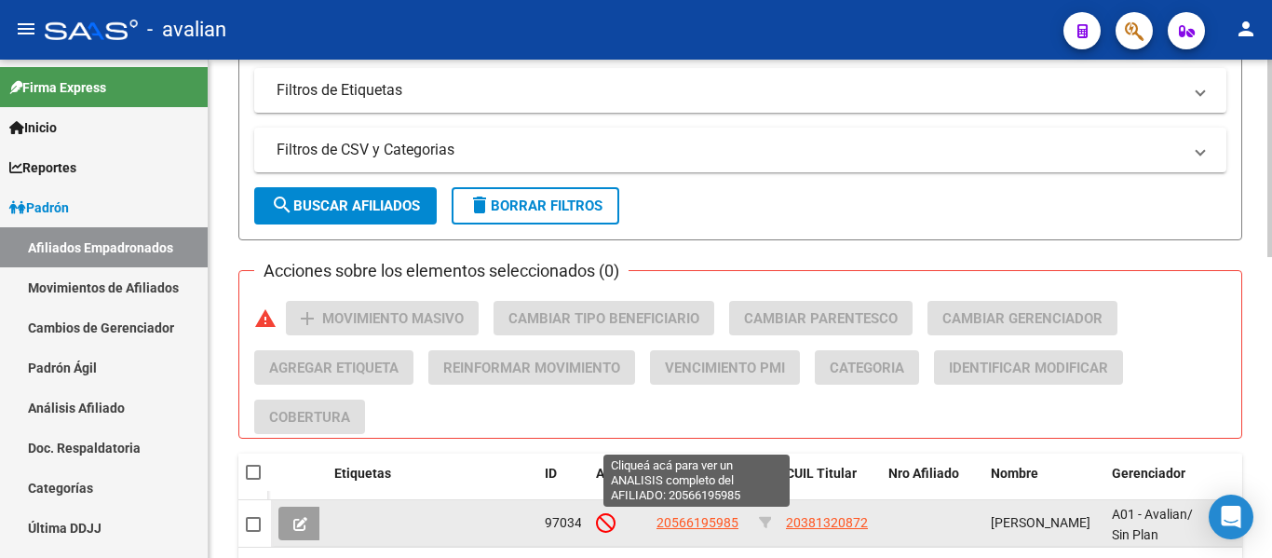
click at [696, 525] on span "20566195985" at bounding box center [698, 522] width 82 height 15
copy span "20566195985"
type textarea "20566195985"
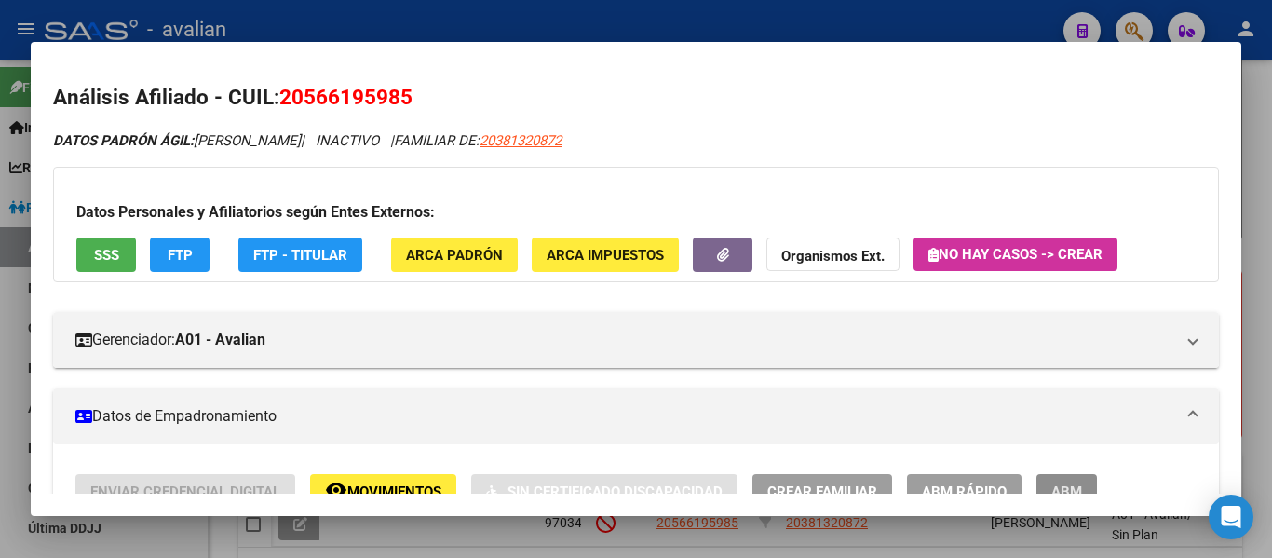
click at [1062, 486] on span "ABM" at bounding box center [1066, 491] width 31 height 17
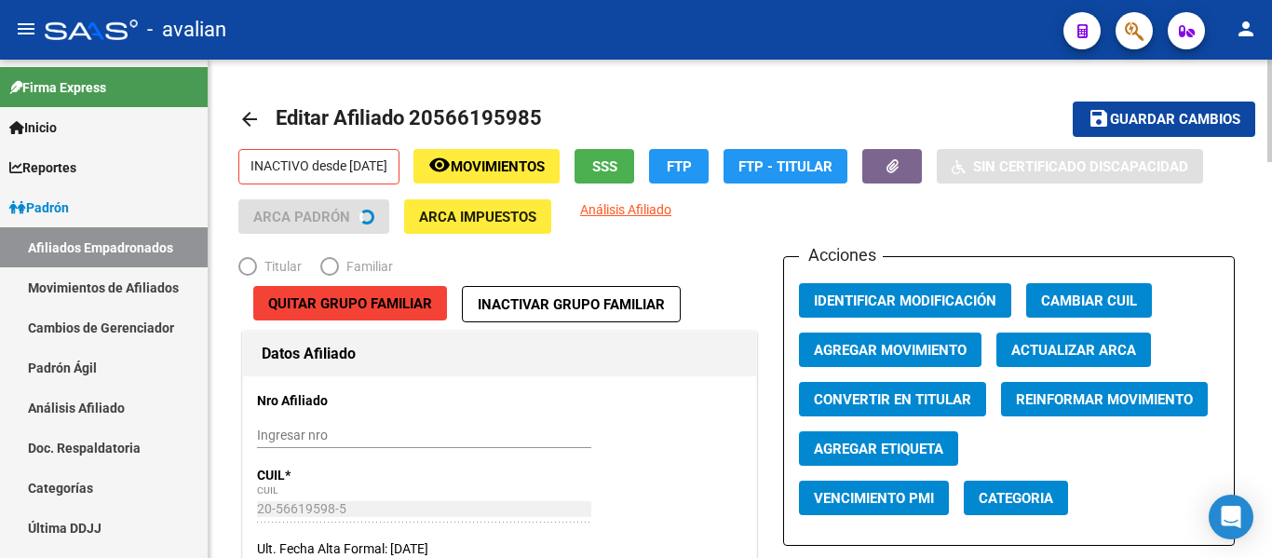
radio input "true"
type input "33-54625963-9"
click at [348, 305] on span "Quitar Grupo Familiar" at bounding box center [350, 303] width 164 height 17
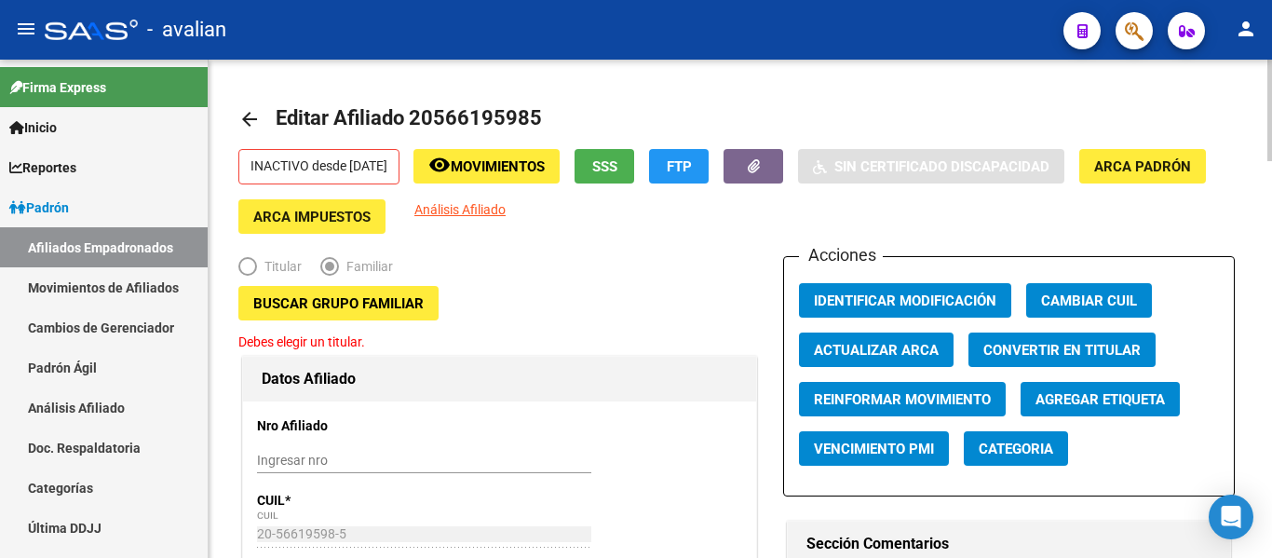
click at [288, 308] on span "Buscar Grupo Familiar" at bounding box center [338, 303] width 170 height 17
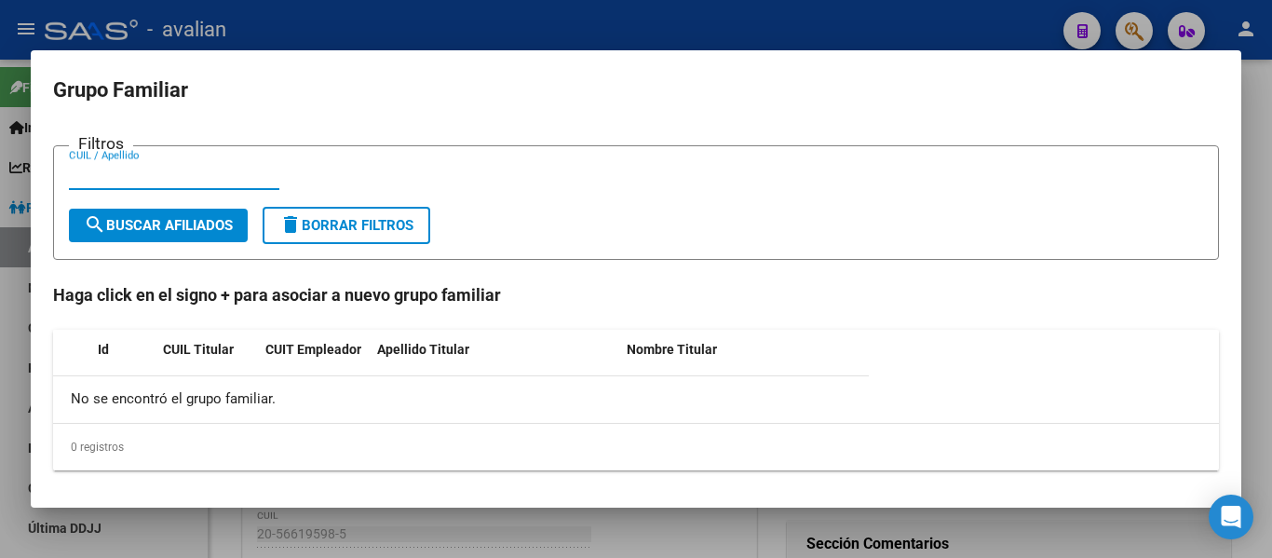
paste input "23381310124"
type input "23381310124"
click at [162, 222] on span "search Buscar Afiliados" at bounding box center [158, 225] width 149 height 17
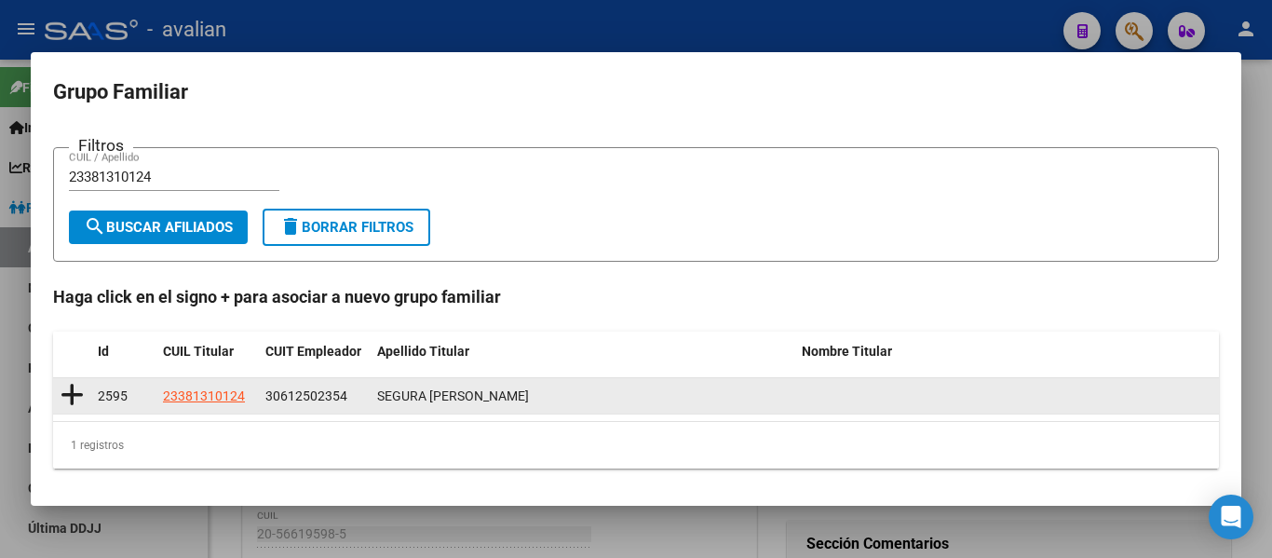
click at [75, 398] on icon at bounding box center [72, 395] width 23 height 26
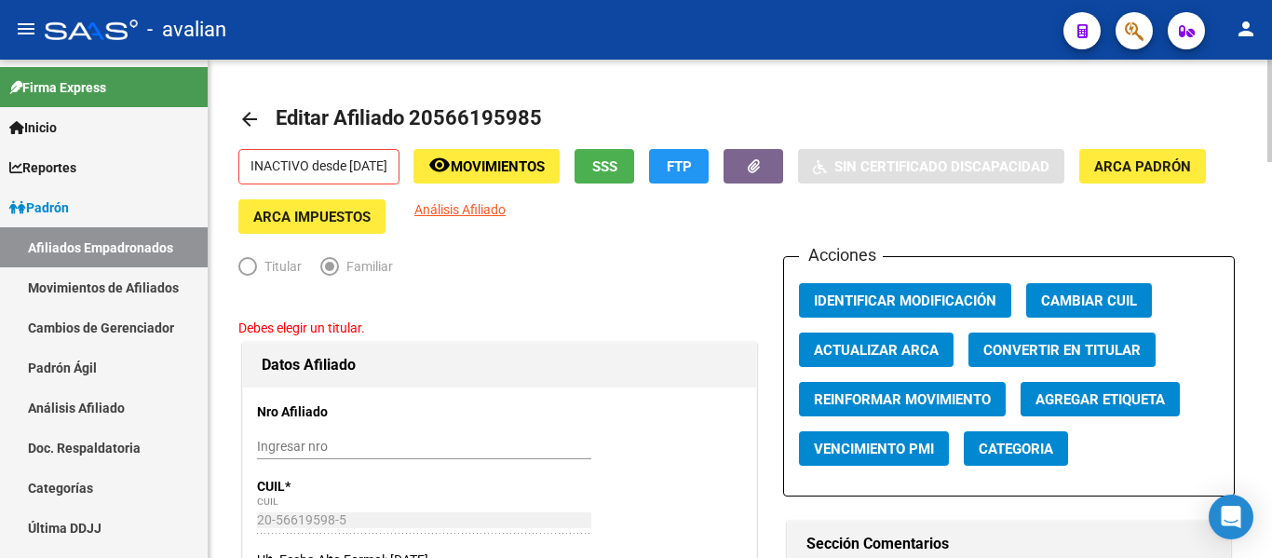
type input "30-61250235-4"
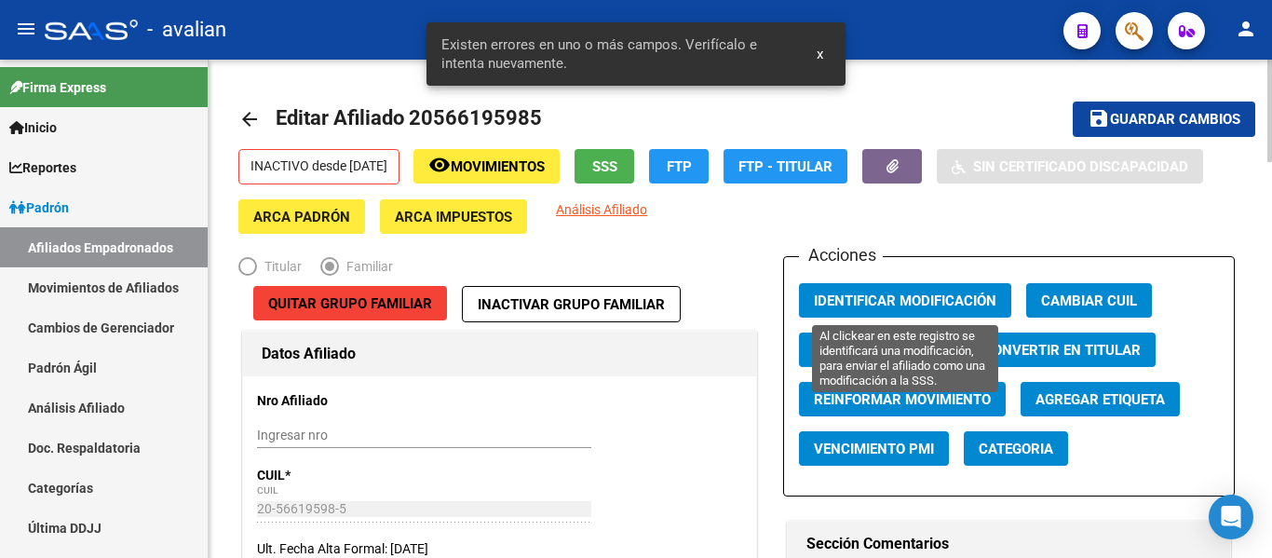
click at [876, 302] on span "Identificar Modificación" at bounding box center [905, 300] width 183 height 17
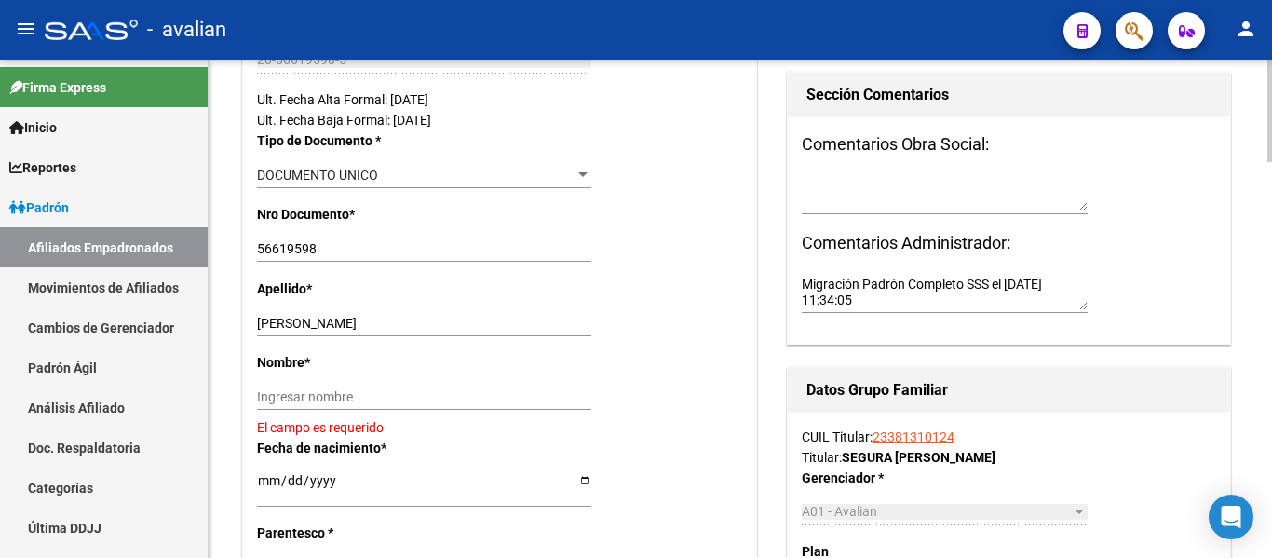
scroll to position [466, 0]
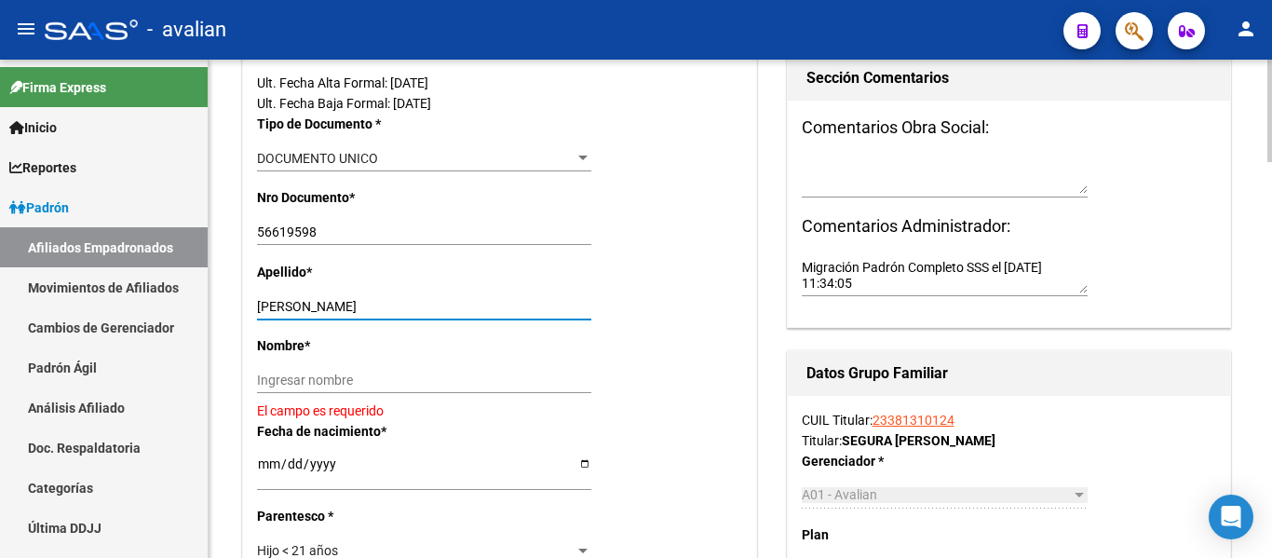
drag, startPoint x: 304, startPoint y: 307, endPoint x: 378, endPoint y: 300, distance: 74.9
click at [378, 300] on input "[PERSON_NAME]" at bounding box center [424, 307] width 334 height 16
click at [349, 379] on input "Ingresar nombre" at bounding box center [424, 381] width 334 height 16
paste input "[PERSON_NAME]"
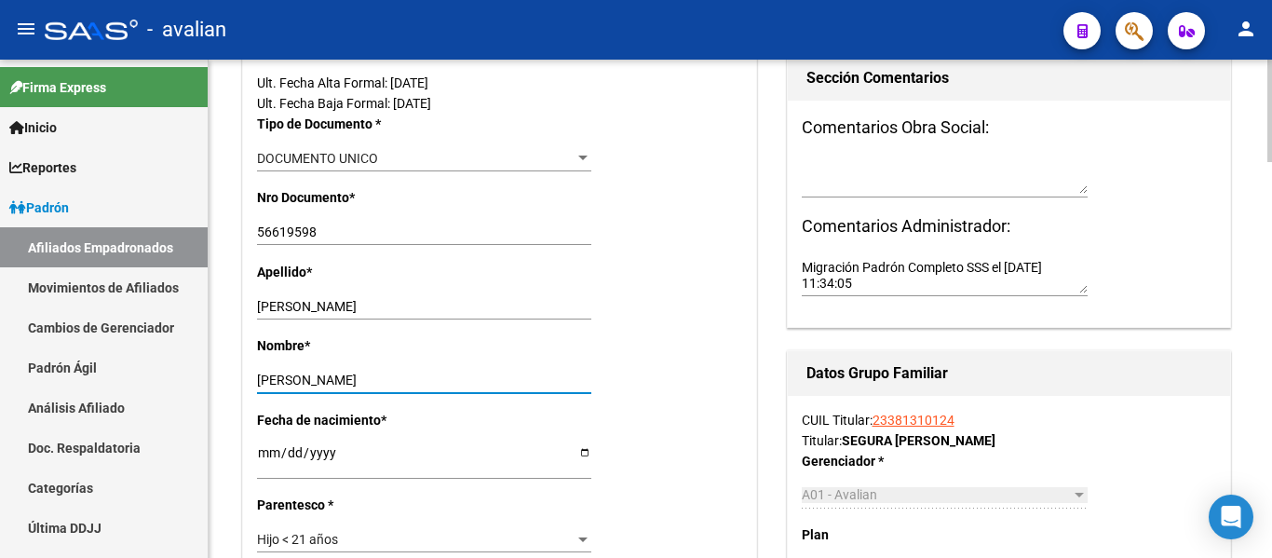
type input "[PERSON_NAME]"
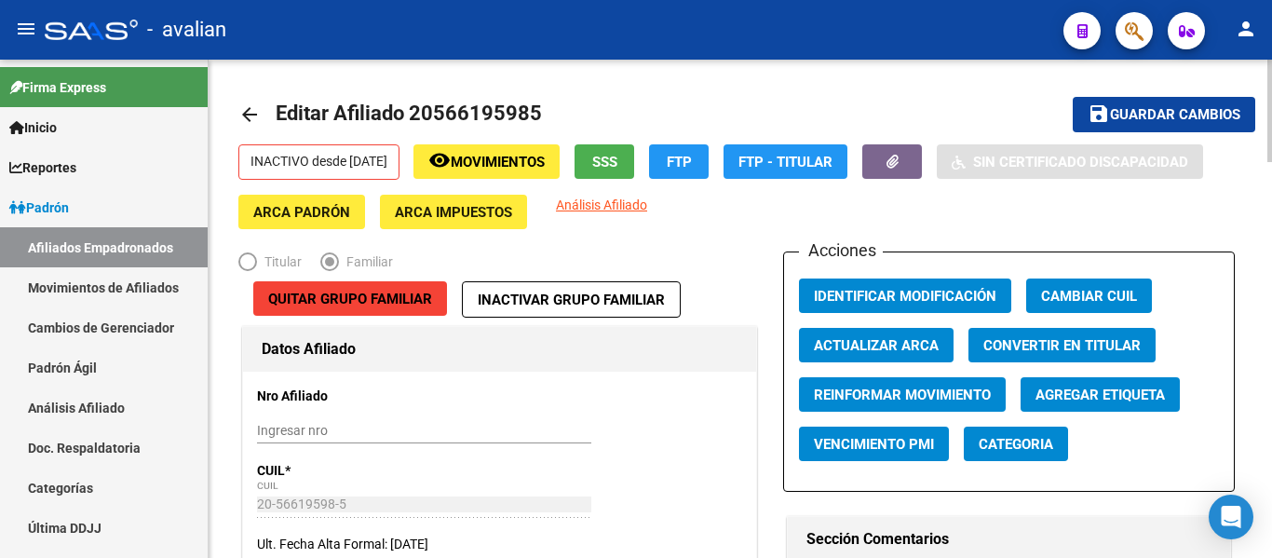
scroll to position [0, 0]
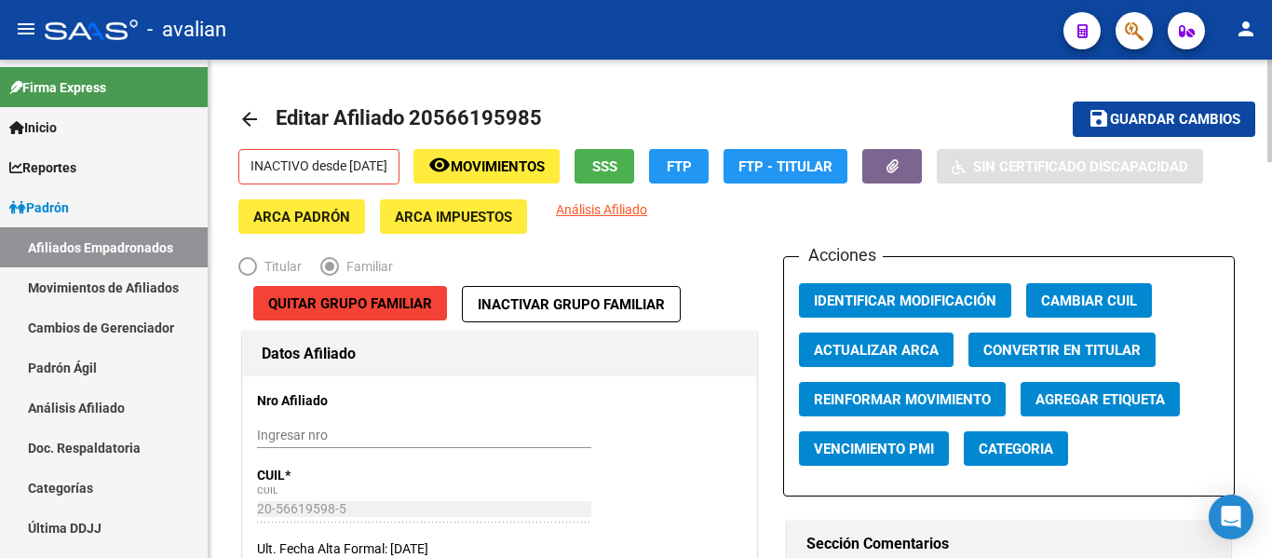
click at [1130, 130] on button "save Guardar cambios" at bounding box center [1164, 119] width 183 height 34
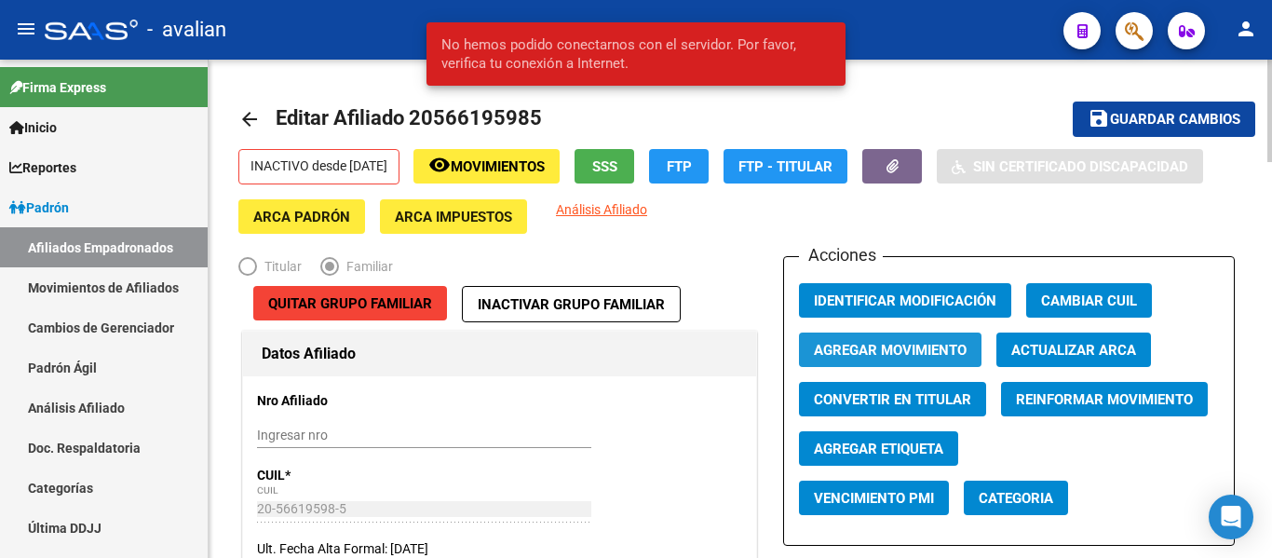
click at [885, 354] on span "Agregar Movimiento" at bounding box center [890, 350] width 153 height 17
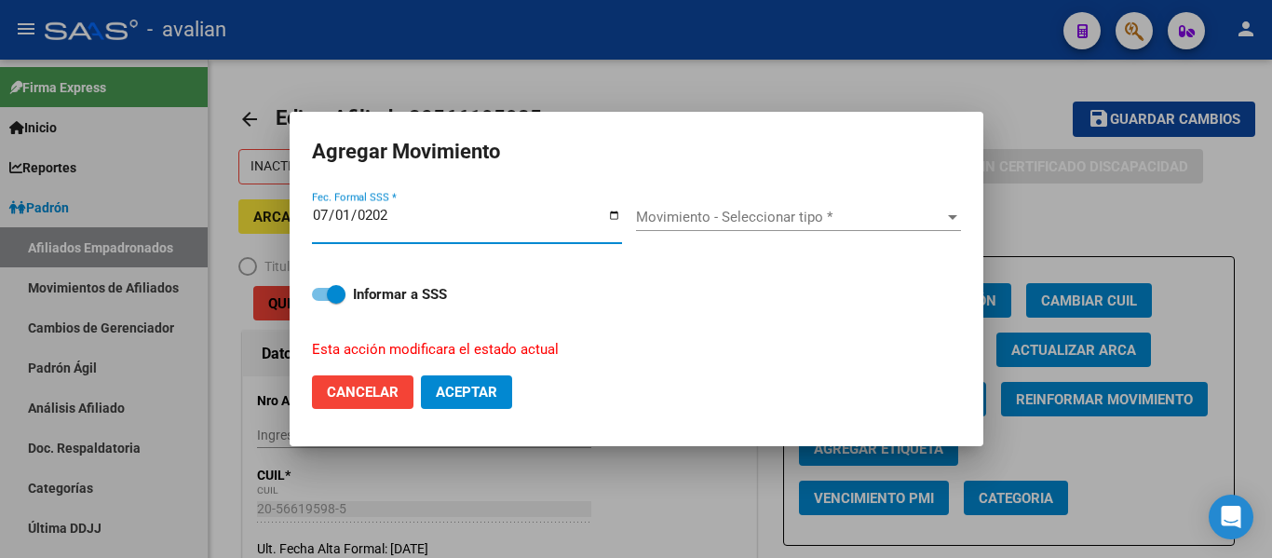
type input "[DATE]"
click at [727, 223] on span "Movimiento - Seleccionar tipo *" at bounding box center [790, 217] width 308 height 17
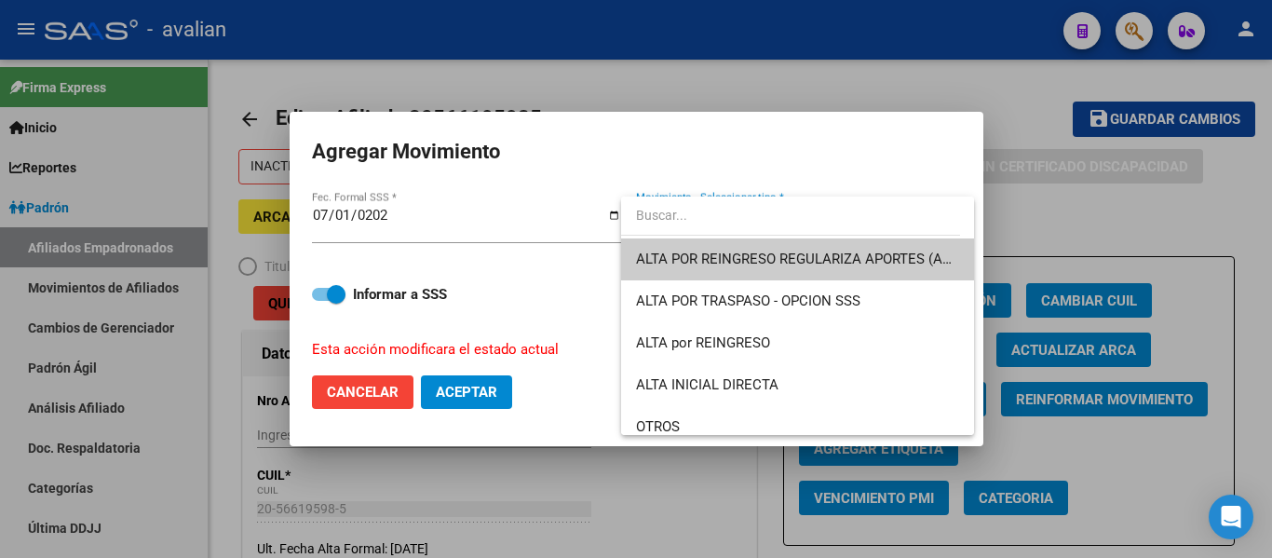
click at [702, 224] on input "dropdown search" at bounding box center [790, 215] width 339 height 39
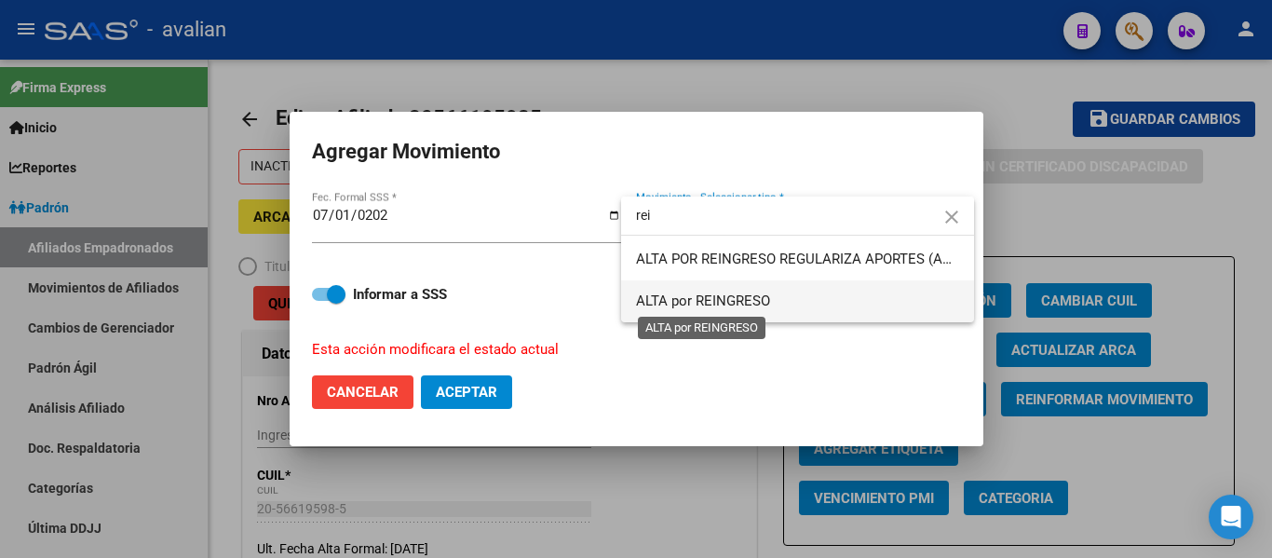
type input "rei"
click at [682, 297] on span "ALTA por REINGRESO" at bounding box center [703, 300] width 134 height 17
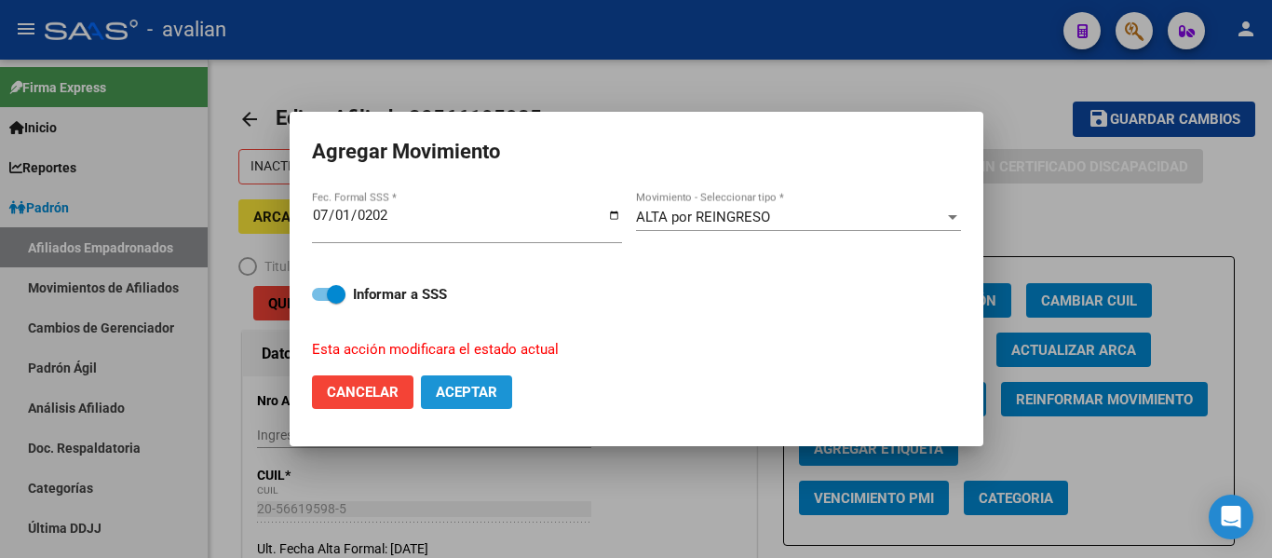
click at [473, 394] on span "Aceptar" at bounding box center [466, 392] width 61 height 17
checkbox input "false"
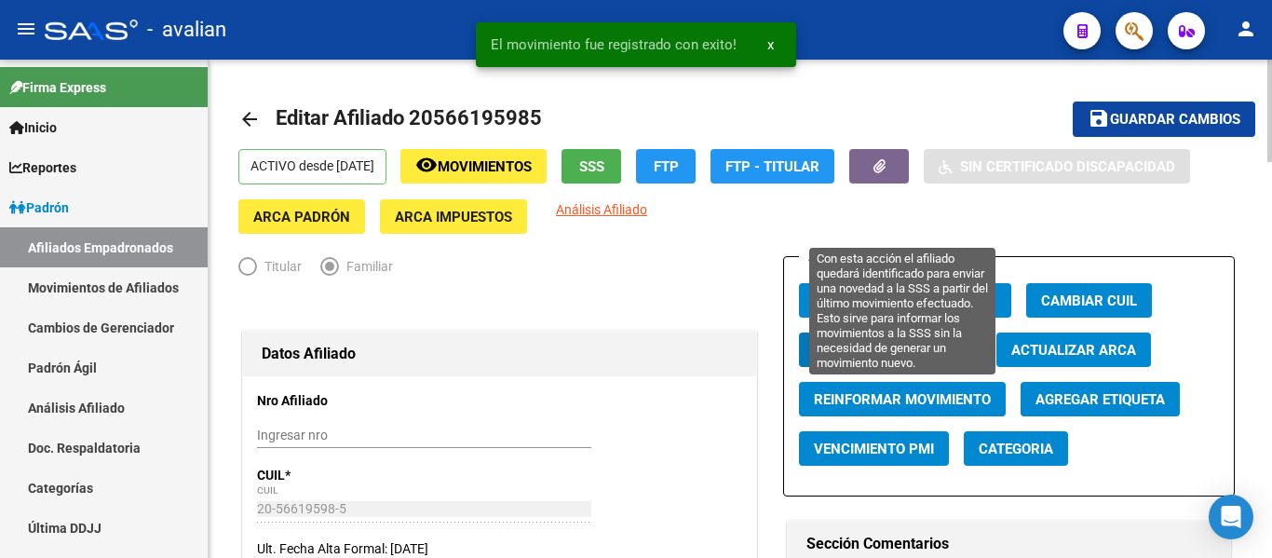
click at [940, 400] on span "Reinformar Movimiento" at bounding box center [902, 399] width 177 height 17
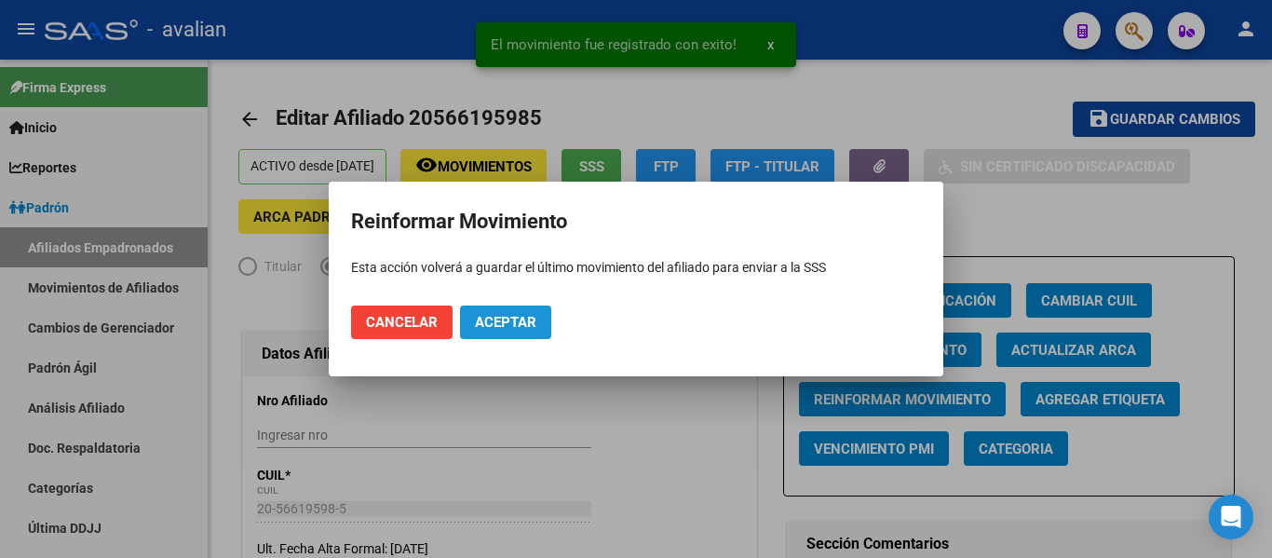
click at [542, 331] on button "Aceptar" at bounding box center [505, 322] width 91 height 34
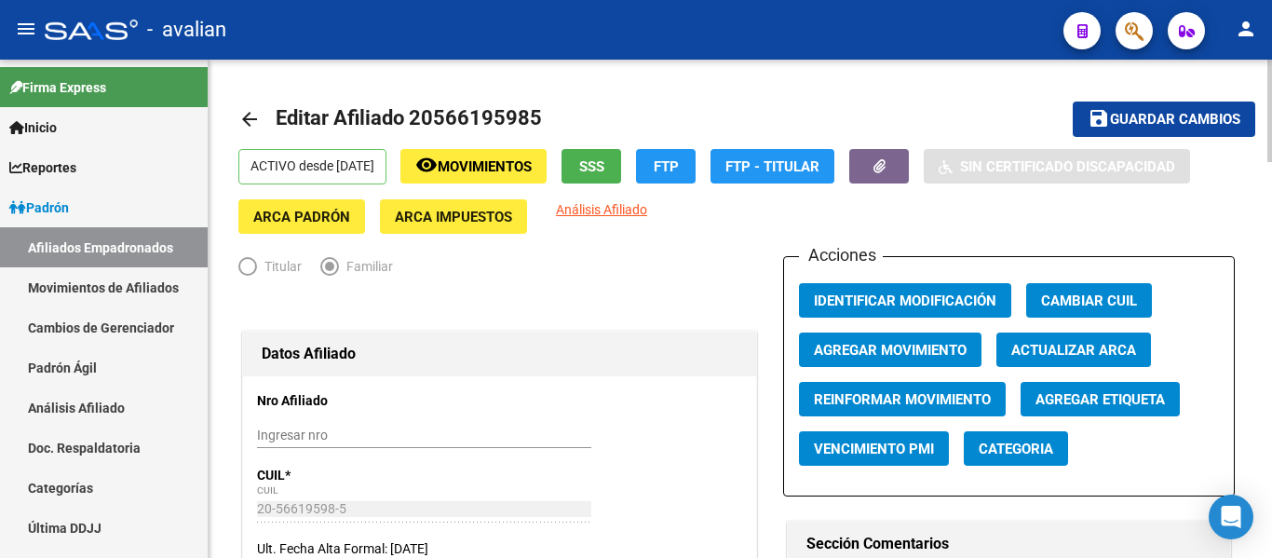
click at [243, 121] on mat-icon "arrow_back" at bounding box center [249, 119] width 22 height 22
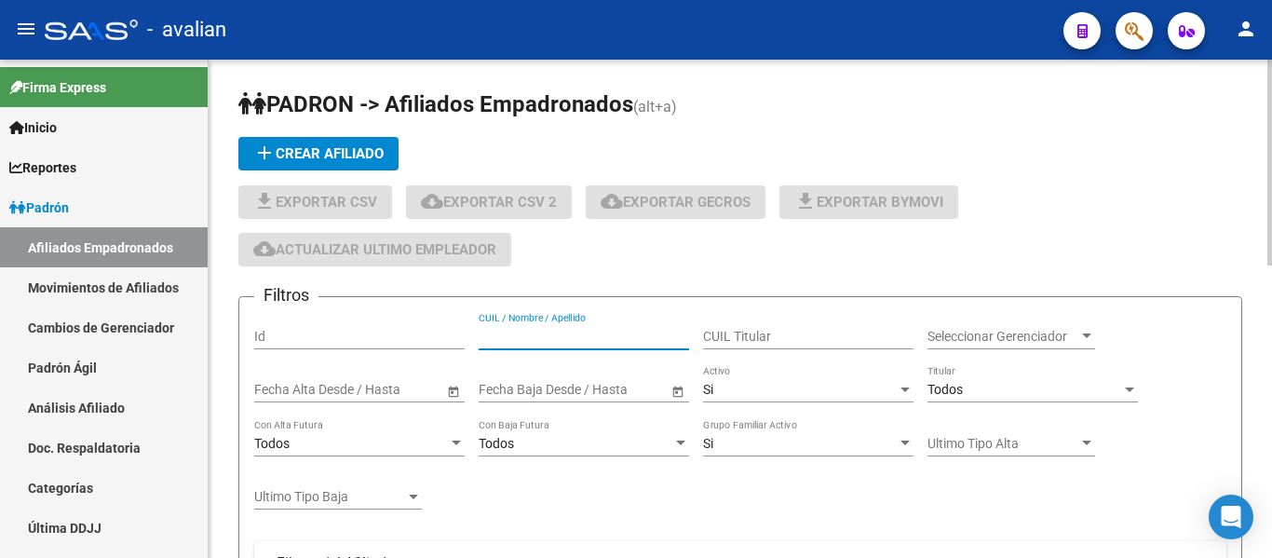
click at [582, 332] on input "CUIL / Nombre / Apellido" at bounding box center [584, 337] width 210 height 16
paste input "20556195985"
type input "20556195985"
click at [780, 381] on div "Si Activo" at bounding box center [808, 383] width 210 height 37
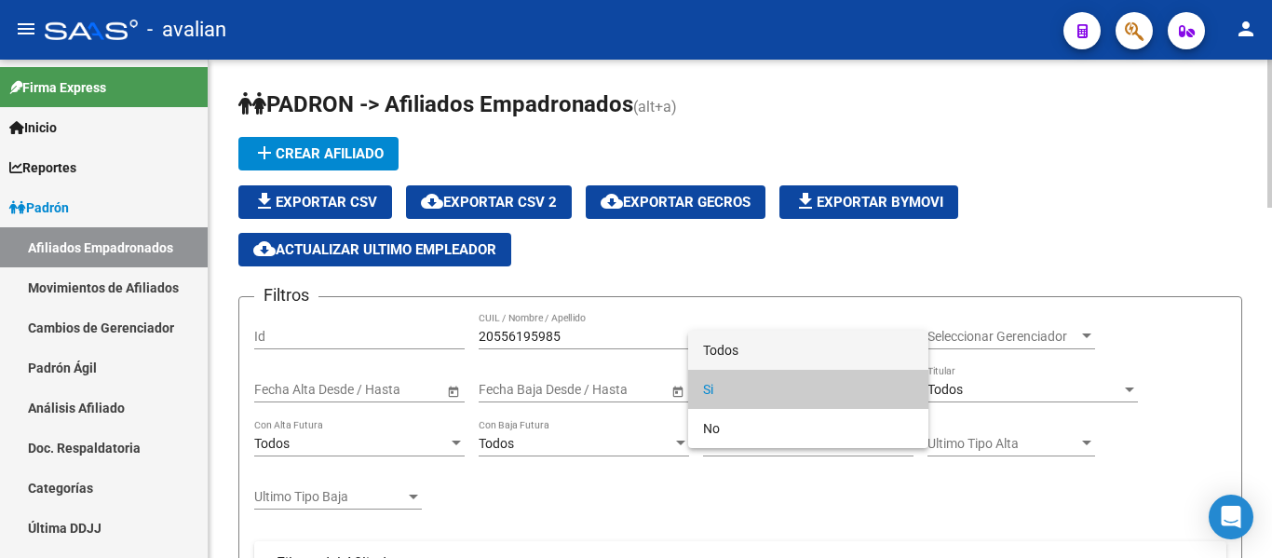
click at [760, 343] on span "Todos" at bounding box center [808, 350] width 210 height 39
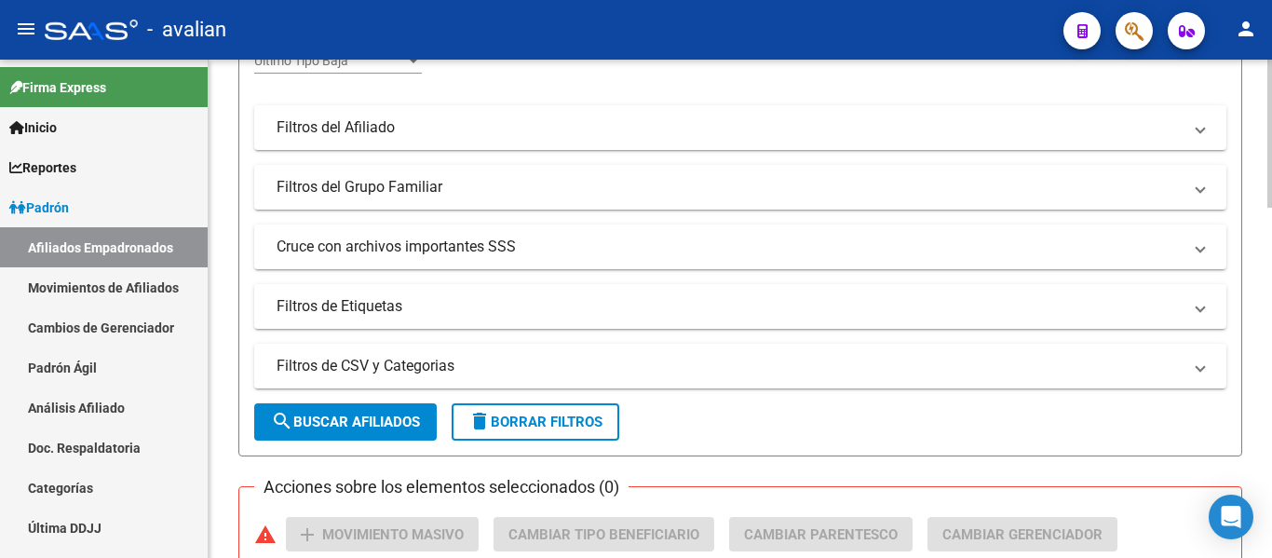
scroll to position [466, 0]
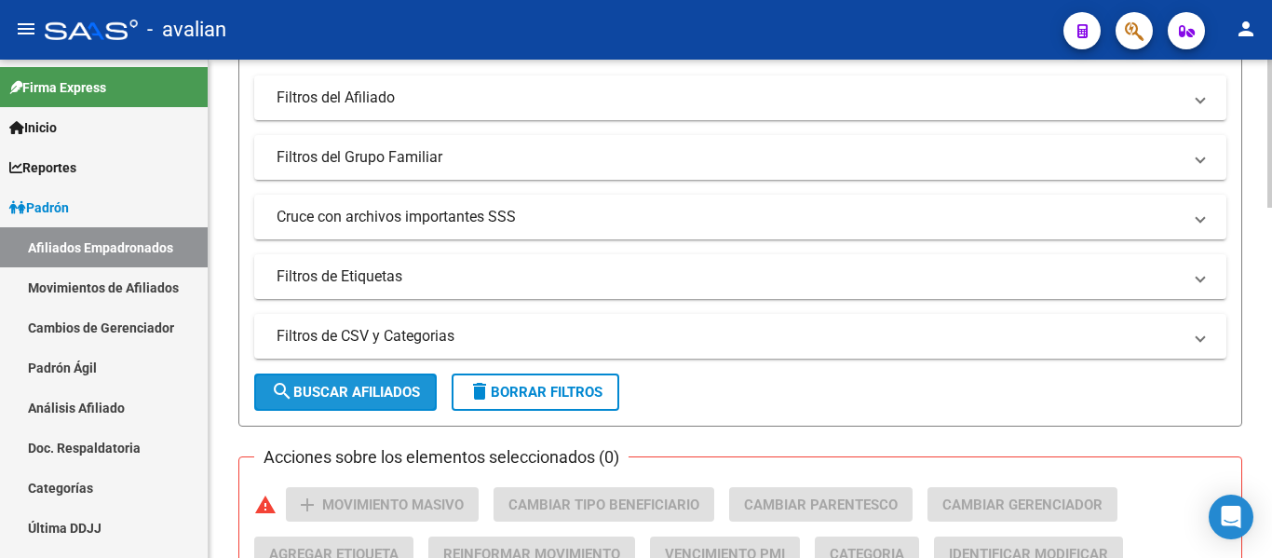
click at [342, 385] on button "search Buscar Afiliados" at bounding box center [345, 391] width 183 height 37
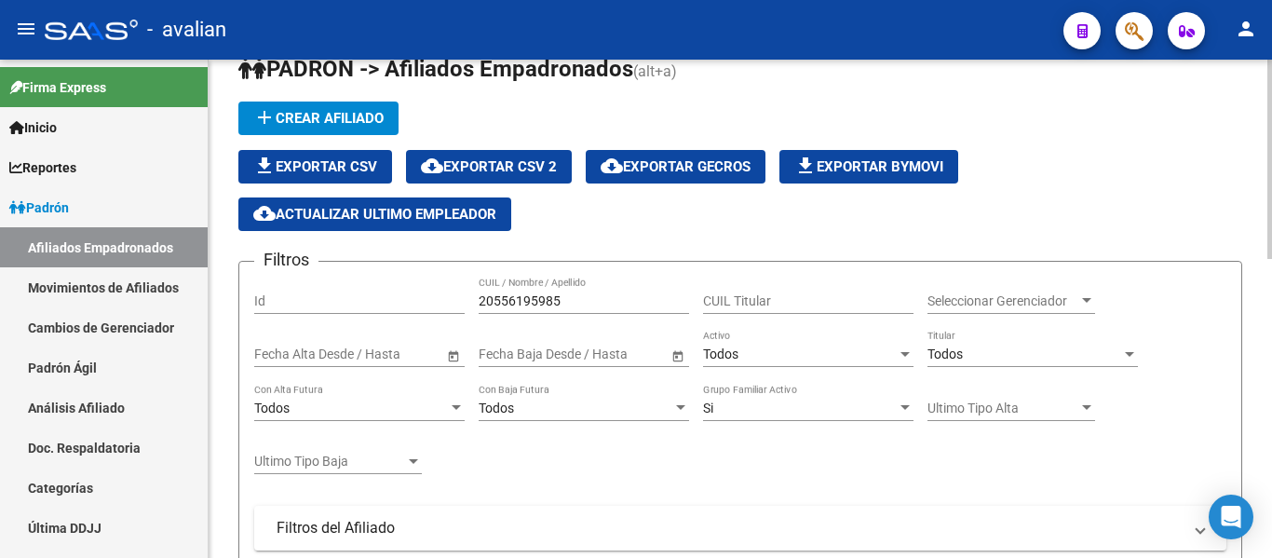
scroll to position [0, 0]
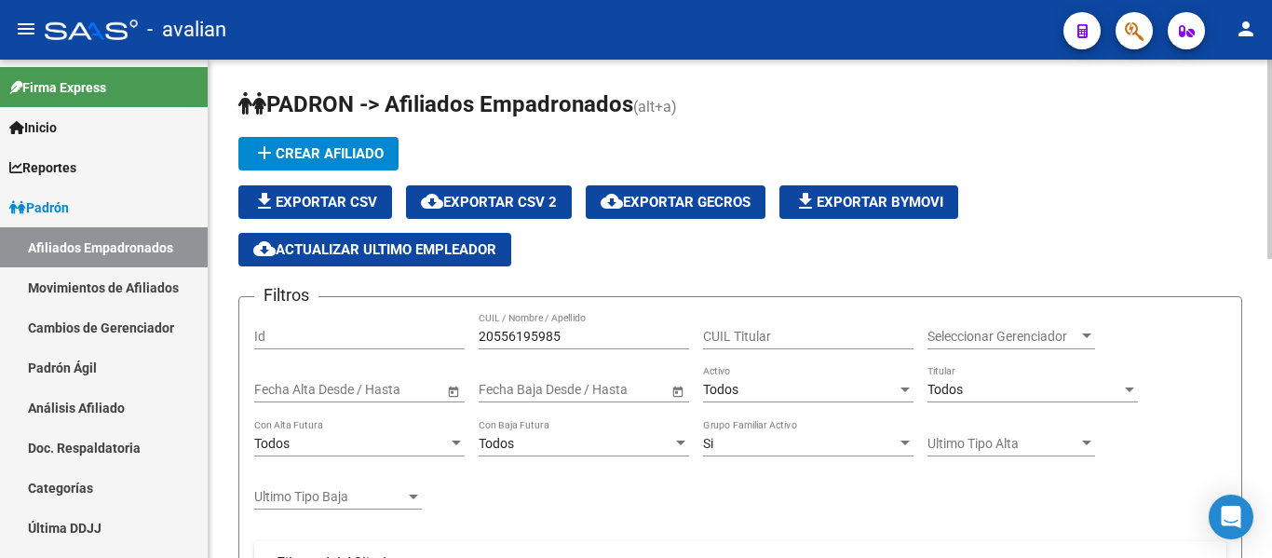
click at [363, 159] on span "add Crear Afiliado" at bounding box center [318, 153] width 130 height 17
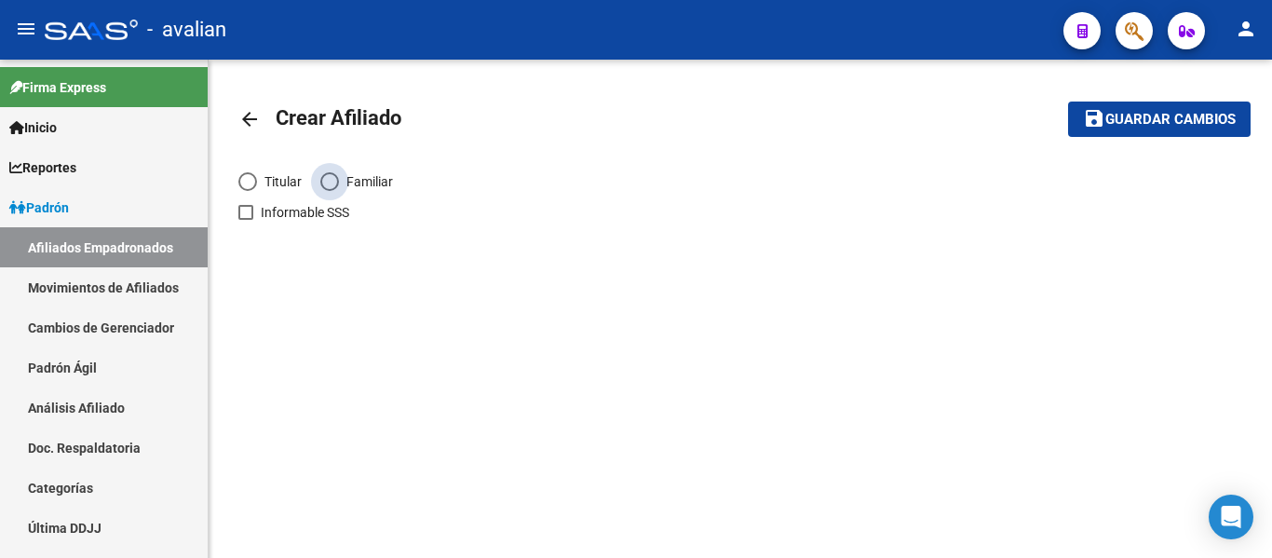
click at [355, 175] on span "Familiar" at bounding box center [366, 181] width 54 height 20
click at [339, 175] on input "Familiar" at bounding box center [329, 181] width 19 height 19
radio input "true"
checkbox input "true"
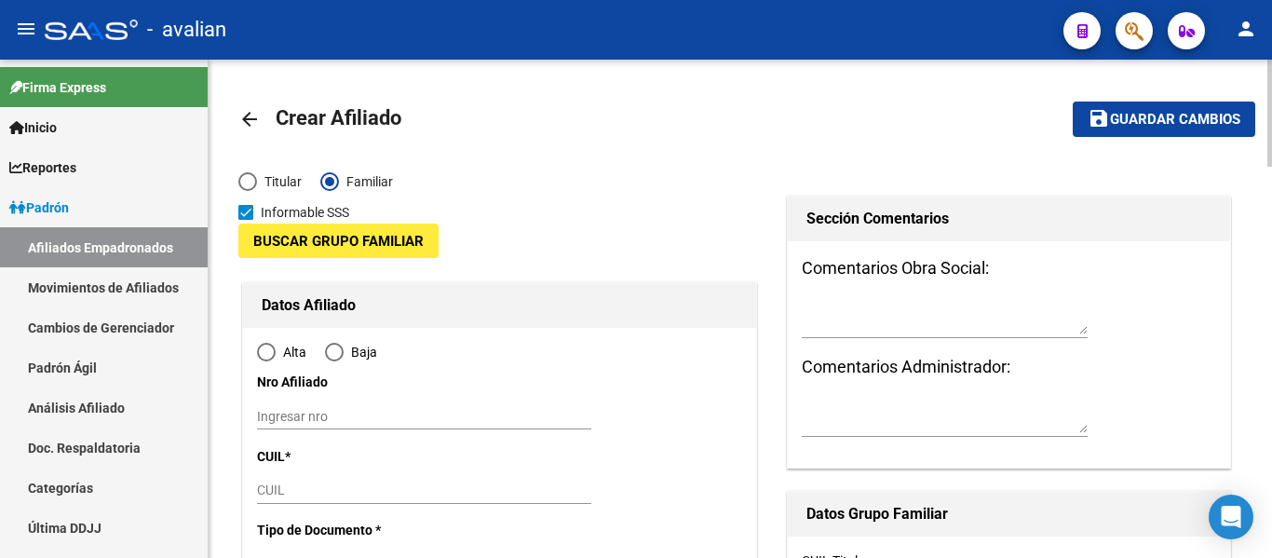
radio input "true"
click at [332, 247] on span "Buscar Grupo Familiar" at bounding box center [338, 241] width 170 height 17
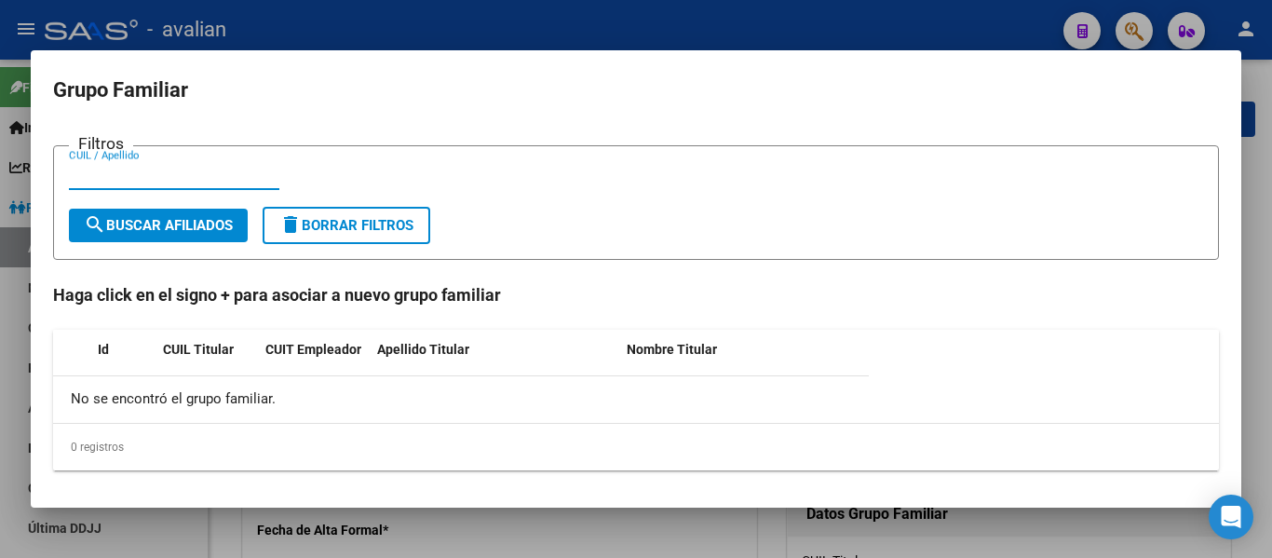
paste input "23381310124"
type input "23381310124"
click at [197, 231] on span "search Buscar Afiliados" at bounding box center [158, 225] width 149 height 17
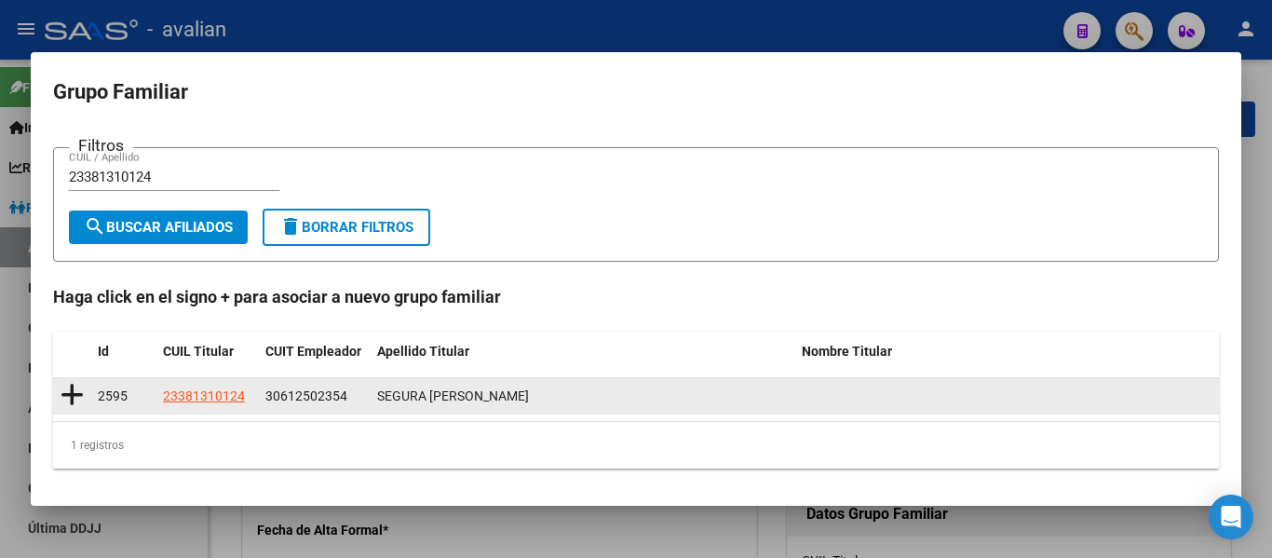
click at [76, 395] on icon at bounding box center [72, 395] width 23 height 26
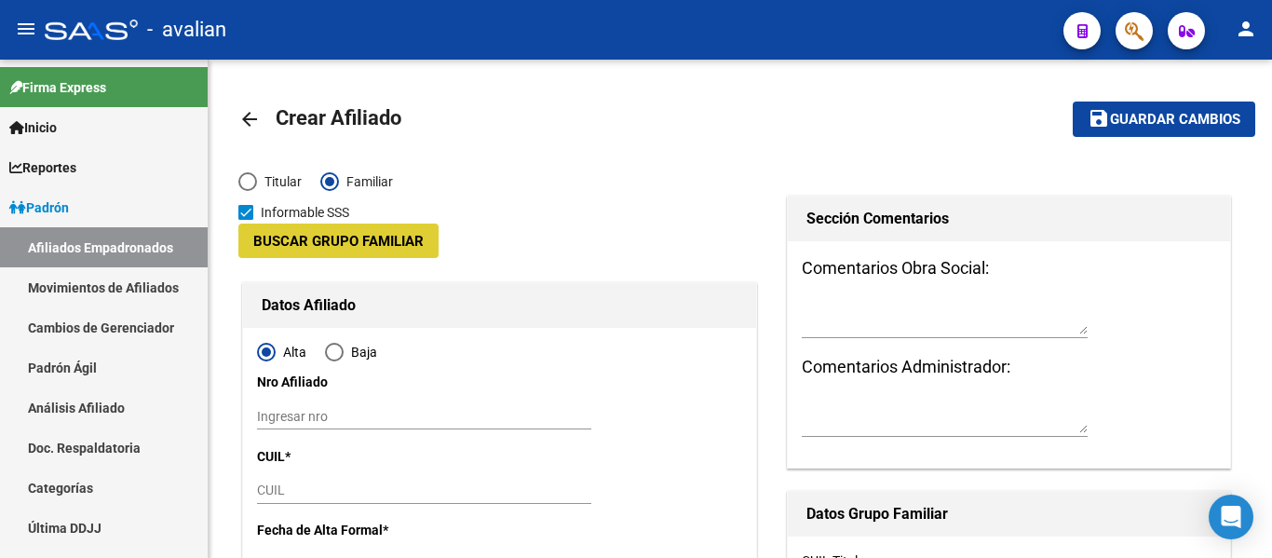
type input "30-61250235-4"
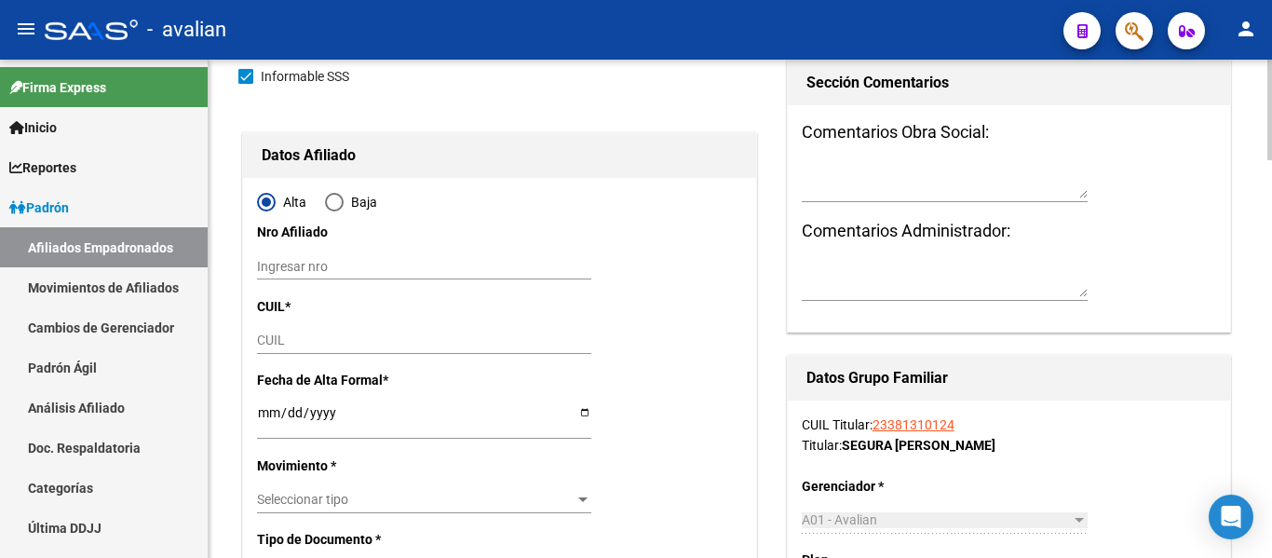
scroll to position [186, 0]
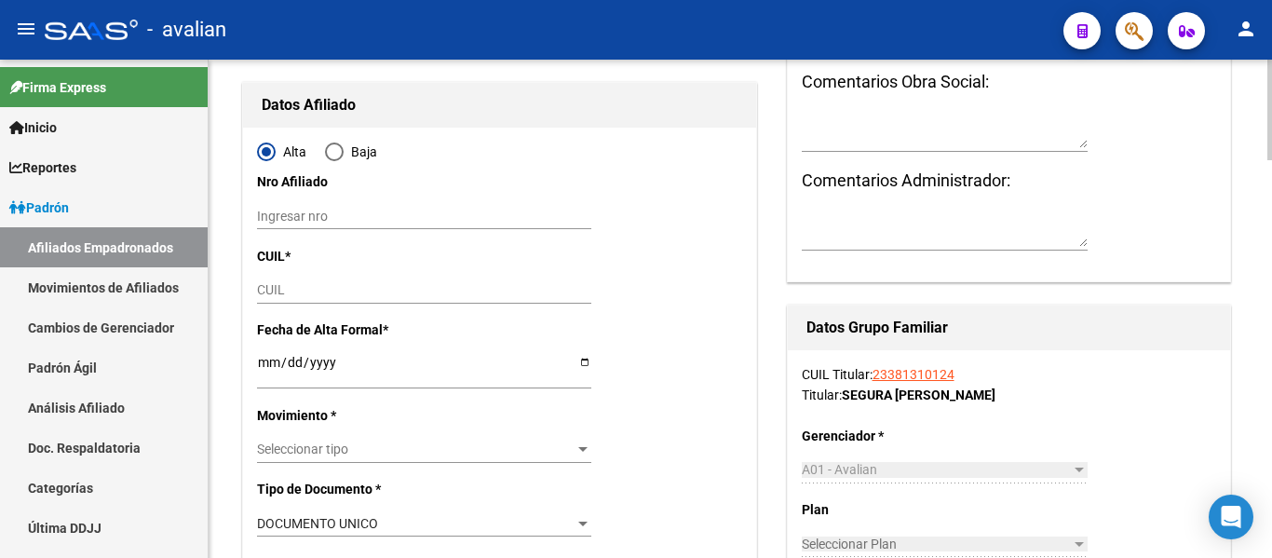
click at [304, 294] on input "CUIL" at bounding box center [424, 290] width 334 height 16
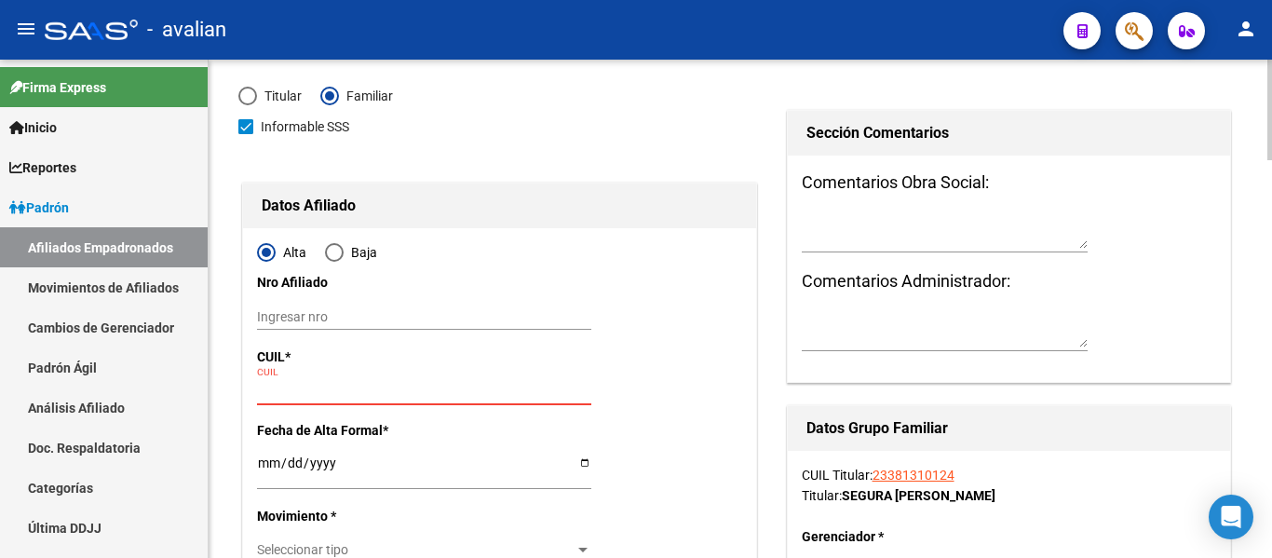
scroll to position [0, 0]
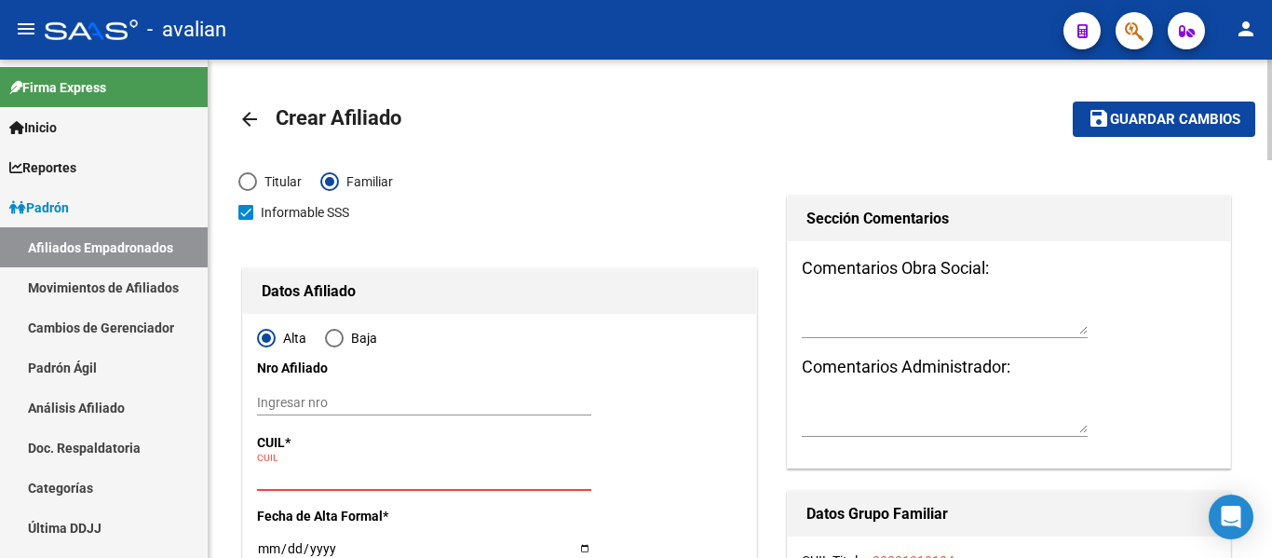
click at [248, 119] on mat-icon "arrow_back" at bounding box center [249, 119] width 22 height 22
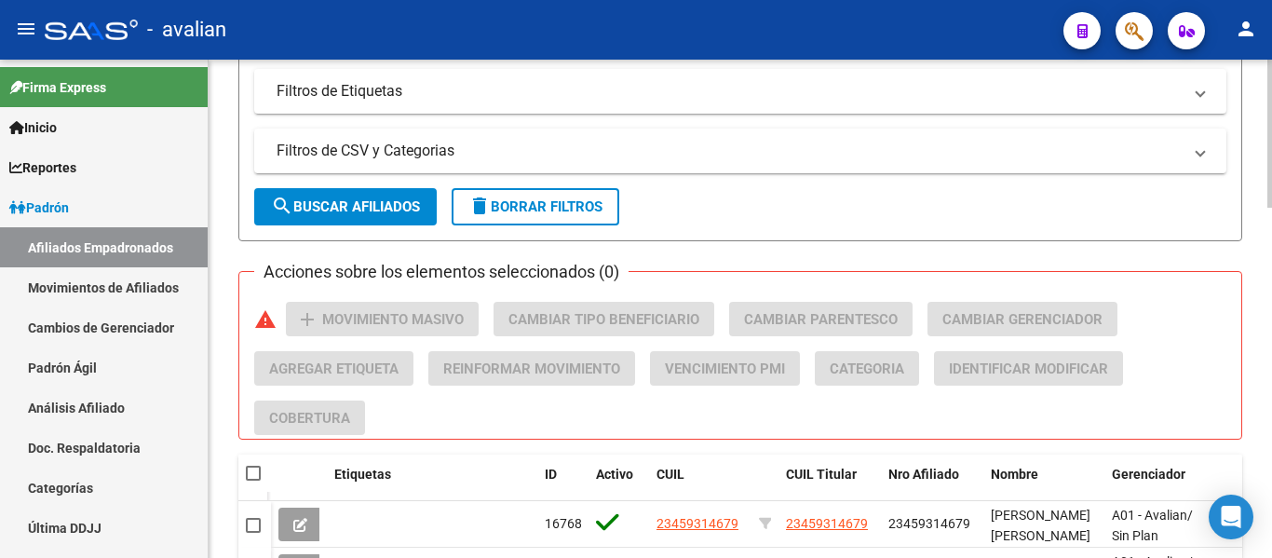
scroll to position [652, 0]
